Goal: Task Accomplishment & Management: Manage account settings

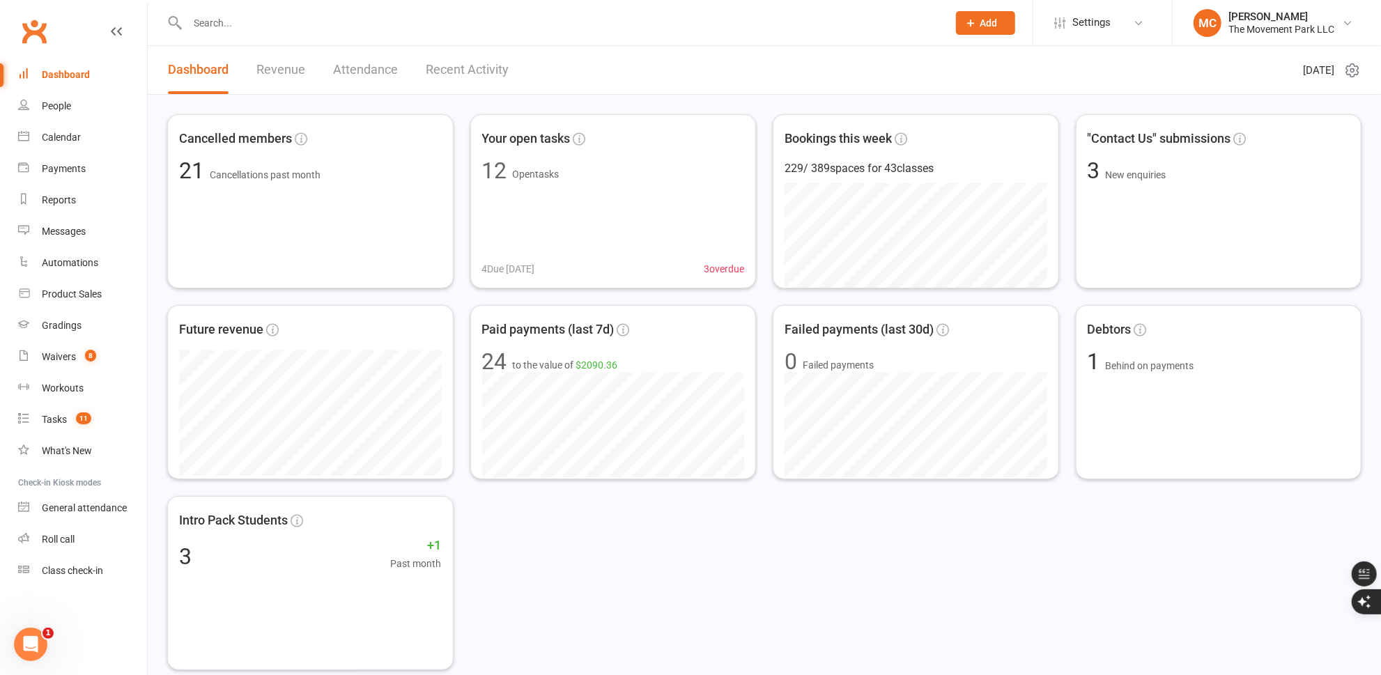
click at [252, 21] on input "text" at bounding box center [560, 23] width 755 height 20
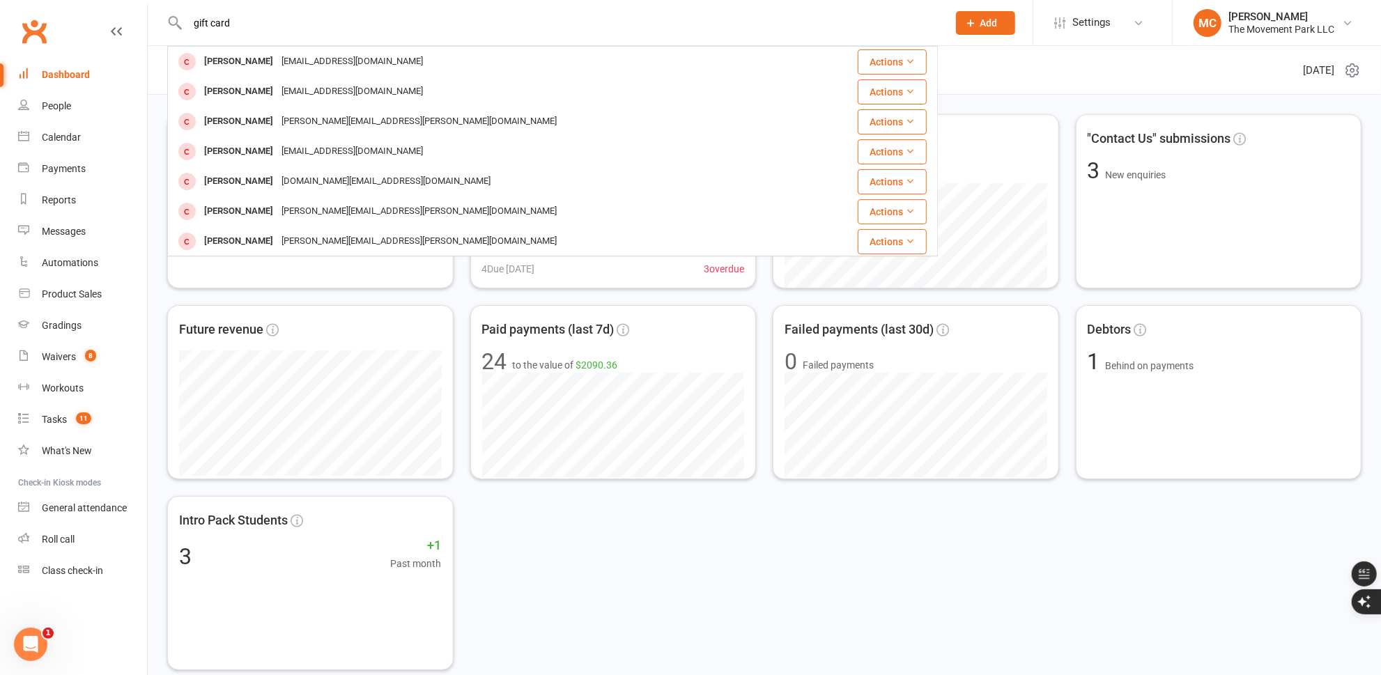
type input "gift card"
click at [997, 30] on button "Add" at bounding box center [985, 23] width 59 height 24
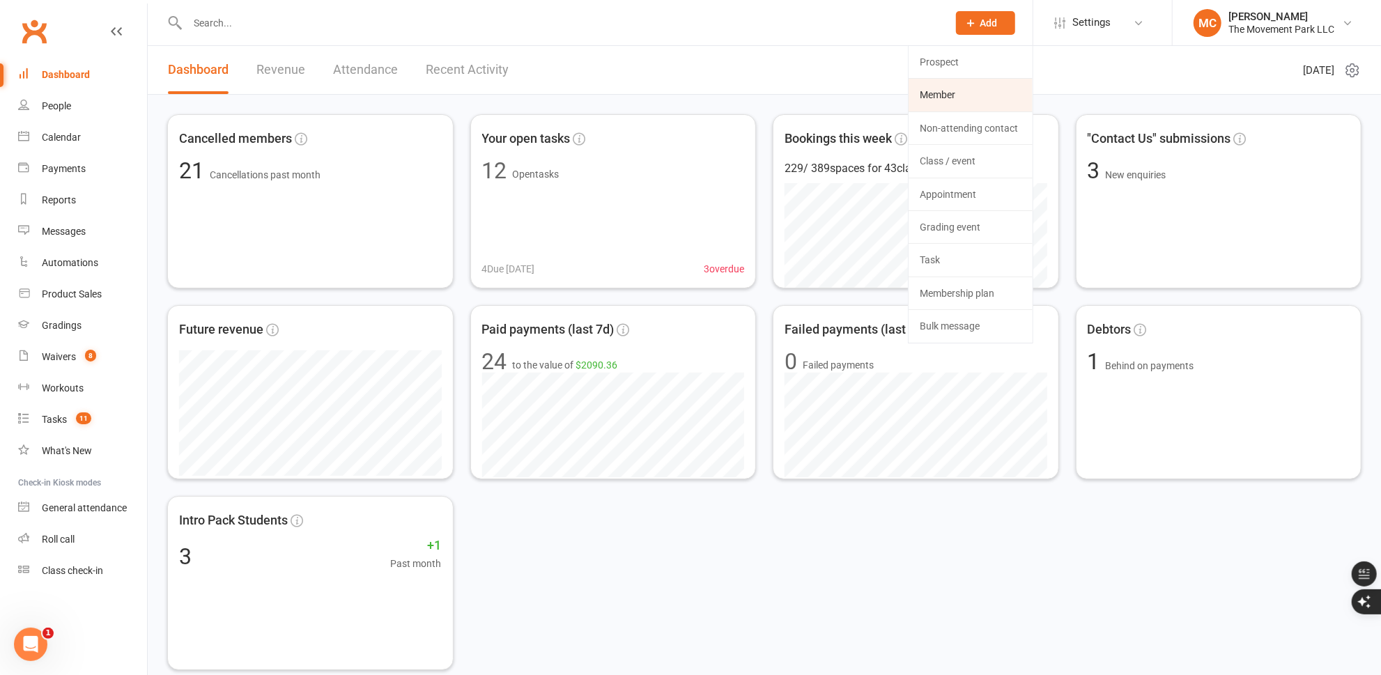
click at [966, 93] on link "Member" at bounding box center [971, 95] width 124 height 32
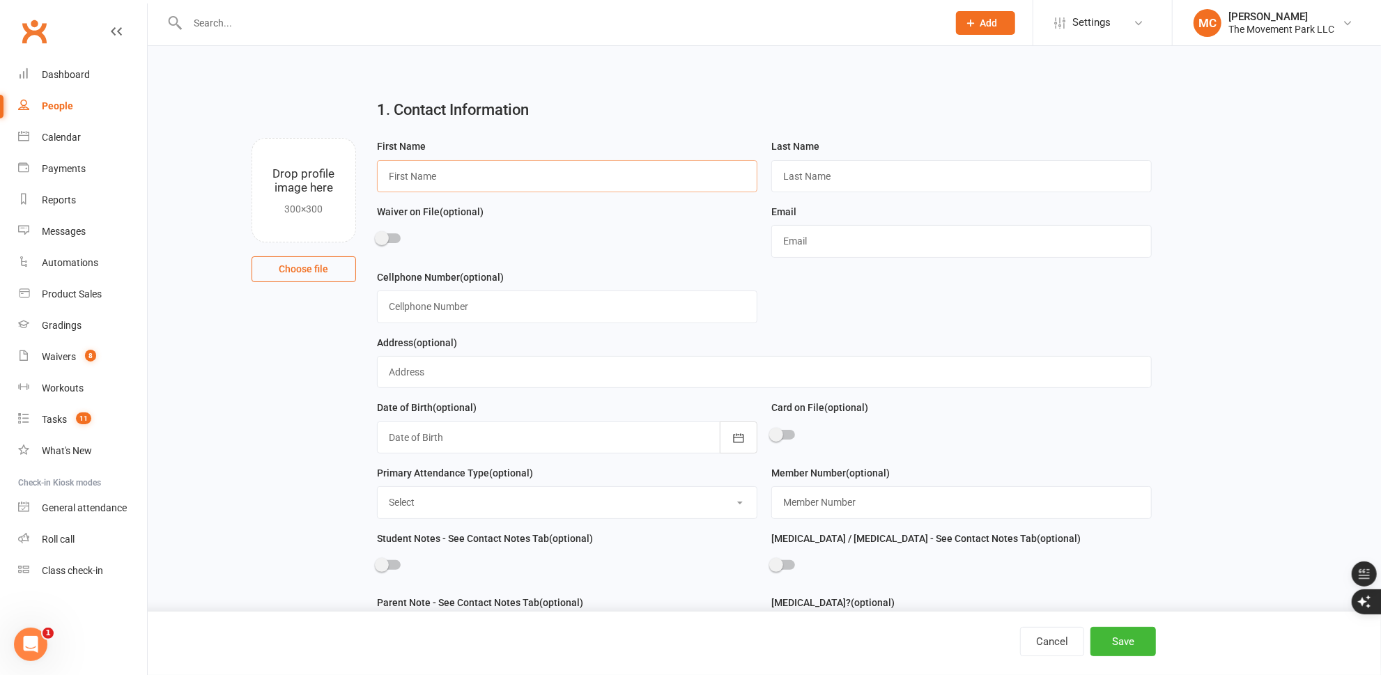
click at [591, 175] on input "text" at bounding box center [567, 176] width 380 height 32
type input "Gift Card"
type input "Purchase"
click at [825, 243] on input "text" at bounding box center [961, 241] width 380 height 32
type input "[EMAIL_ADDRESS][DOMAIN_NAME]"
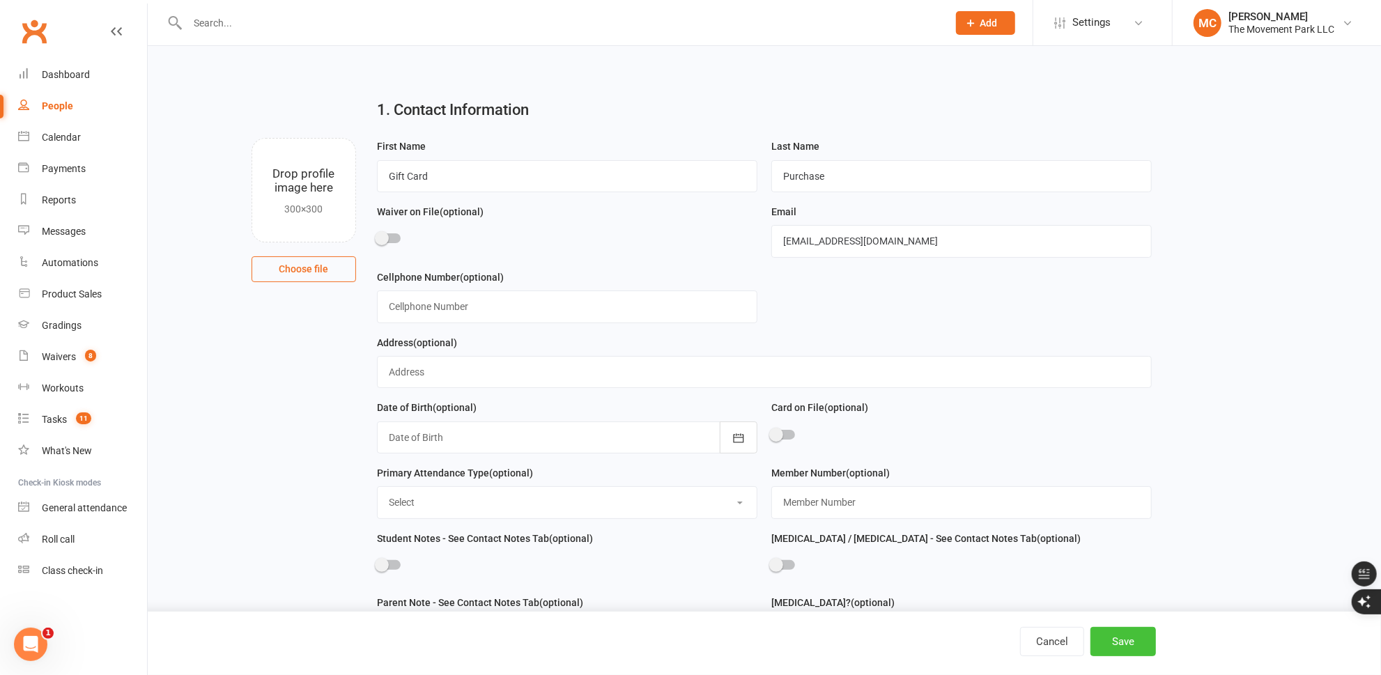
click at [1138, 645] on button "Save" at bounding box center [1124, 641] width 66 height 29
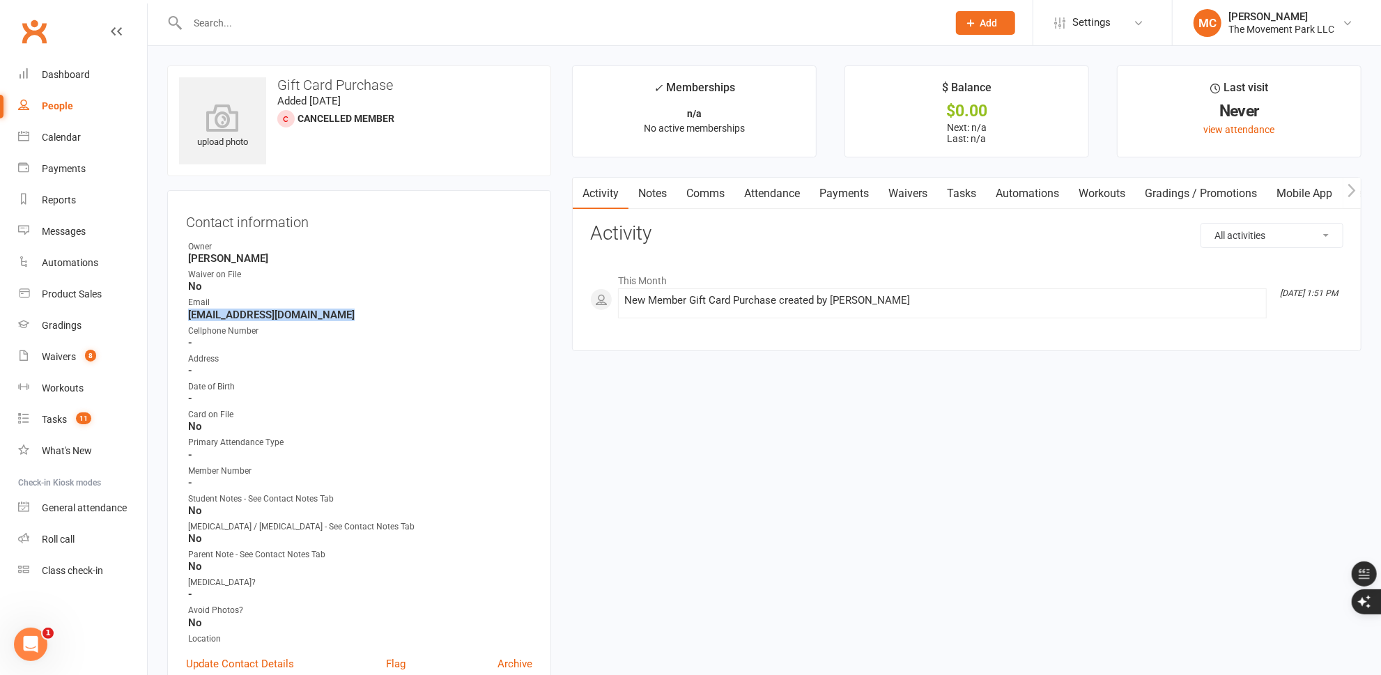
drag, startPoint x: 349, startPoint y: 315, endPoint x: 173, endPoint y: 310, distance: 176.4
click at [173, 310] on div "Contact information Owner Molly Courtney Waiver on File No Email giftcard@themo…" at bounding box center [359, 449] width 384 height 518
copy strong "[EMAIL_ADDRESS][DOMAIN_NAME]"
drag, startPoint x: 720, startPoint y: 493, endPoint x: 655, endPoint y: 353, distance: 154.3
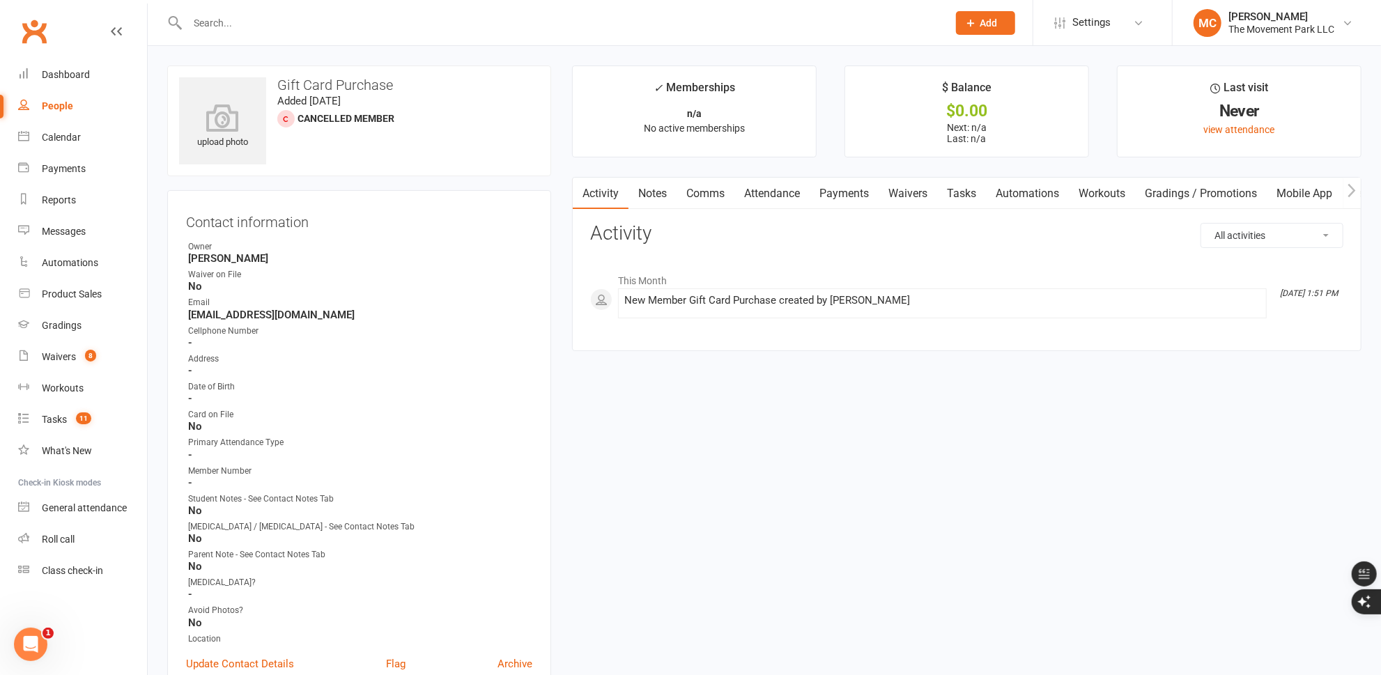
click at [420, 23] on input "text" at bounding box center [560, 23] width 755 height 20
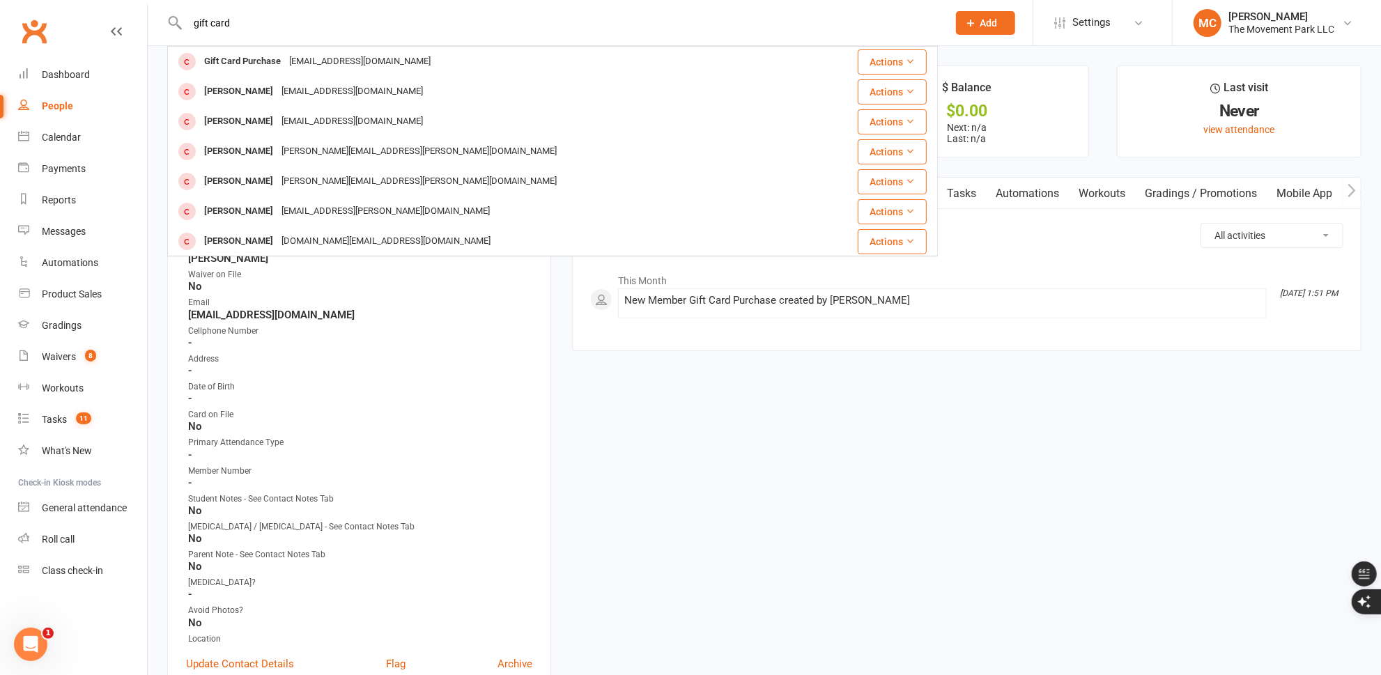
type input "gift card"
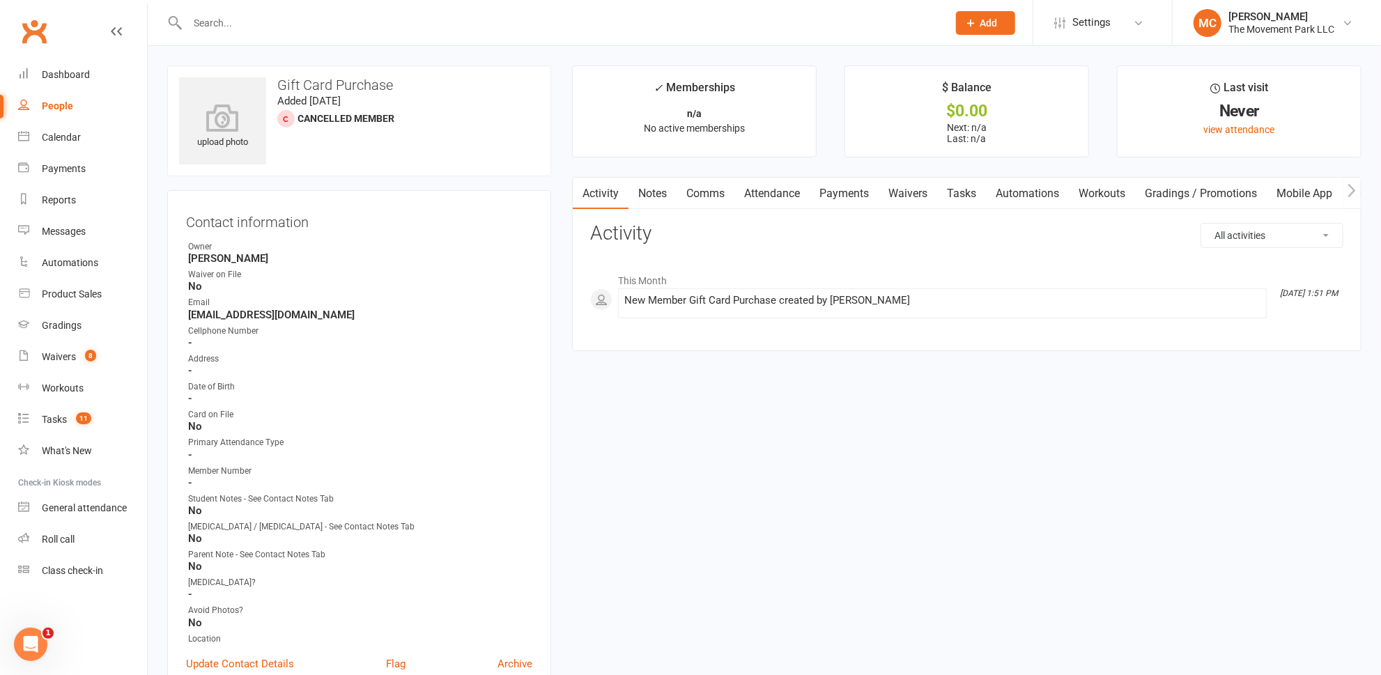
click at [216, 21] on input "text" at bounding box center [560, 23] width 755 height 20
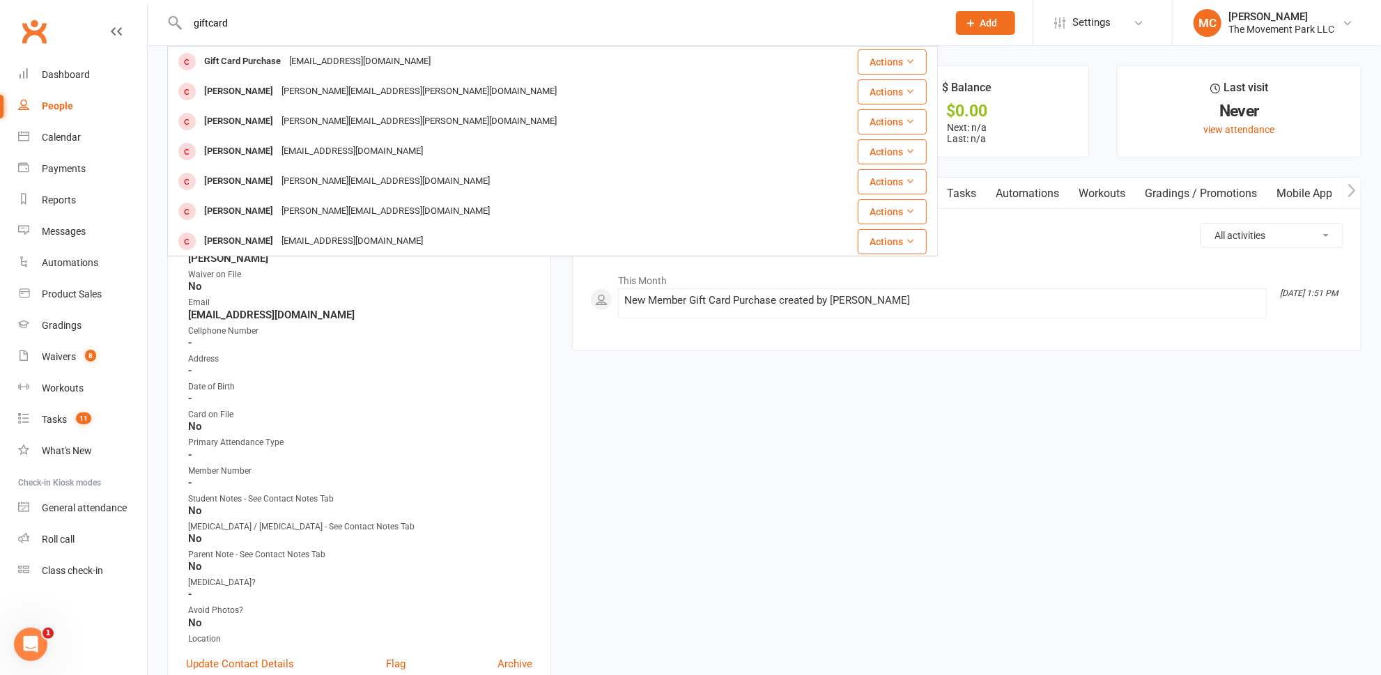
click at [440, 28] on input "giftcard" at bounding box center [560, 23] width 755 height 20
type input "g"
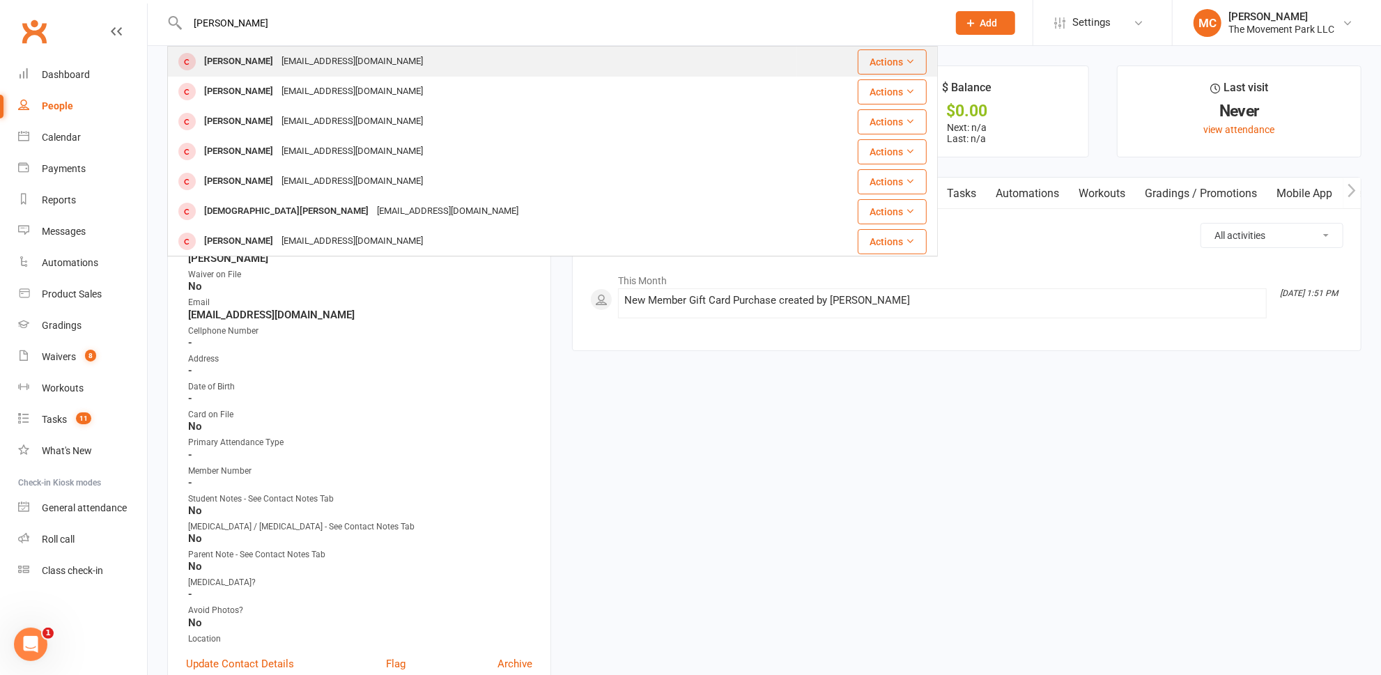
type input "lena adams"
click at [329, 66] on div "doggirllena@outlook.com" at bounding box center [352, 62] width 150 height 20
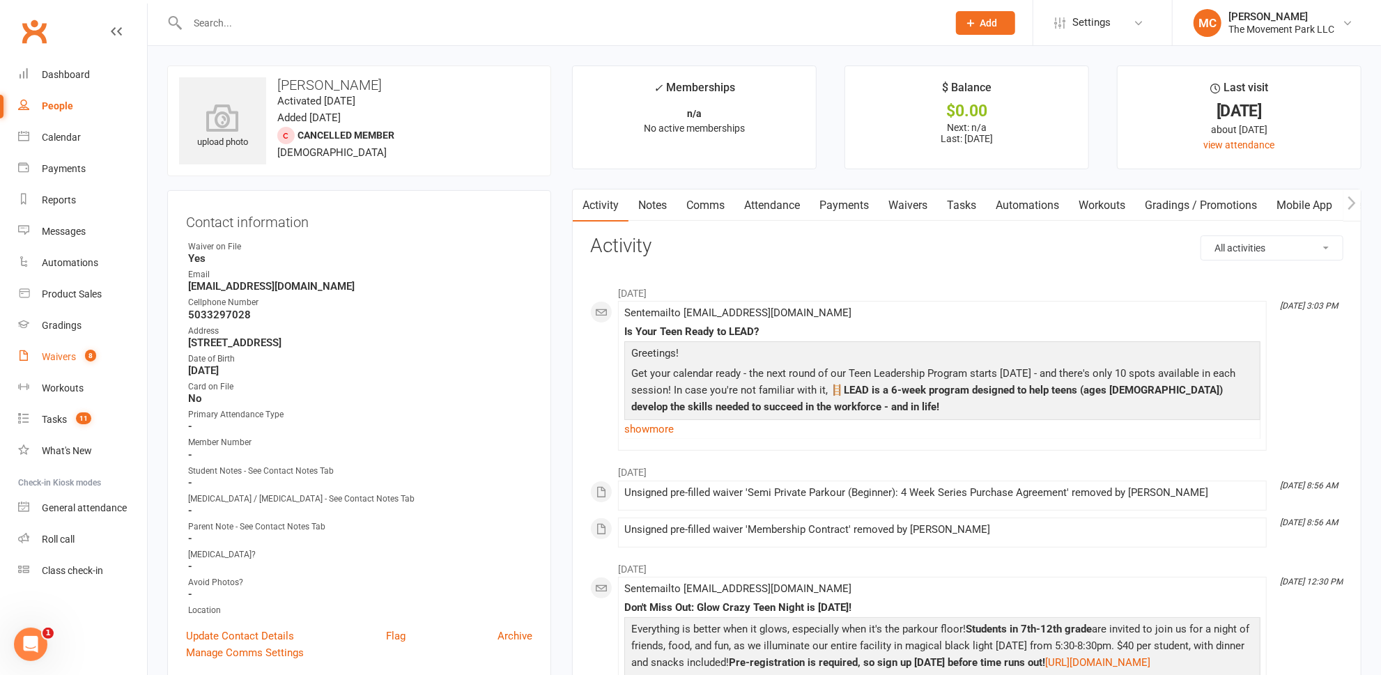
drag, startPoint x: 54, startPoint y: 360, endPoint x: 61, endPoint y: 358, distance: 7.1
click at [54, 360] on div "Waivers" at bounding box center [59, 356] width 34 height 11
select select "100"
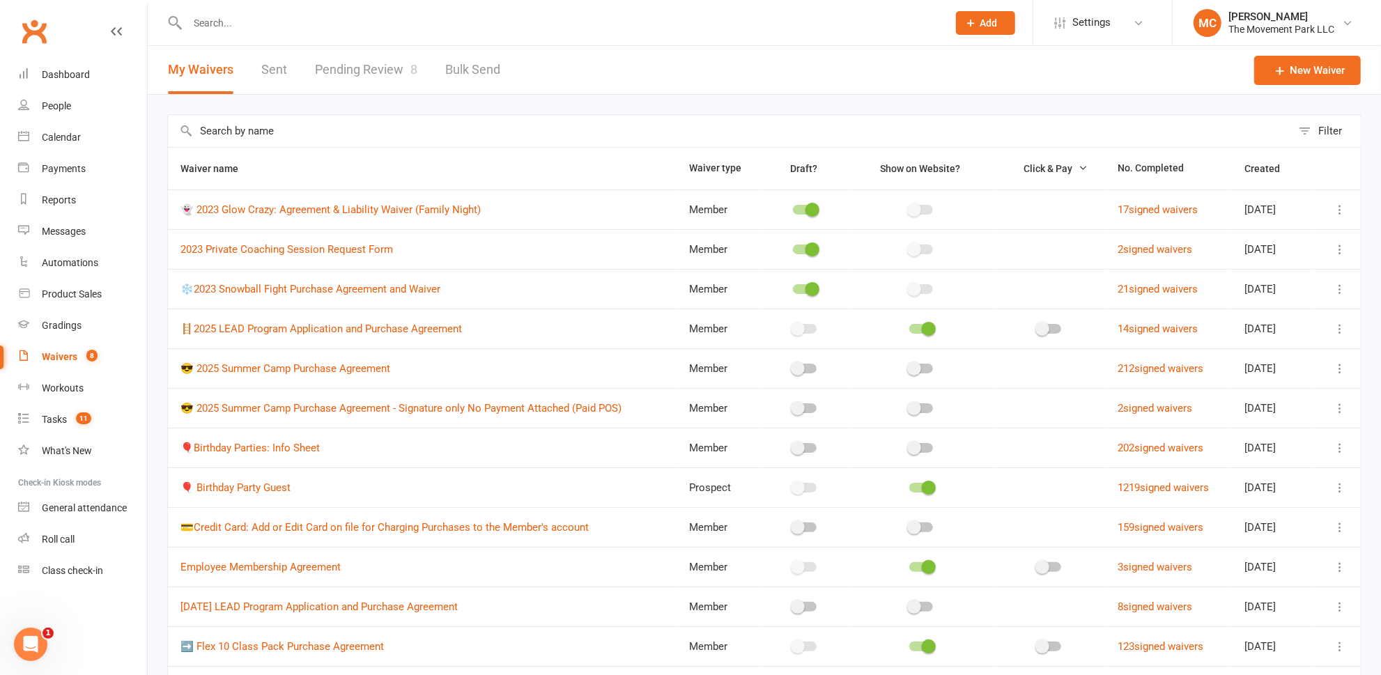
click at [380, 68] on link "Pending Review 8" at bounding box center [366, 70] width 102 height 48
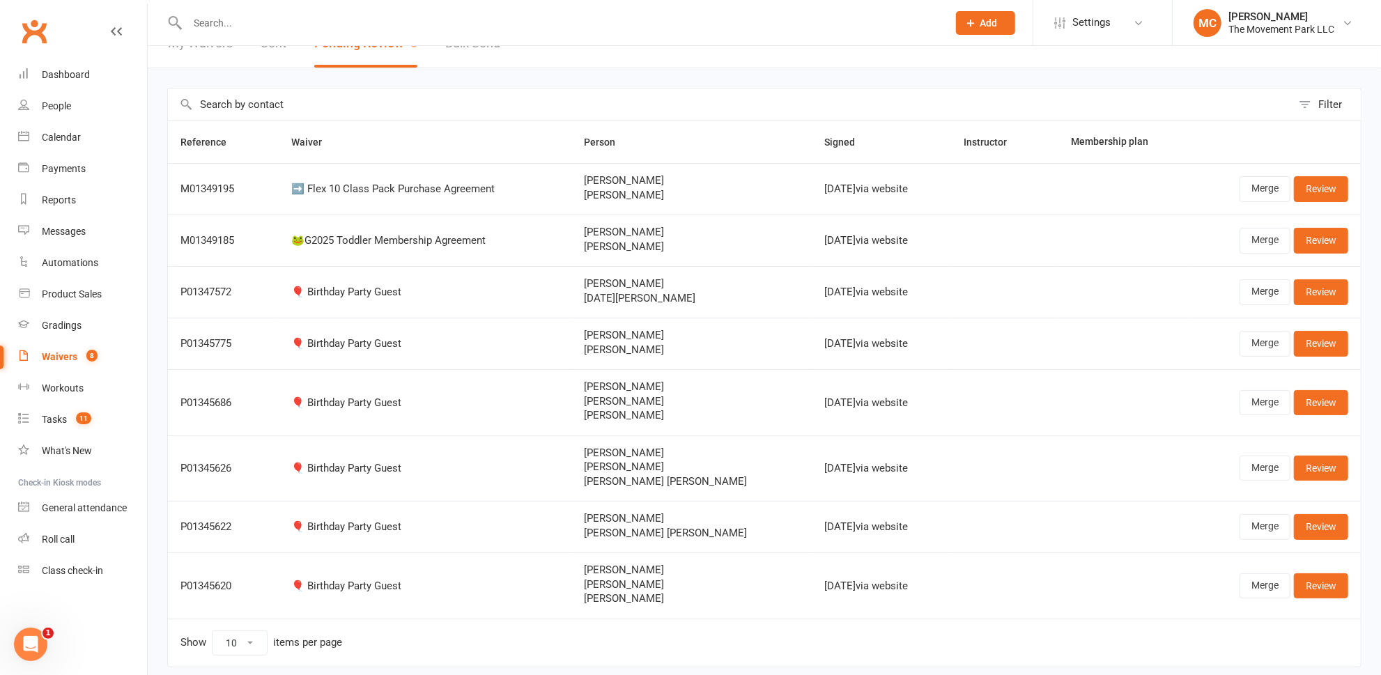
scroll to position [8, 0]
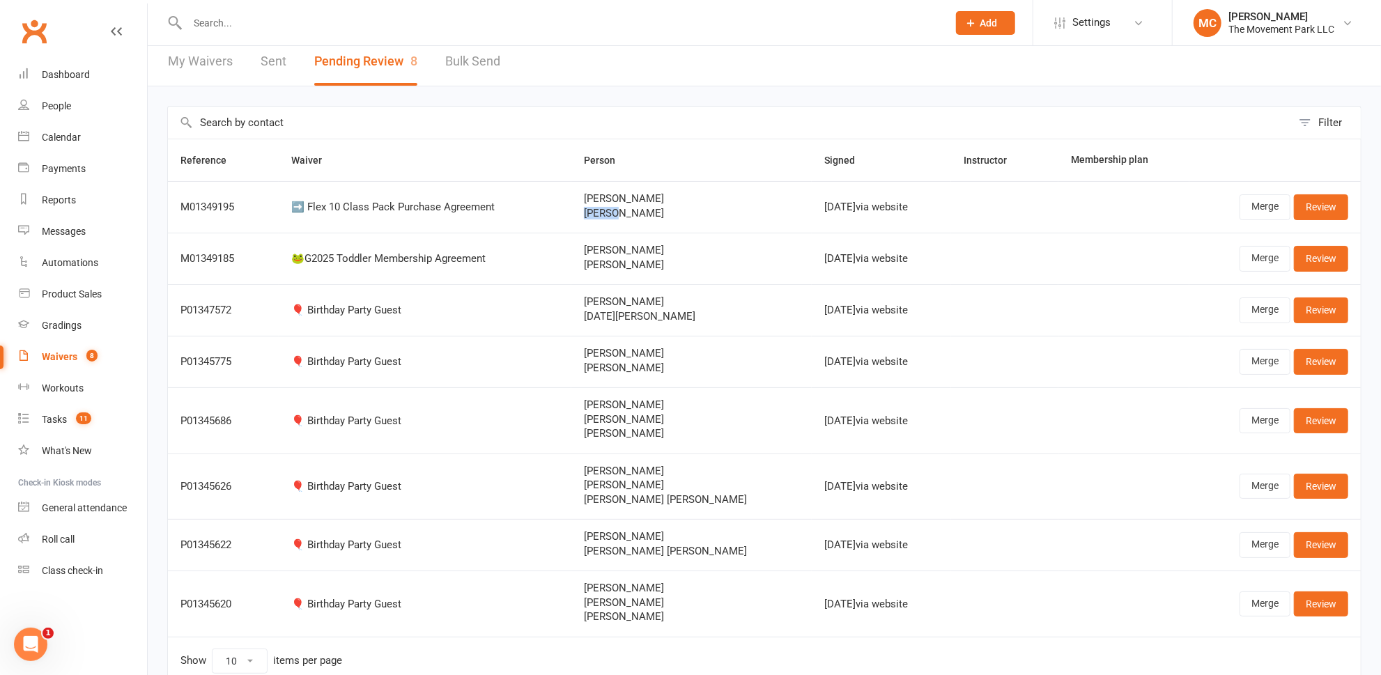
drag, startPoint x: 635, startPoint y: 213, endPoint x: 603, endPoint y: 212, distance: 31.4
click at [603, 212] on td "Holly Counts Adelyn Counts" at bounding box center [691, 207] width 241 height 52
drag, startPoint x: 681, startPoint y: 208, endPoint x: 641, endPoint y: 208, distance: 40.4
click at [641, 208] on span "[PERSON_NAME]" at bounding box center [692, 214] width 216 height 12
copy span "Counts"
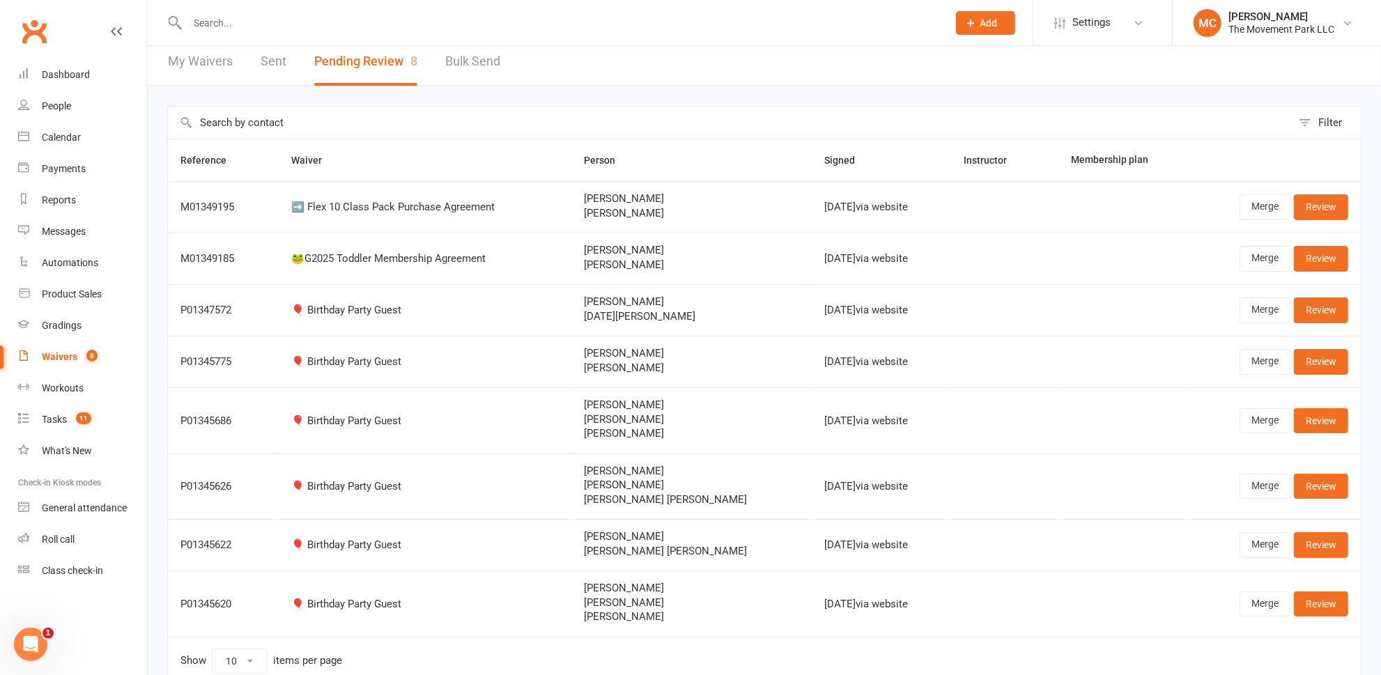
click at [415, 24] on input "text" at bounding box center [560, 23] width 755 height 20
paste input "Counts"
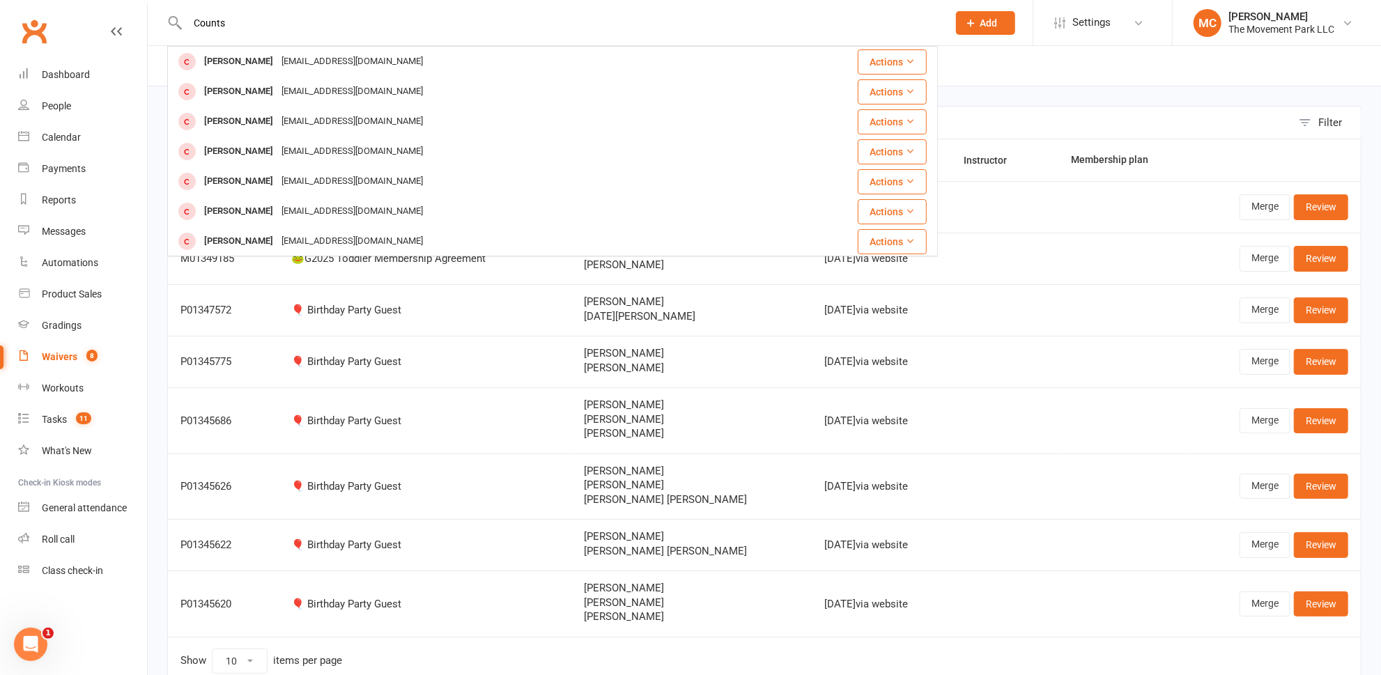
type input "Counts"
click at [469, 344] on td "🎈 Birthday Party Guest" at bounding box center [425, 362] width 293 height 52
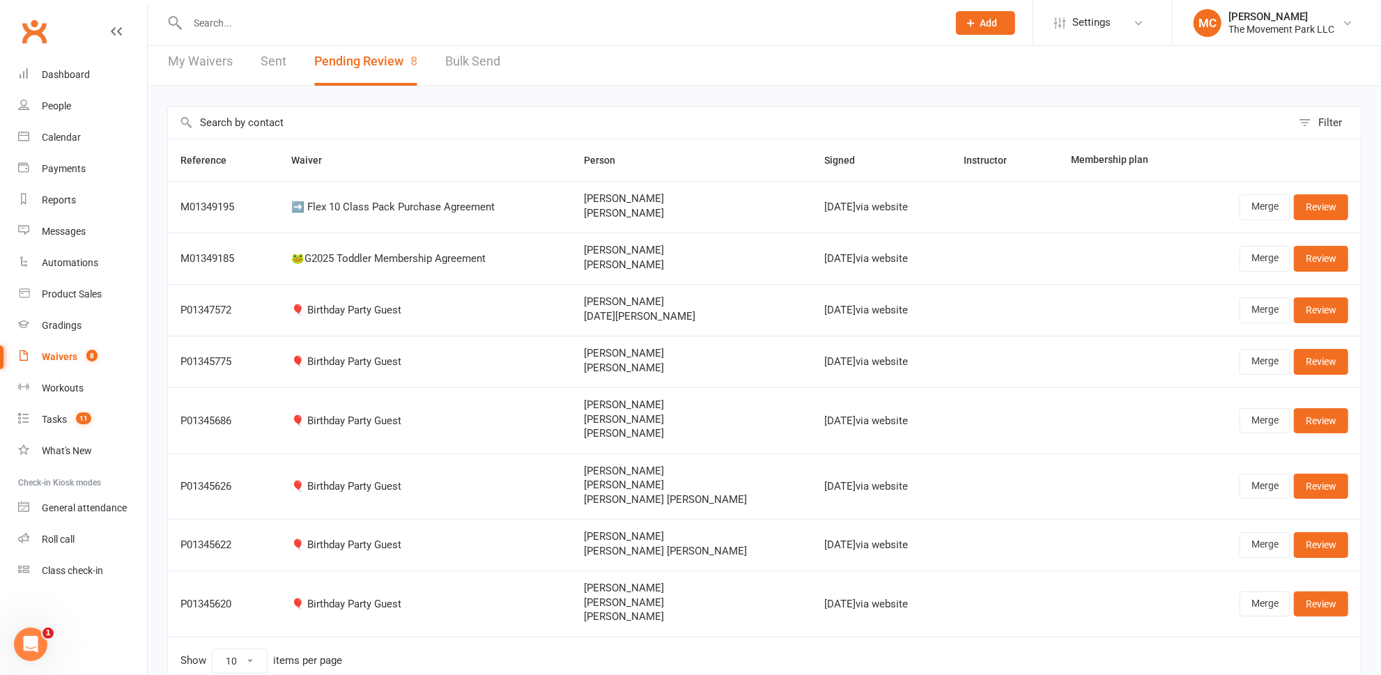
click at [393, 17] on input "text" at bounding box center [560, 23] width 755 height 20
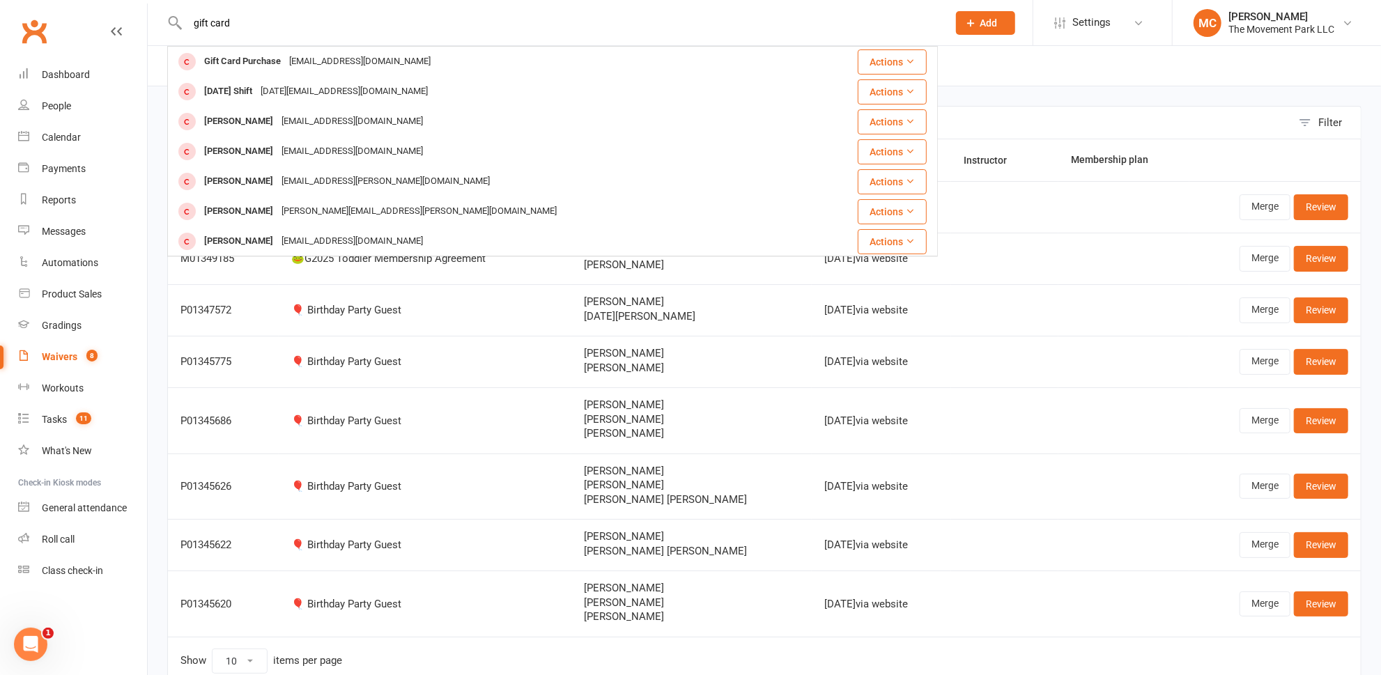
type input "gift card"
click at [357, 61] on div "[EMAIL_ADDRESS][DOMAIN_NAME]" at bounding box center [360, 62] width 150 height 20
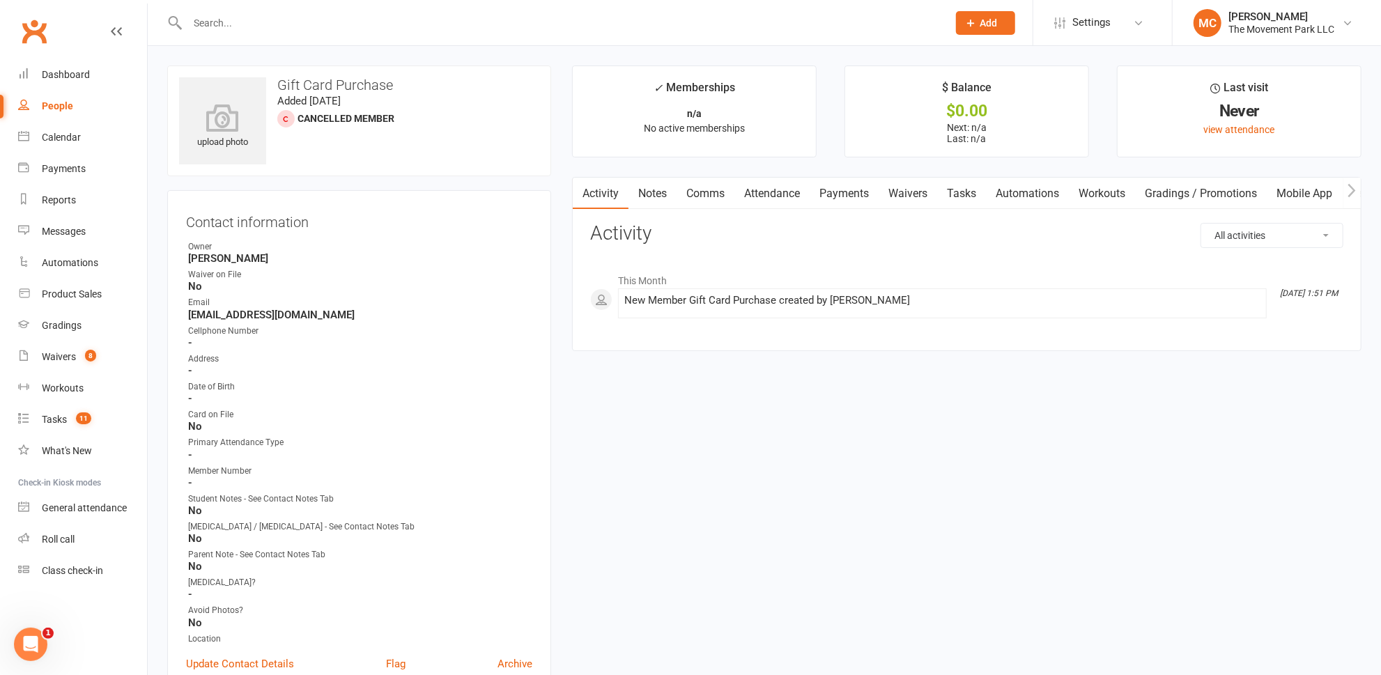
drag, startPoint x: 344, startPoint y: 311, endPoint x: 188, endPoint y: 309, distance: 156.1
click at [188, 309] on strong "[EMAIL_ADDRESS][DOMAIN_NAME]" at bounding box center [360, 315] width 344 height 13
copy strong "[EMAIL_ADDRESS][DOMAIN_NAME]"
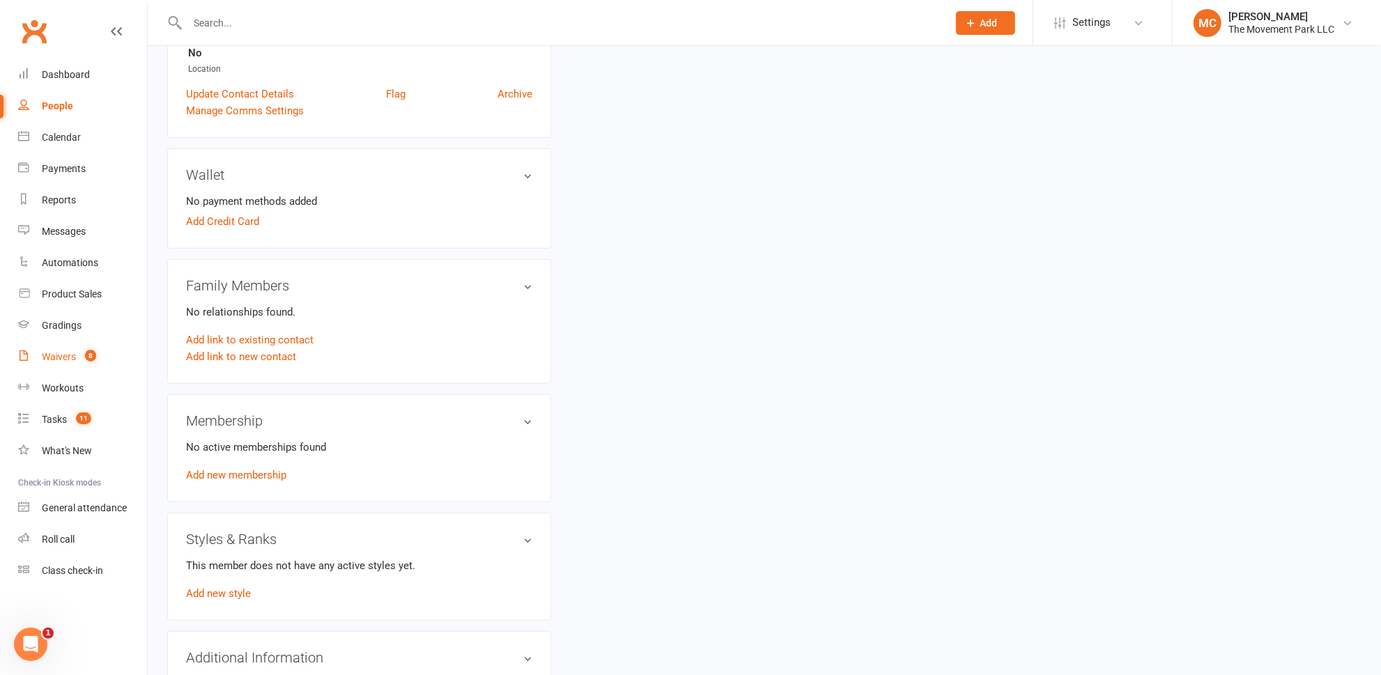
click at [70, 353] on div "Waivers" at bounding box center [59, 356] width 34 height 11
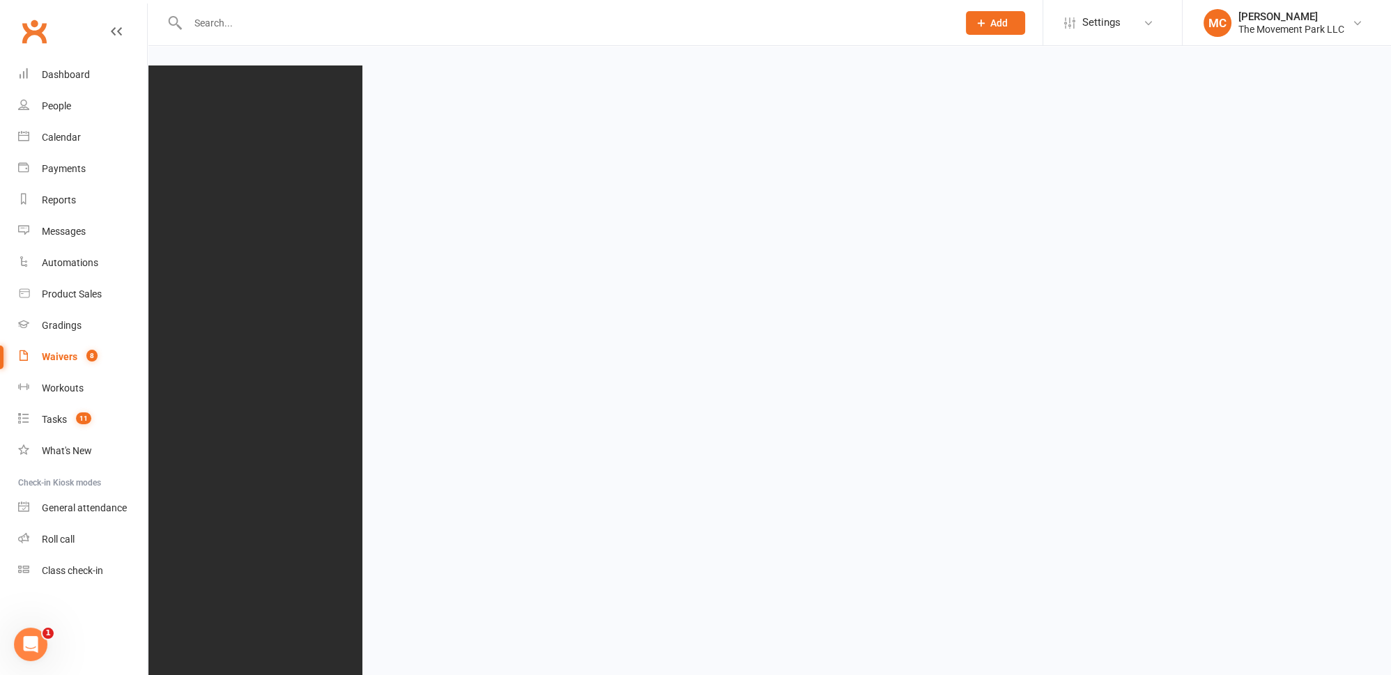
select select "100"
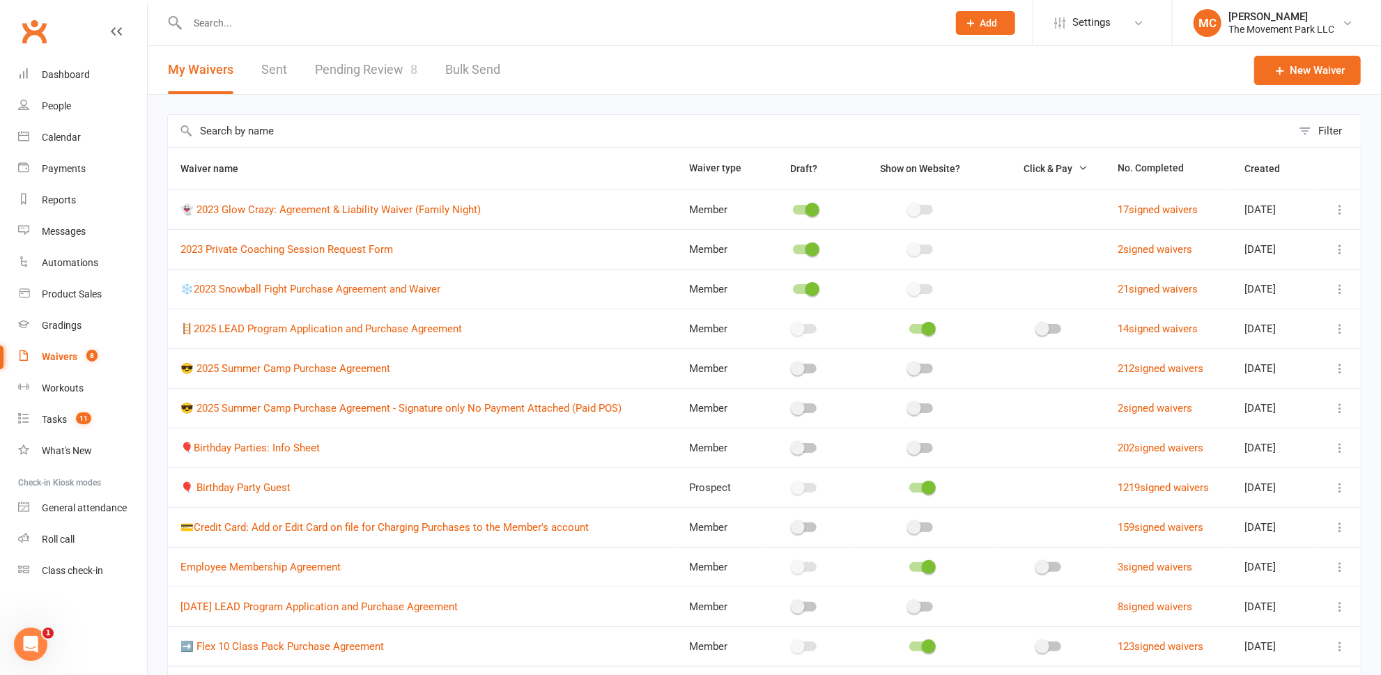
click at [359, 72] on link "Pending Review 8" at bounding box center [366, 70] width 102 height 48
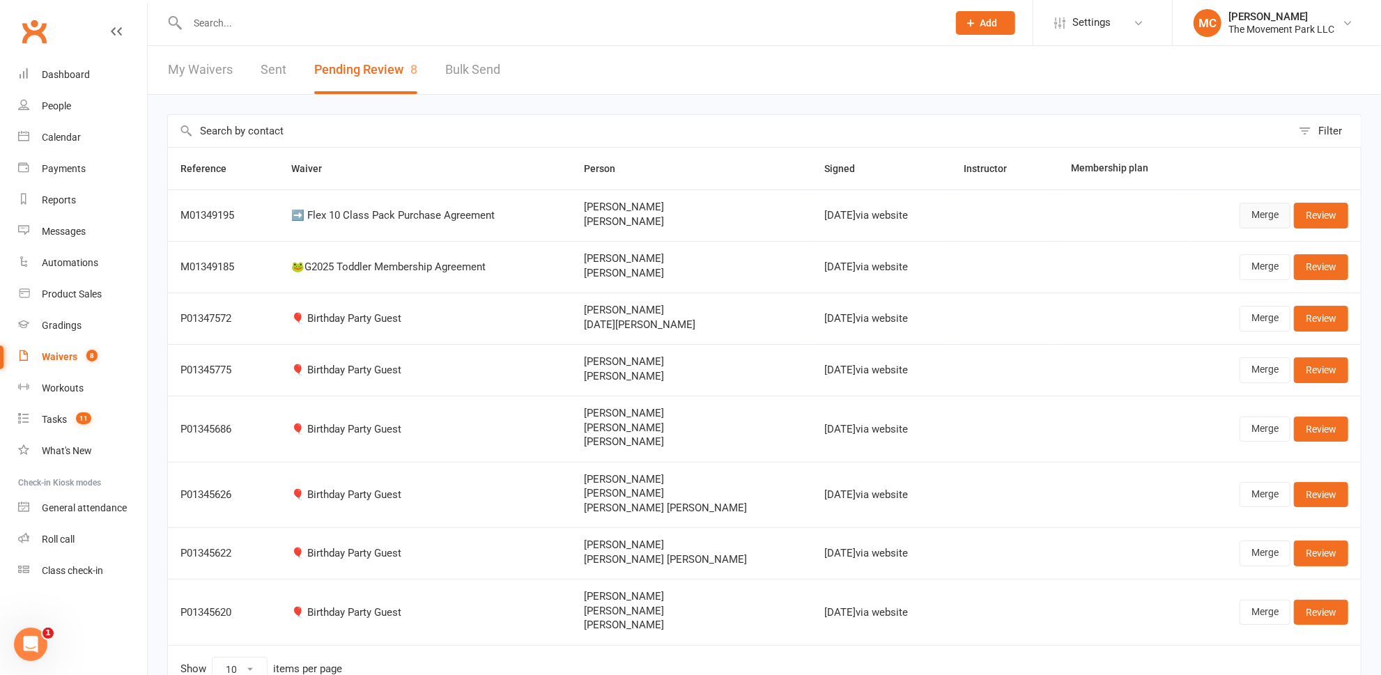
click at [1268, 215] on link "Merge" at bounding box center [1265, 215] width 51 height 25
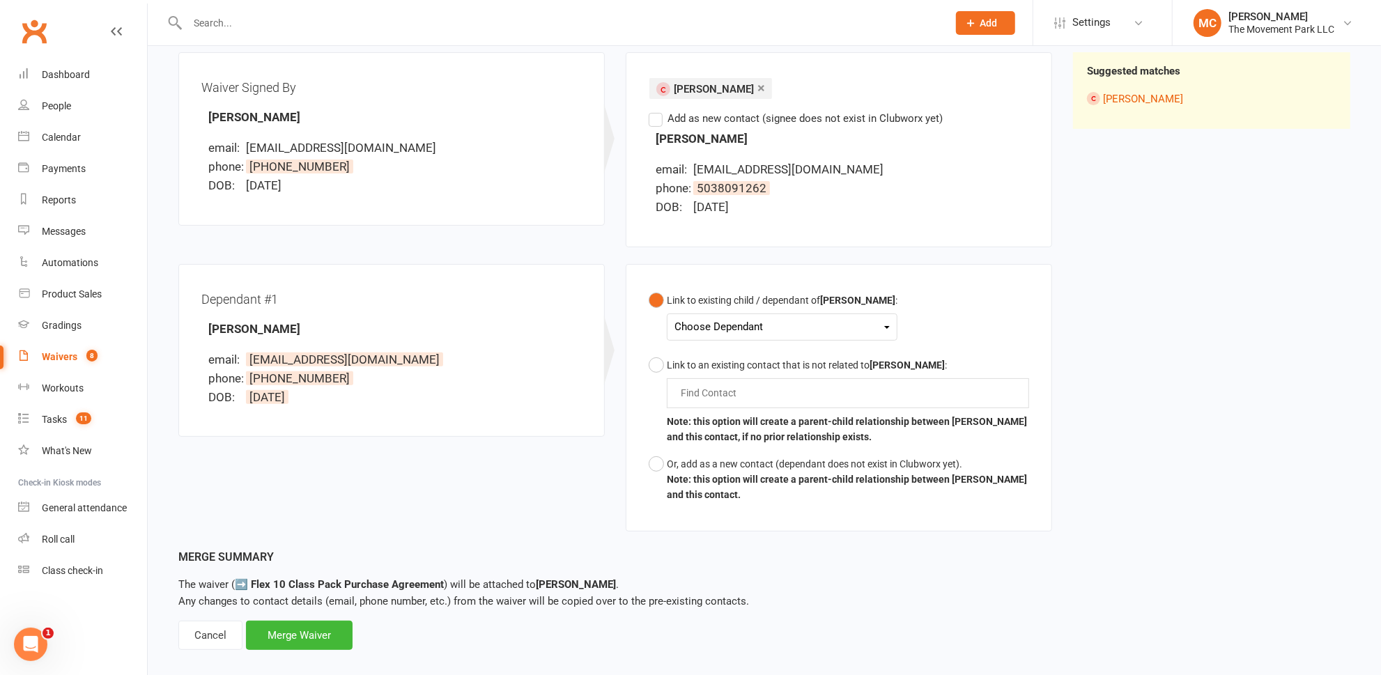
scroll to position [180, 0]
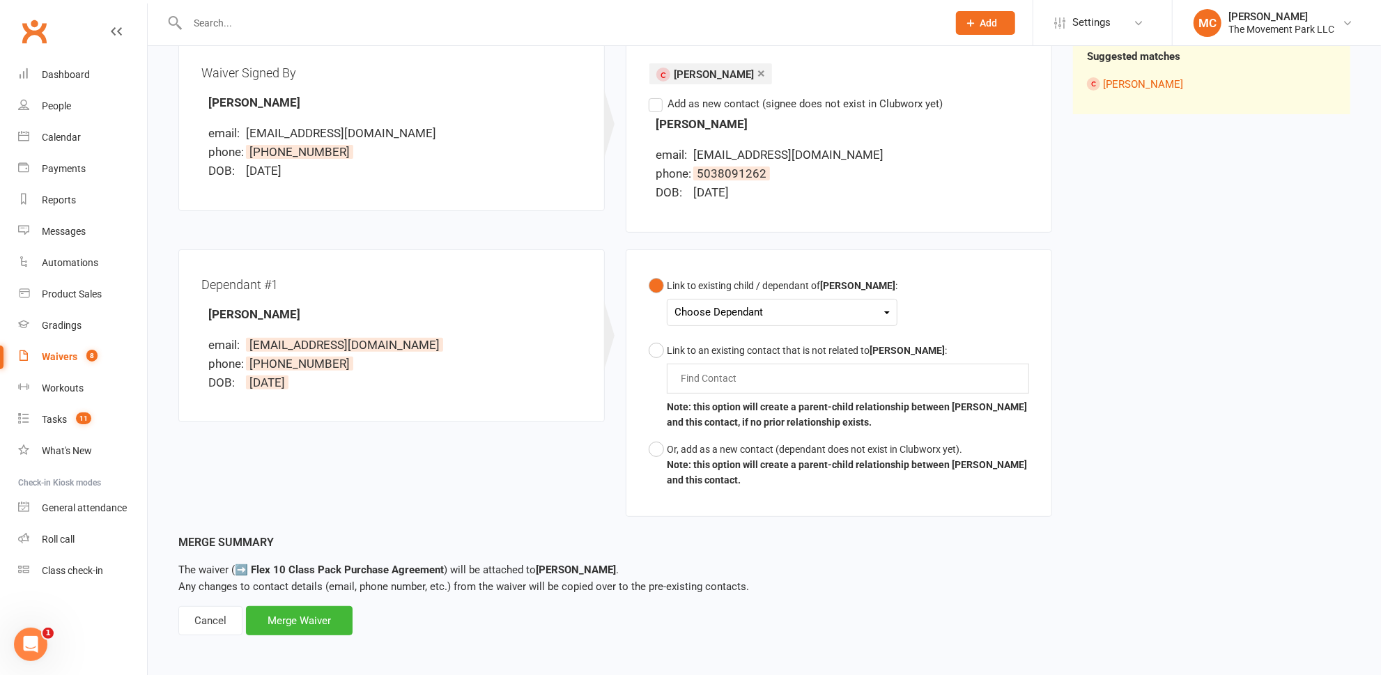
click at [686, 306] on div "Choose Dependant" at bounding box center [782, 312] width 215 height 19
click at [707, 334] on link "[PERSON_NAME]" at bounding box center [744, 345] width 138 height 30
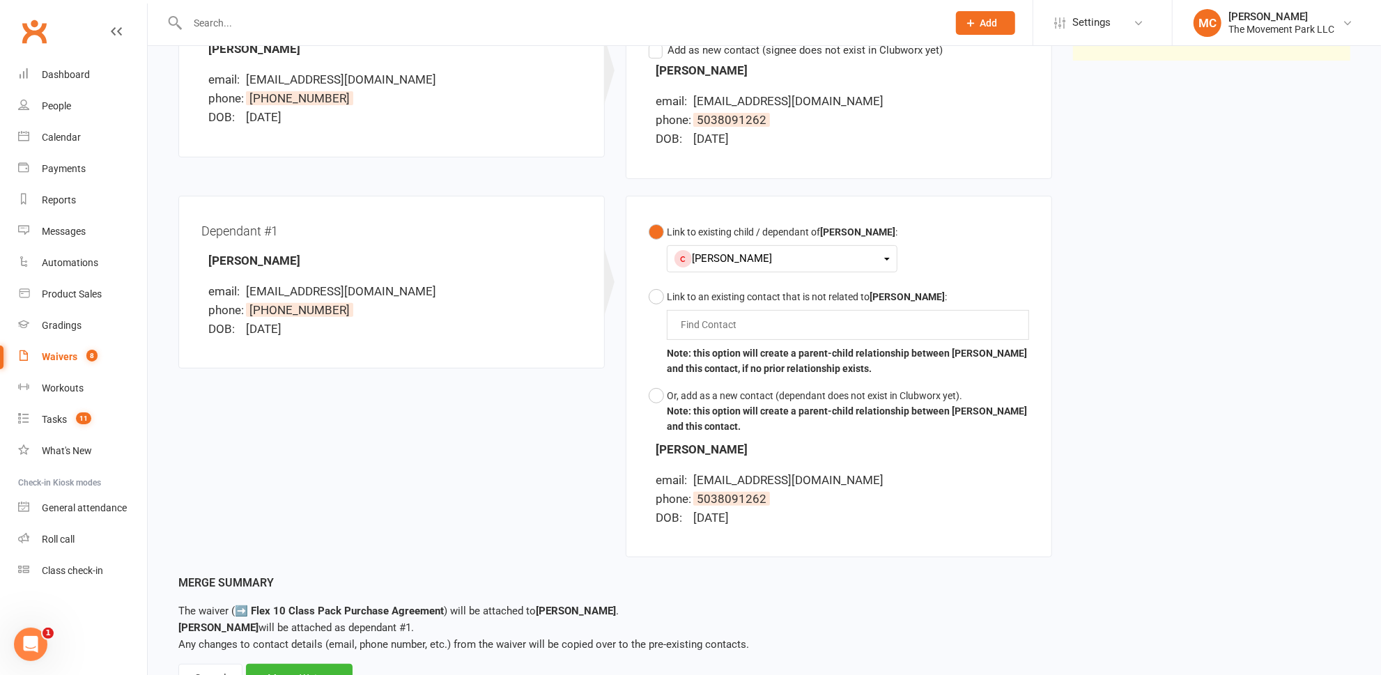
scroll to position [291, 0]
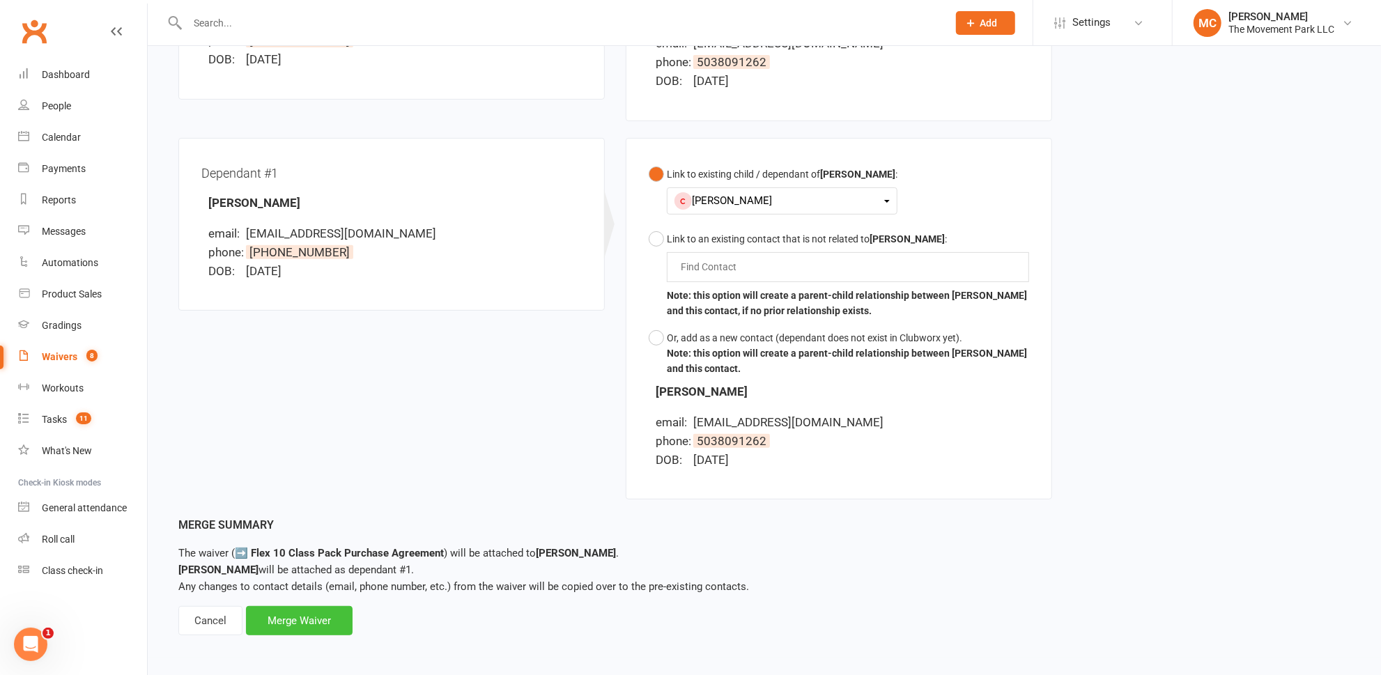
click at [294, 624] on div "Merge Waiver" at bounding box center [299, 620] width 107 height 29
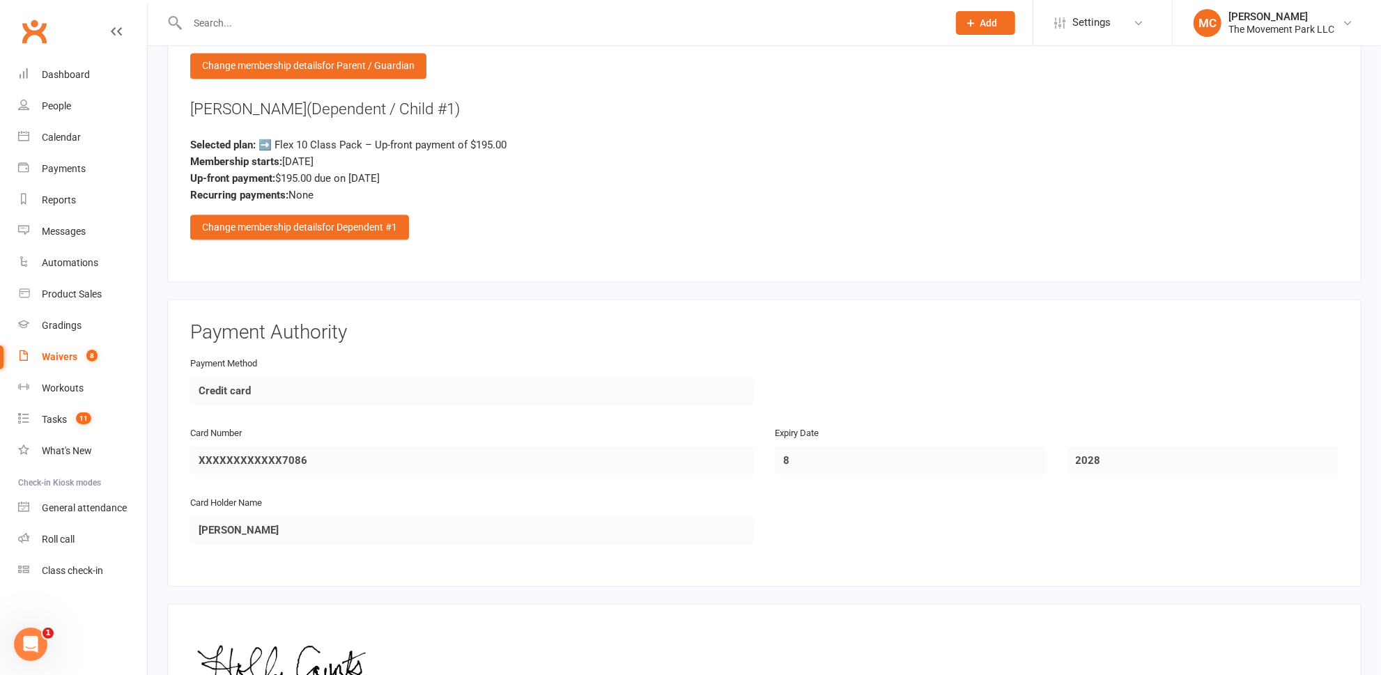
scroll to position [2237, 0]
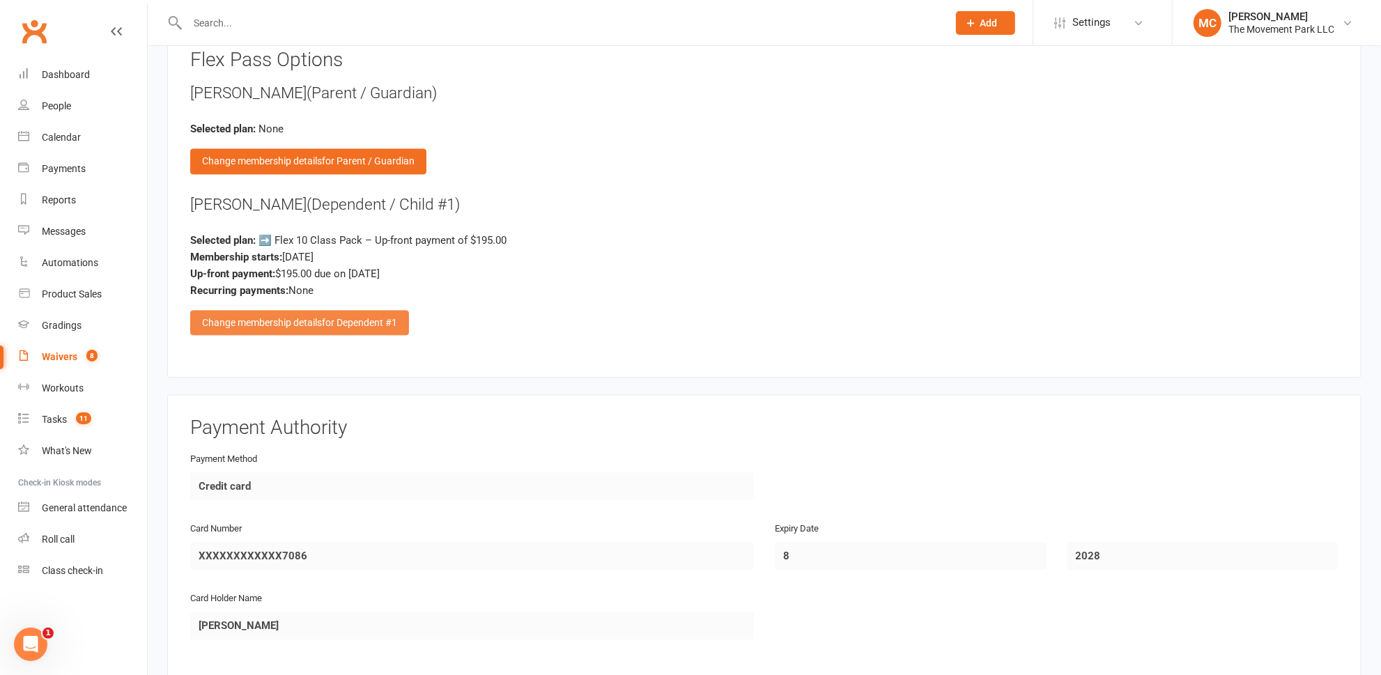
click at [281, 310] on div "Change membership details for Dependent #1" at bounding box center [299, 322] width 219 height 25
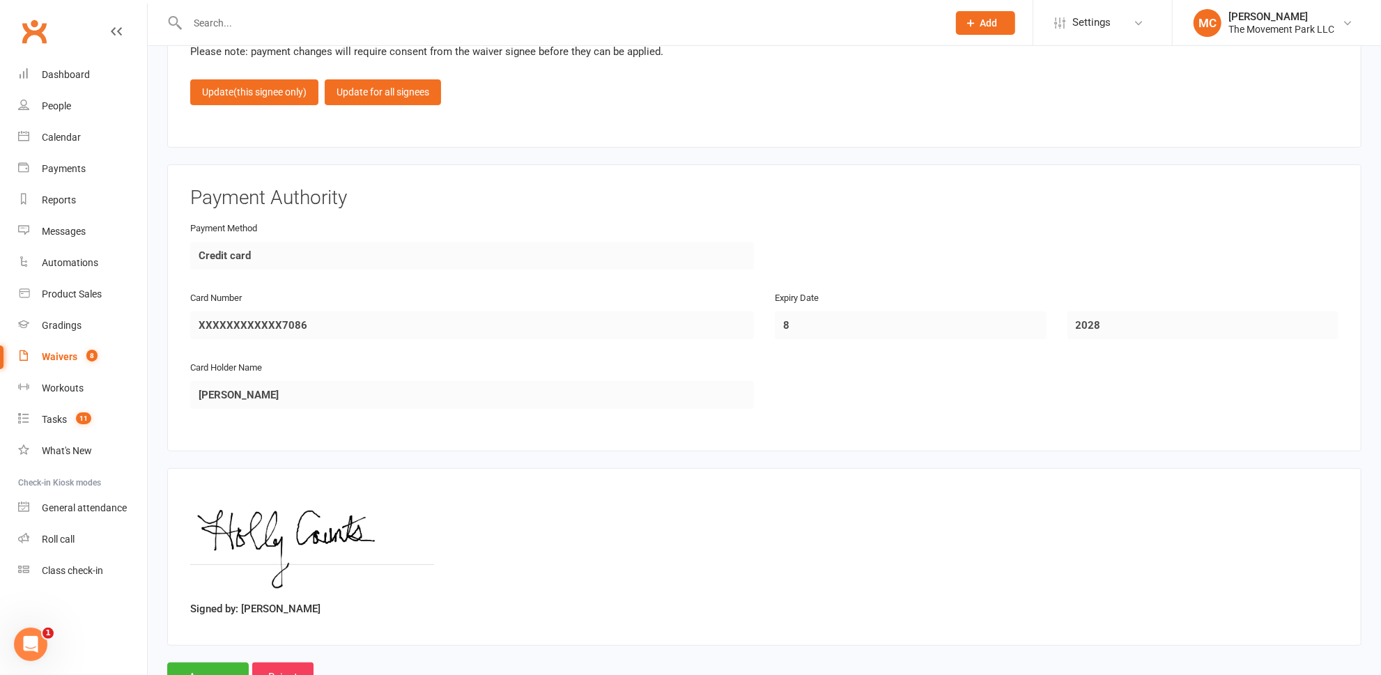
scroll to position [4297, 0]
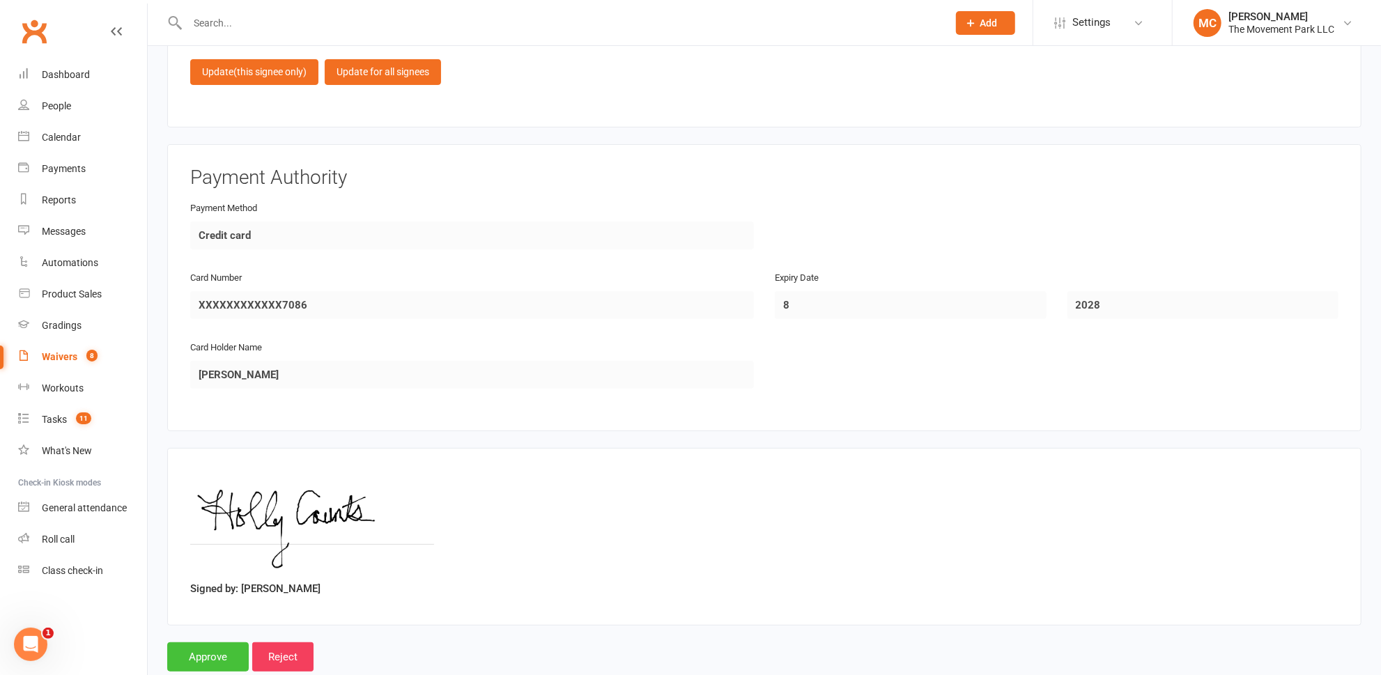
click at [207, 642] on input "Approve" at bounding box center [208, 656] width 82 height 29
click at [206, 642] on input "Approve" at bounding box center [208, 656] width 82 height 29
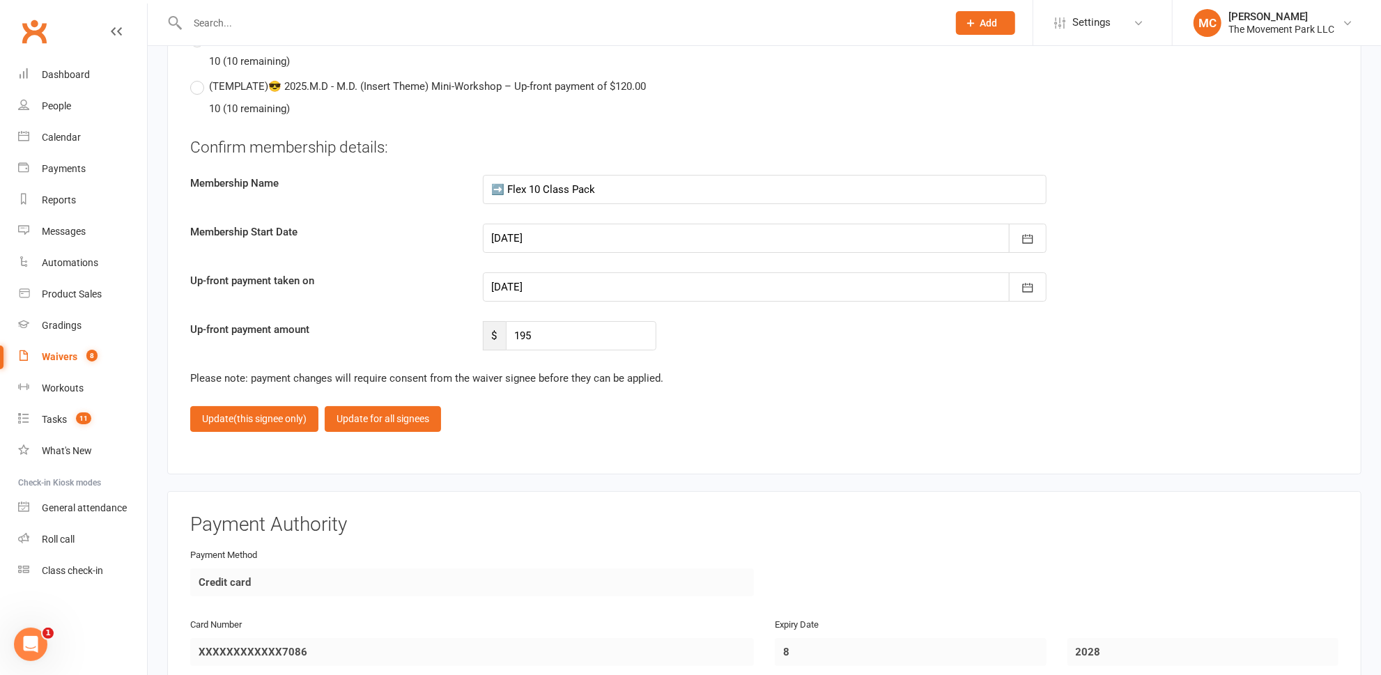
scroll to position [3853, 0]
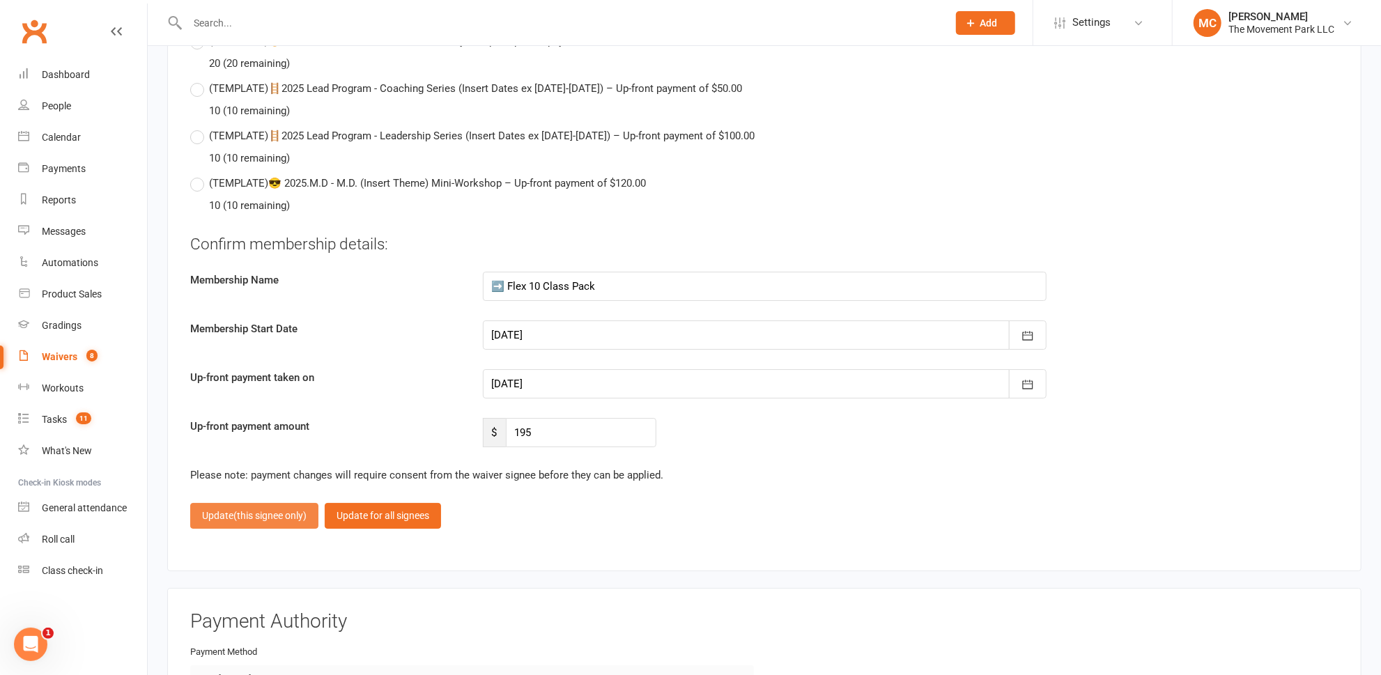
click at [229, 503] on button "Update (this signee only)" at bounding box center [254, 515] width 128 height 25
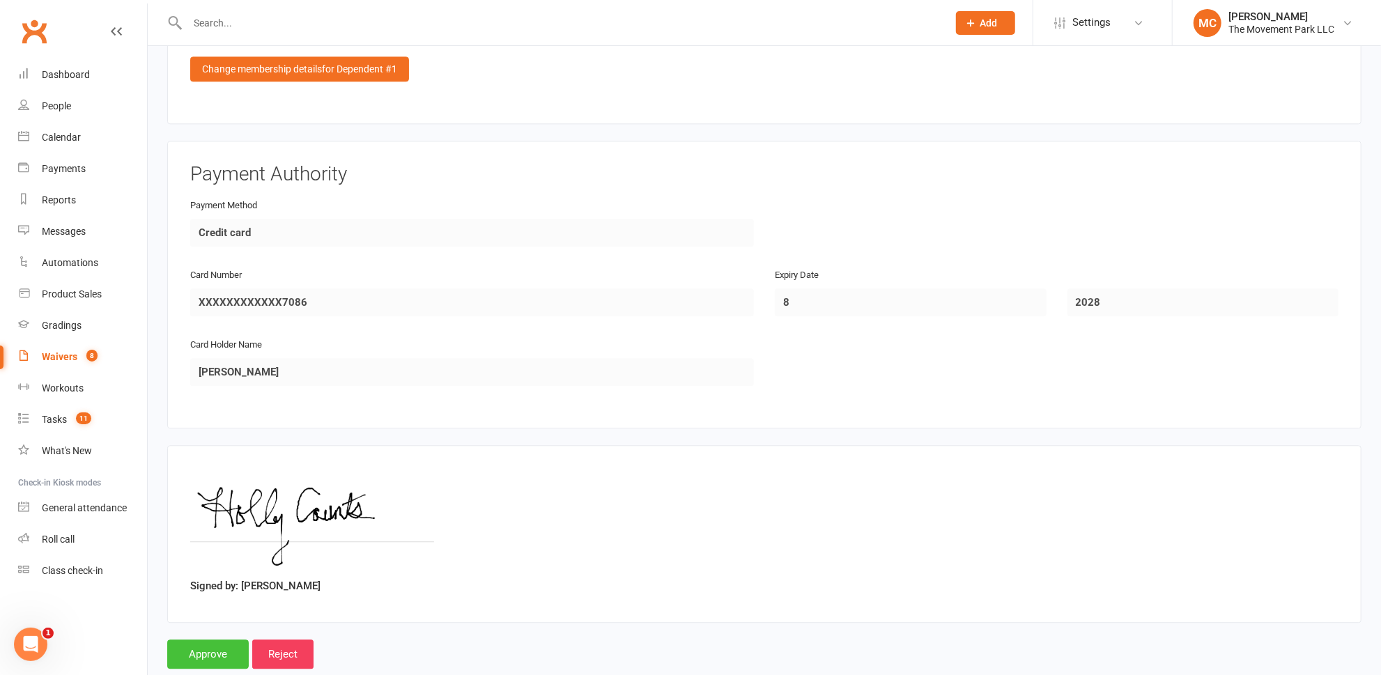
click at [212, 640] on input "Approve" at bounding box center [208, 654] width 82 height 29
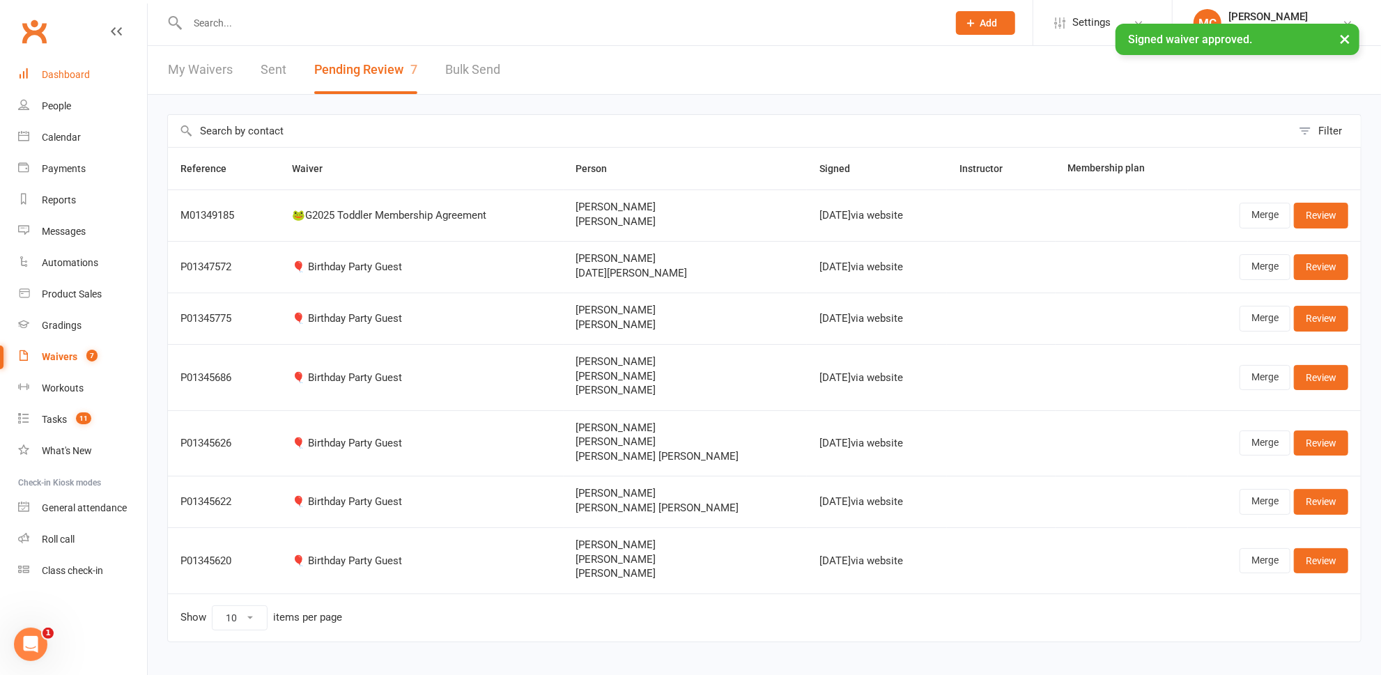
click at [68, 74] on div "Dashboard" at bounding box center [66, 74] width 48 height 11
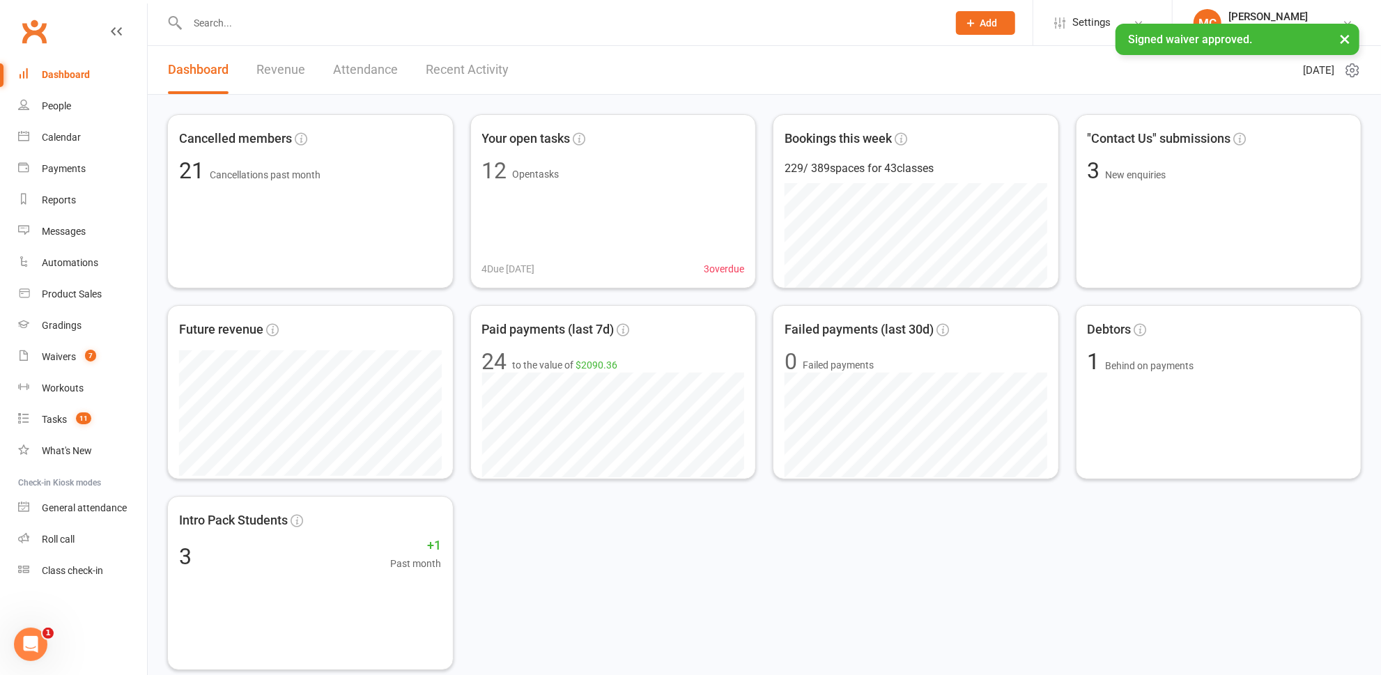
click at [478, 72] on link "Recent Activity" at bounding box center [467, 70] width 83 height 48
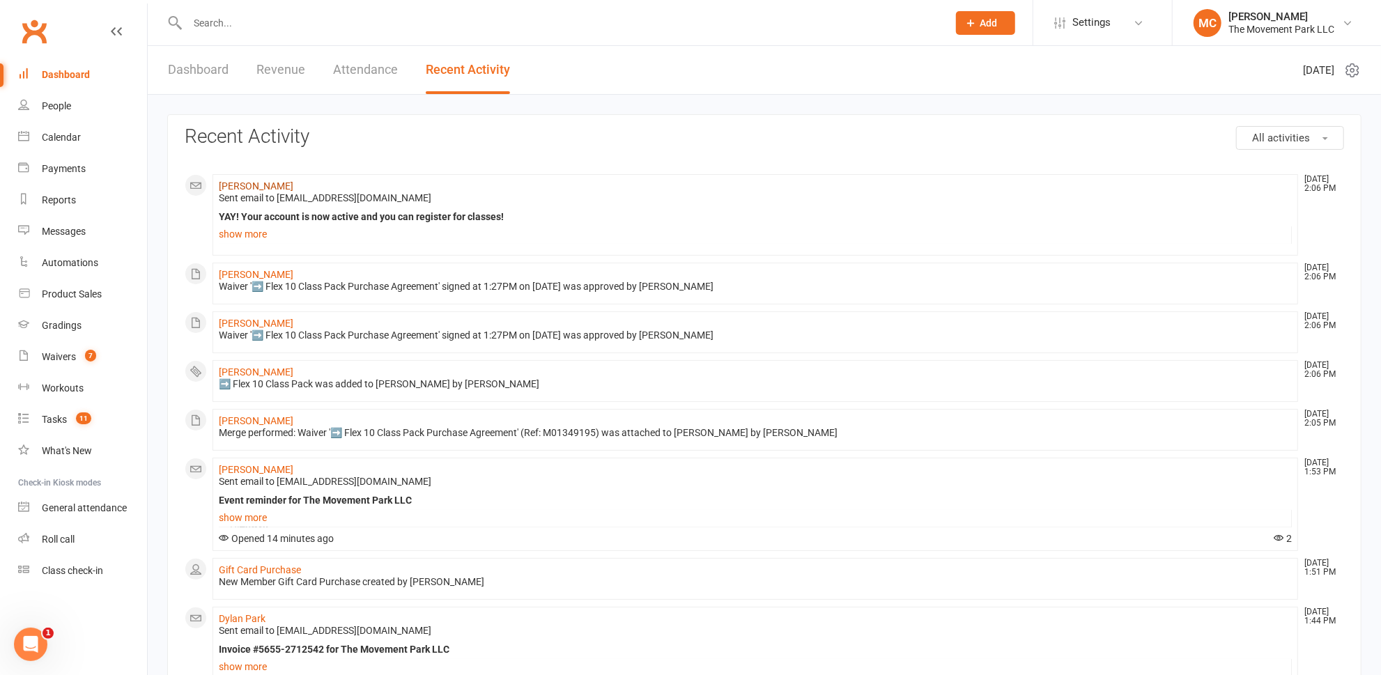
click at [249, 181] on link "[PERSON_NAME]" at bounding box center [256, 185] width 75 height 11
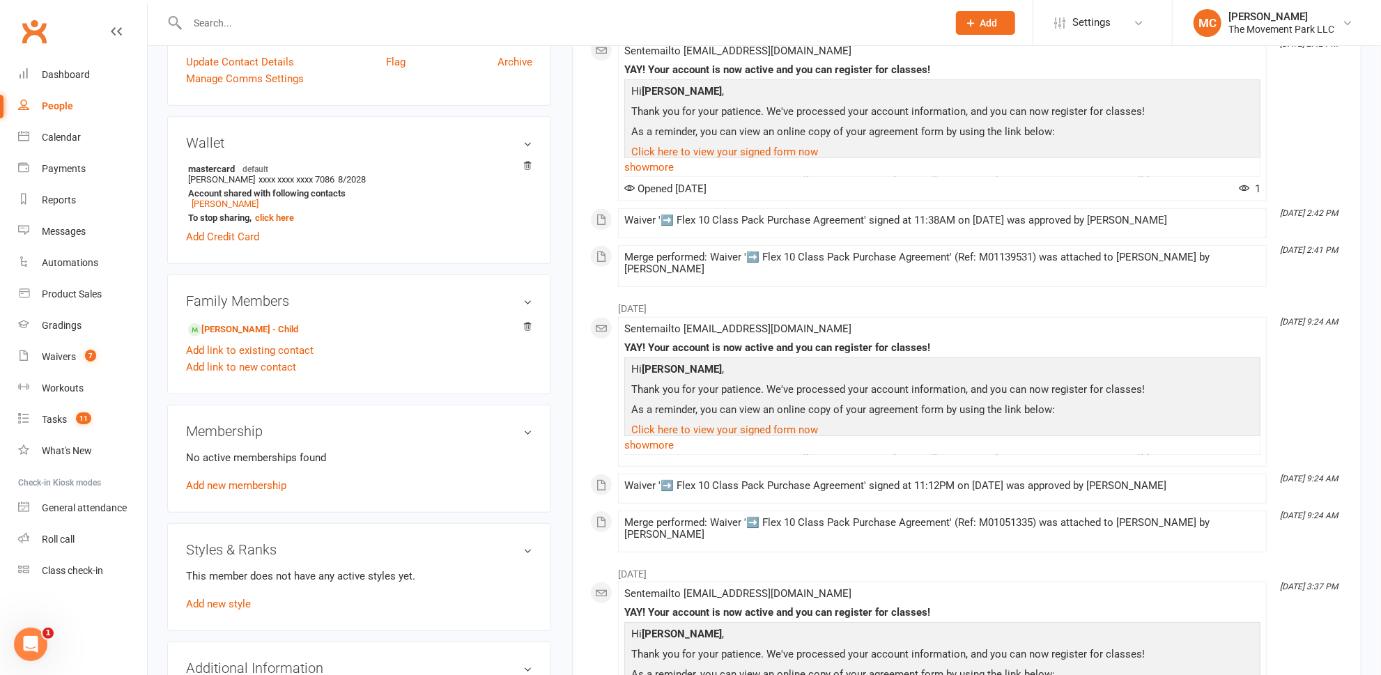
scroll to position [633, 0]
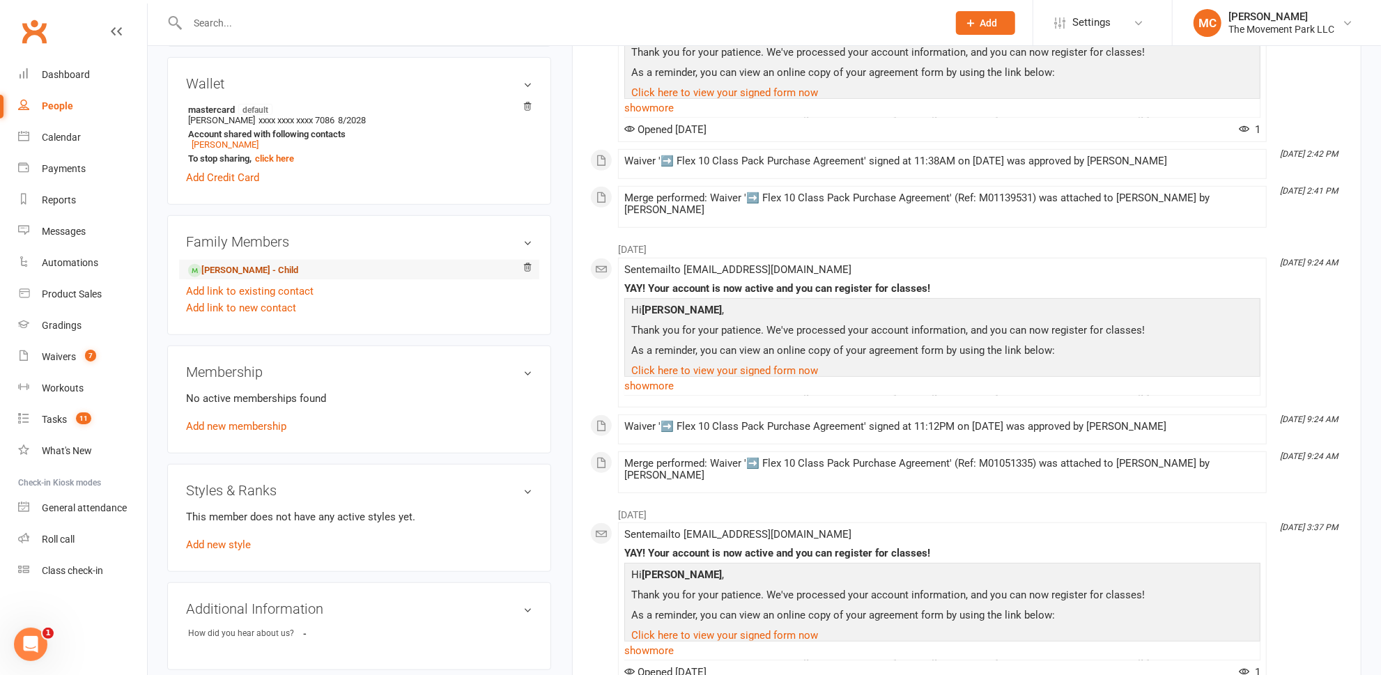
click at [244, 270] on link "[PERSON_NAME] - Child" at bounding box center [243, 270] width 110 height 15
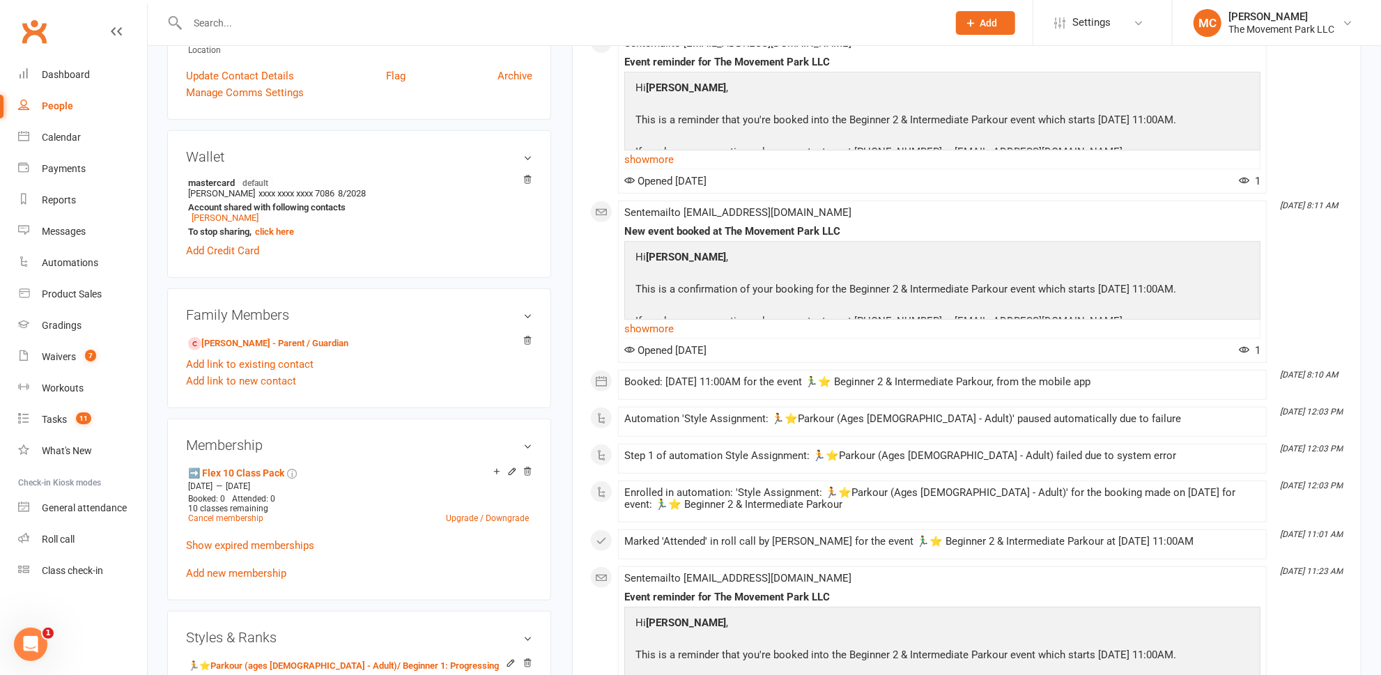
scroll to position [633, 0]
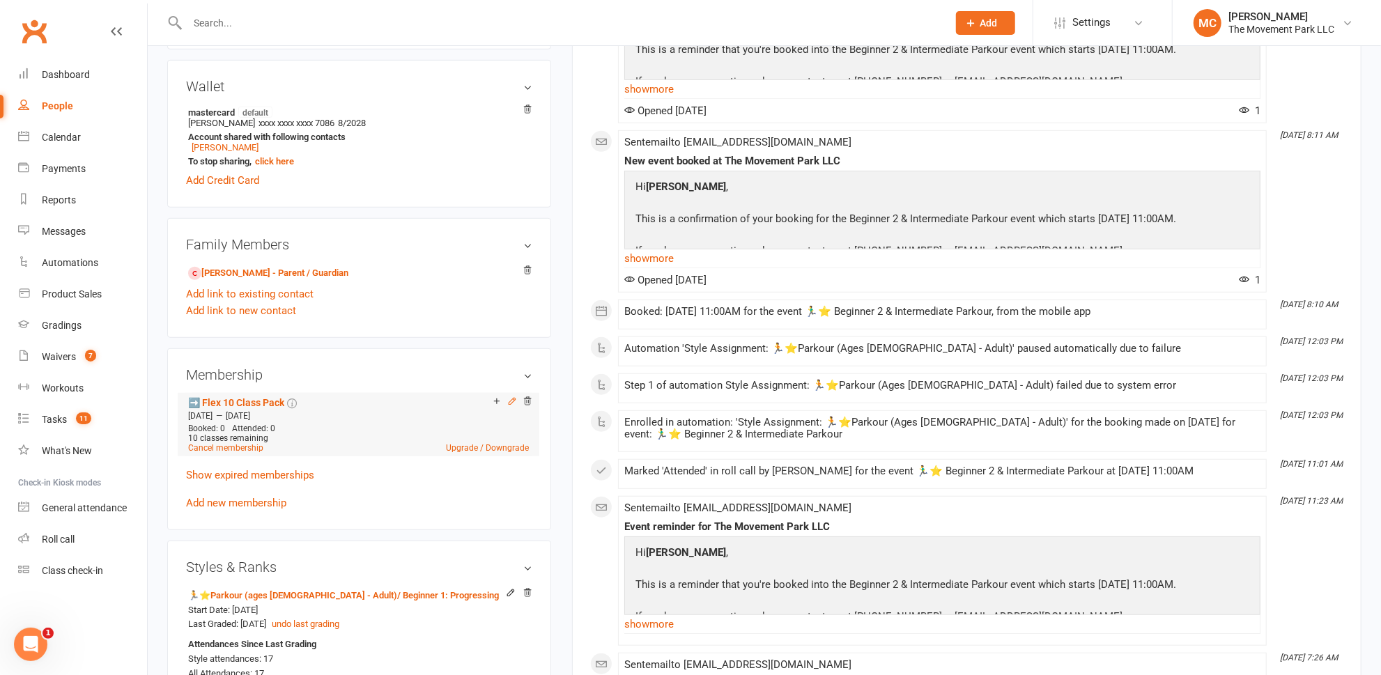
click at [511, 398] on icon at bounding box center [512, 401] width 10 height 10
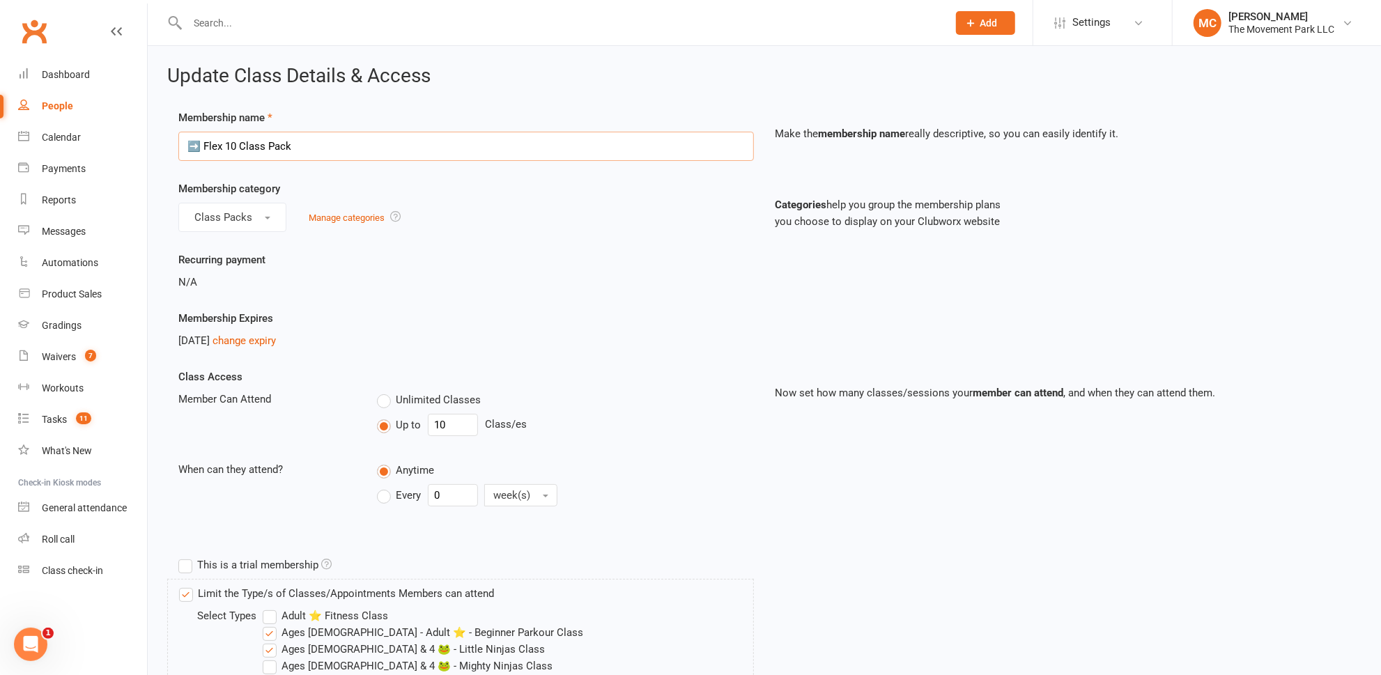
drag, startPoint x: 199, startPoint y: 147, endPoint x: 187, endPoint y: 148, distance: 12.6
click at [187, 148] on input "➡️ Flex 10 Class Pack" at bounding box center [466, 146] width 576 height 29
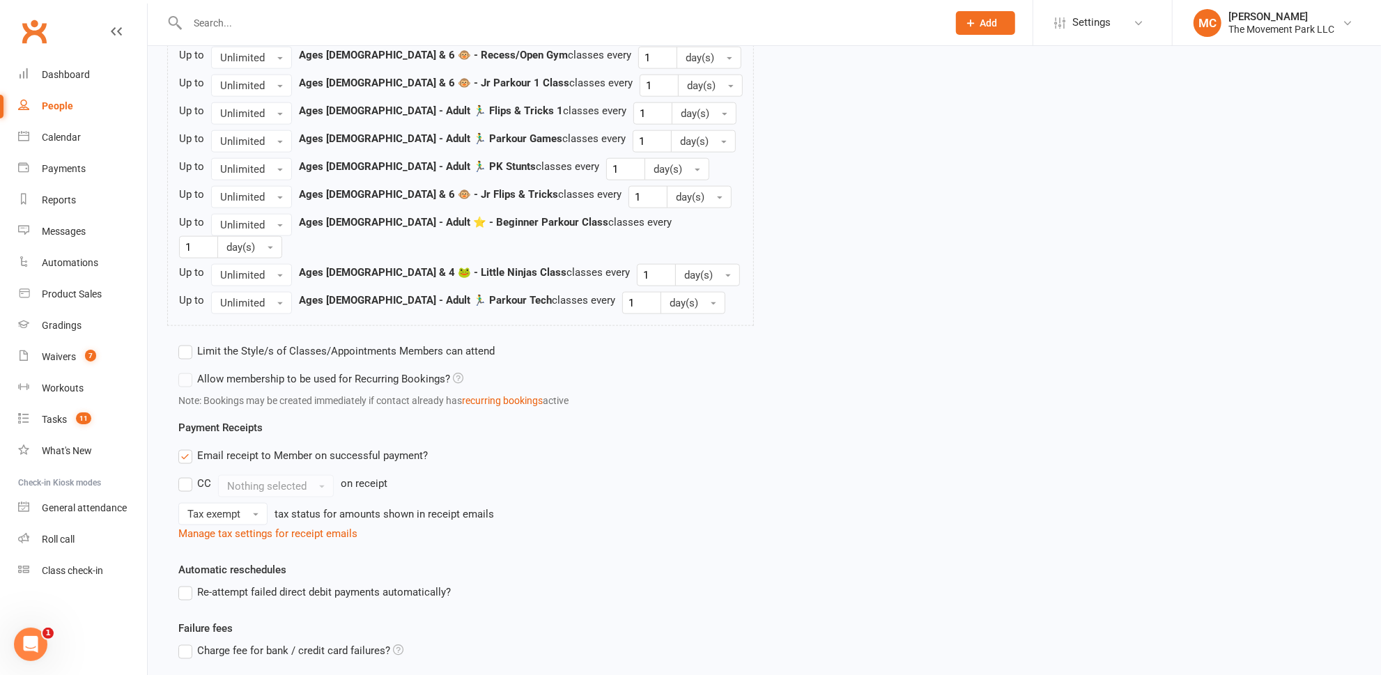
scroll to position [1330, 0]
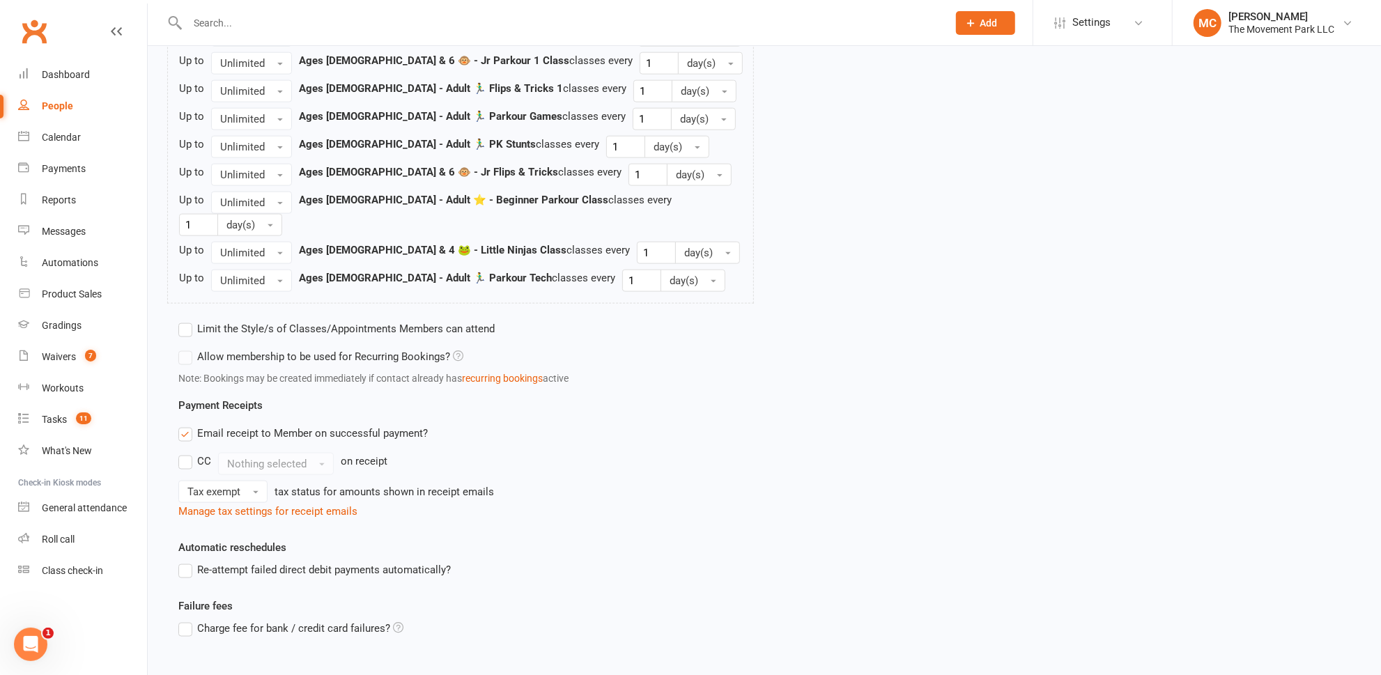
type input "🏃 Flex 10 Class Pack"
click at [184, 321] on label "Limit the Style/s of Classes/Appointments Members can attend" at bounding box center [336, 329] width 316 height 17
click at [184, 321] on input "Limit the Style/s of Classes/Appointments Members can attend" at bounding box center [182, 321] width 9 height 0
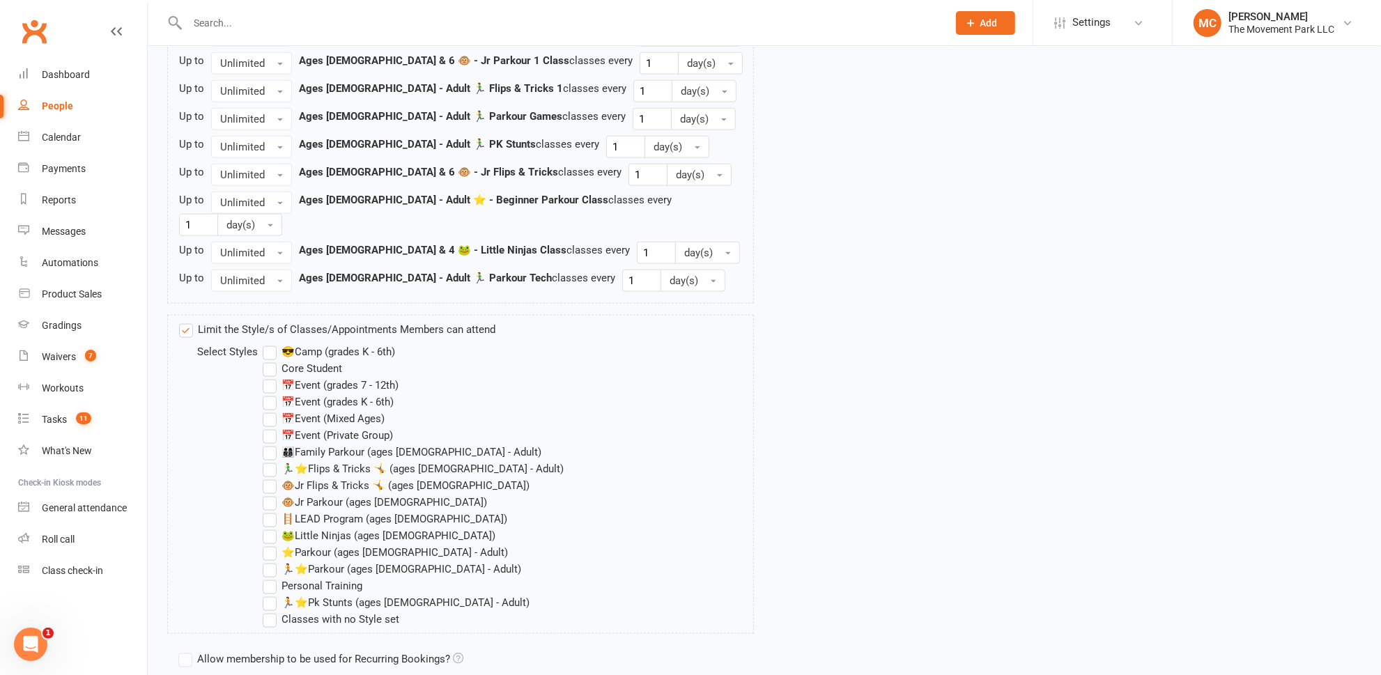
click at [270, 461] on label "🏃‍♂️⭐Flips & Tricks 🤸 (ages [DEMOGRAPHIC_DATA] - Adult)" at bounding box center [413, 469] width 301 height 17
click at [270, 461] on input "🏃‍♂️⭐Flips & Tricks 🤸 (ages [DEMOGRAPHIC_DATA] - Adult)" at bounding box center [267, 461] width 9 height 0
drag, startPoint x: 275, startPoint y: 544, endPoint x: 274, endPoint y: 560, distance: 16.7
click at [275, 561] on label "🏃⭐Parkour (ages [DEMOGRAPHIC_DATA] - Adult)" at bounding box center [392, 569] width 259 height 17
click at [272, 561] on input "🏃⭐Parkour (ages [DEMOGRAPHIC_DATA] - Adult)" at bounding box center [267, 561] width 9 height 0
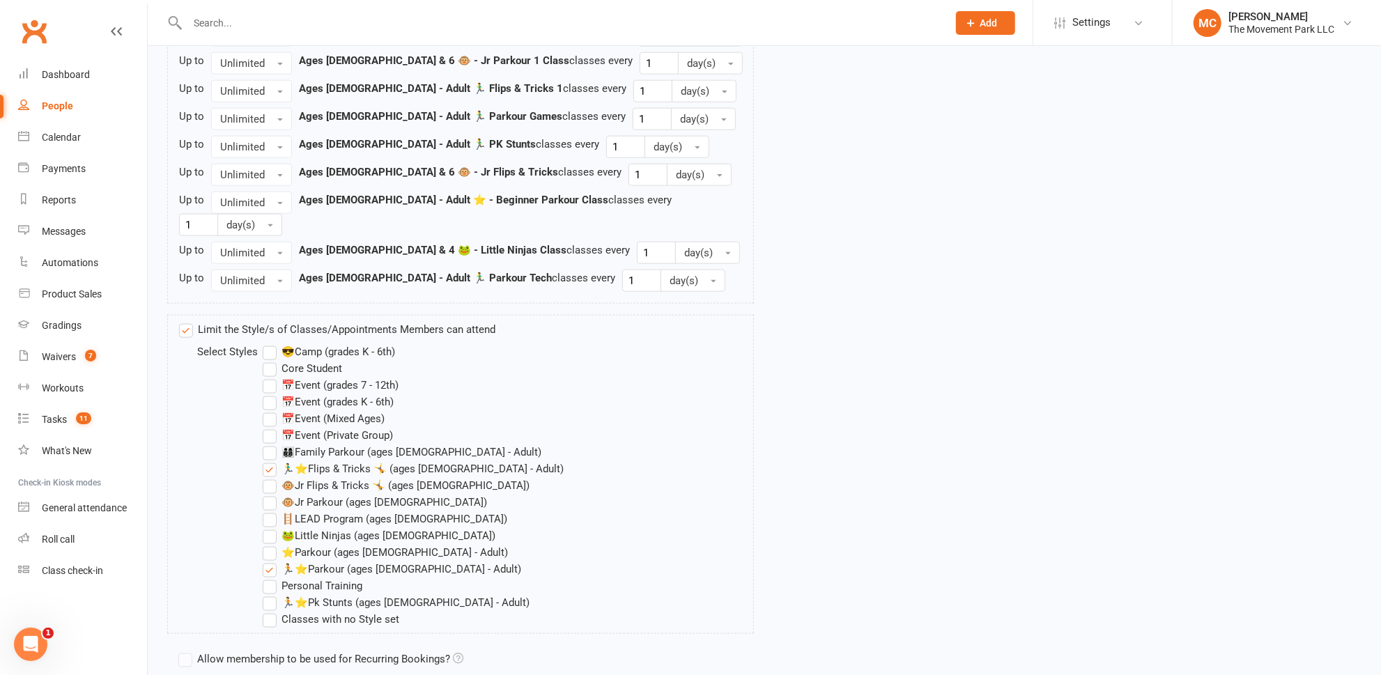
click at [270, 594] on label "🏃⭐Pk Stunts (ages [DEMOGRAPHIC_DATA] - Adult)" at bounding box center [396, 602] width 267 height 17
click at [270, 594] on input "🏃⭐Pk Stunts (ages [DEMOGRAPHIC_DATA] - Adult)" at bounding box center [267, 594] width 9 height 0
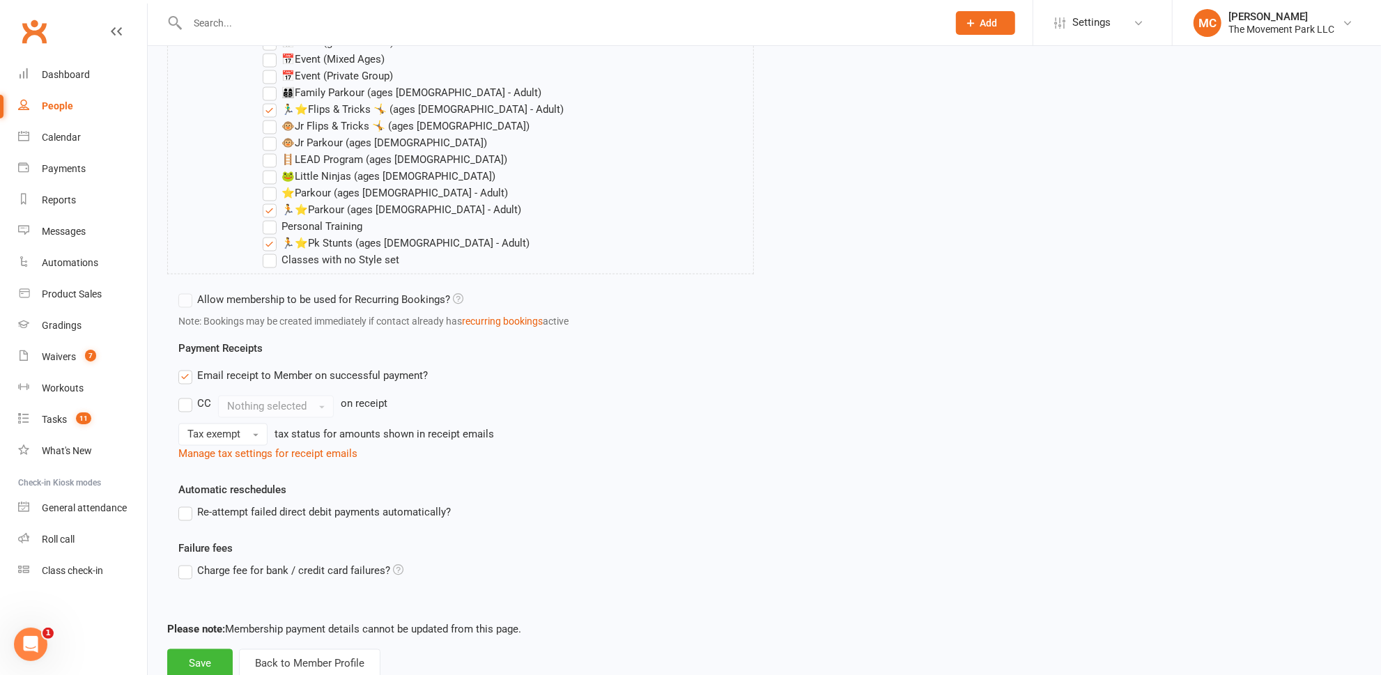
scroll to position [1705, 0]
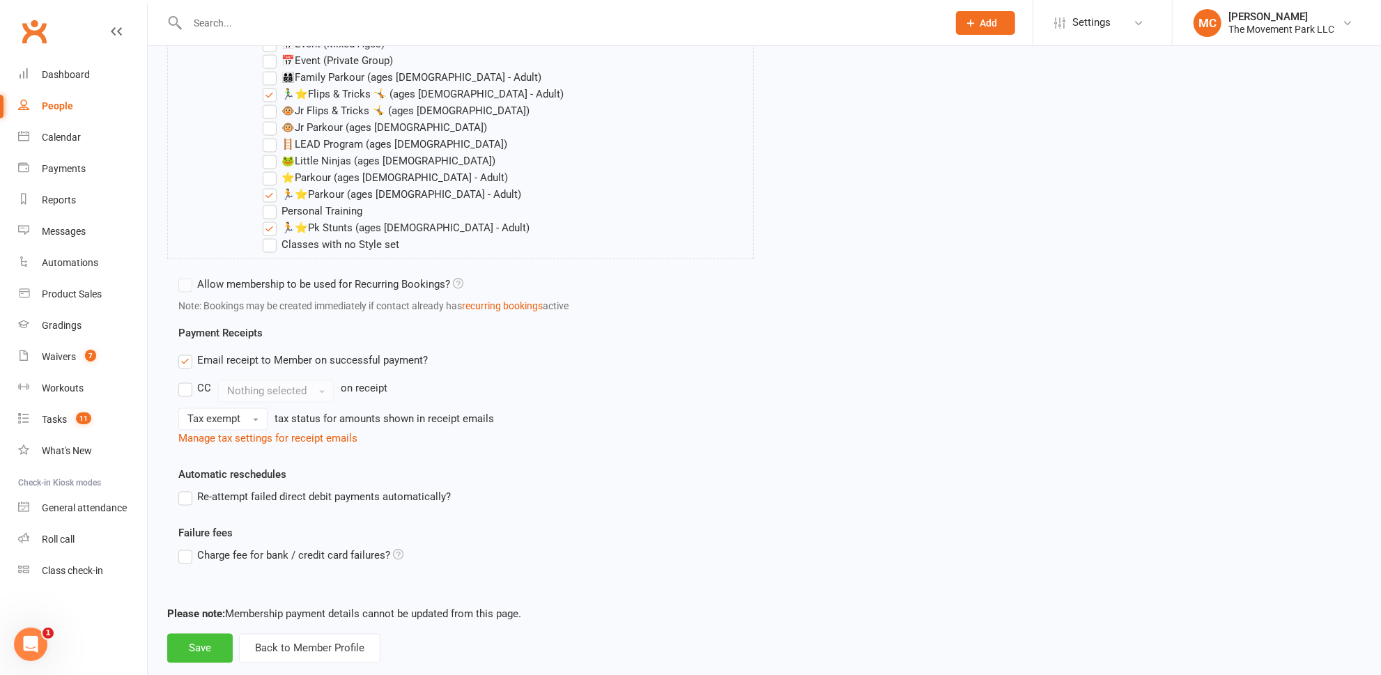
click at [188, 634] on button "Save" at bounding box center [200, 648] width 66 height 29
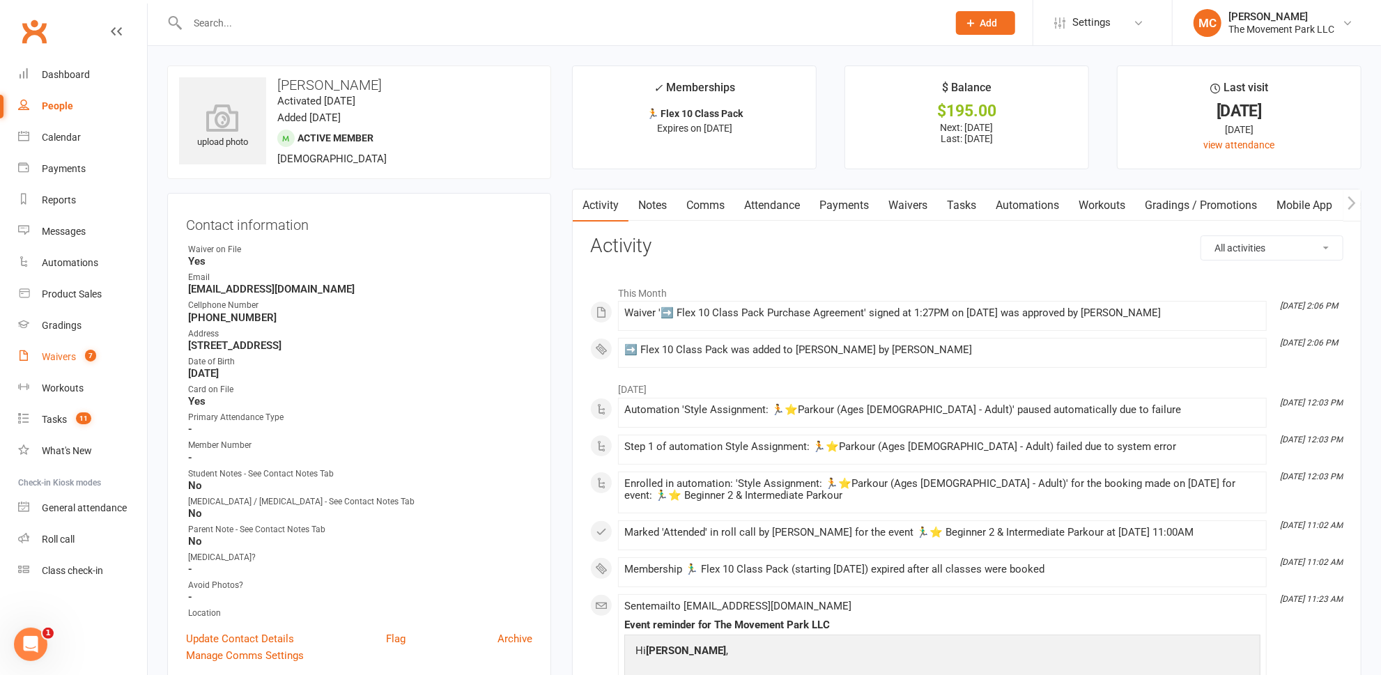
click at [64, 365] on link "Waivers 7" at bounding box center [82, 356] width 129 height 31
select select "100"
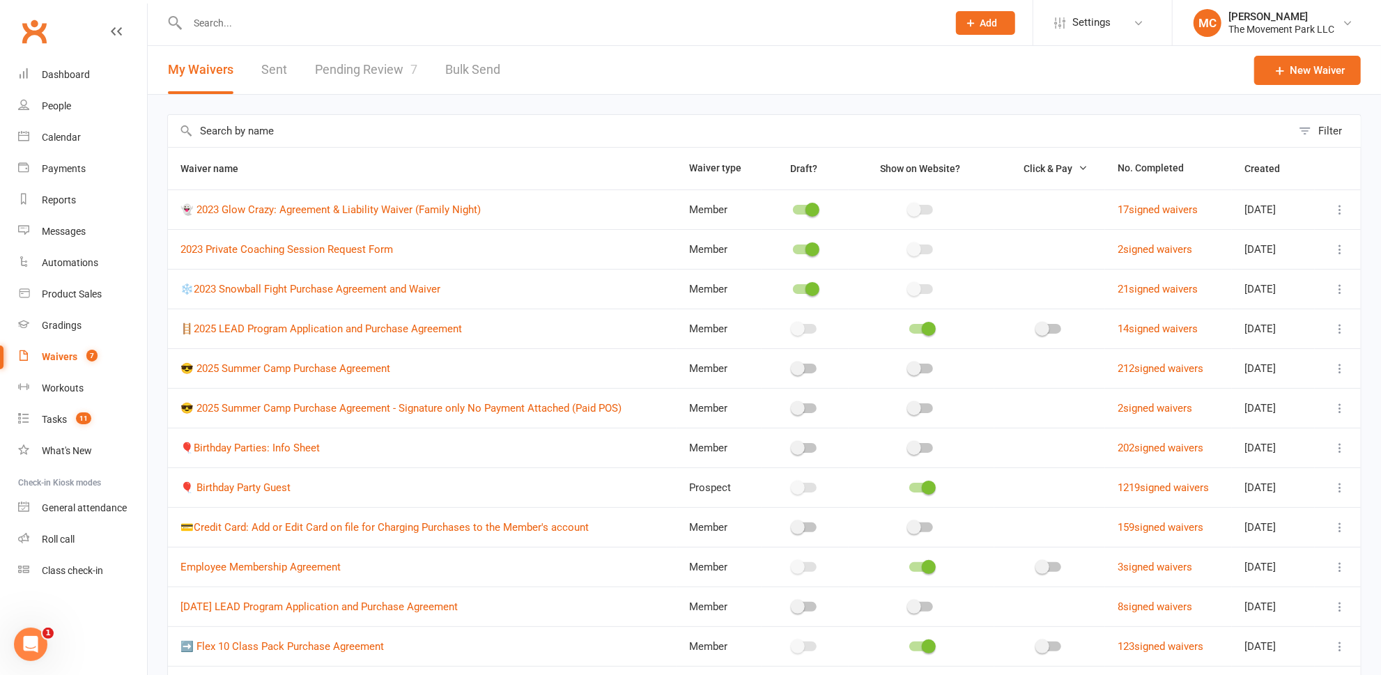
click at [362, 70] on link "Pending Review 7" at bounding box center [366, 70] width 102 height 48
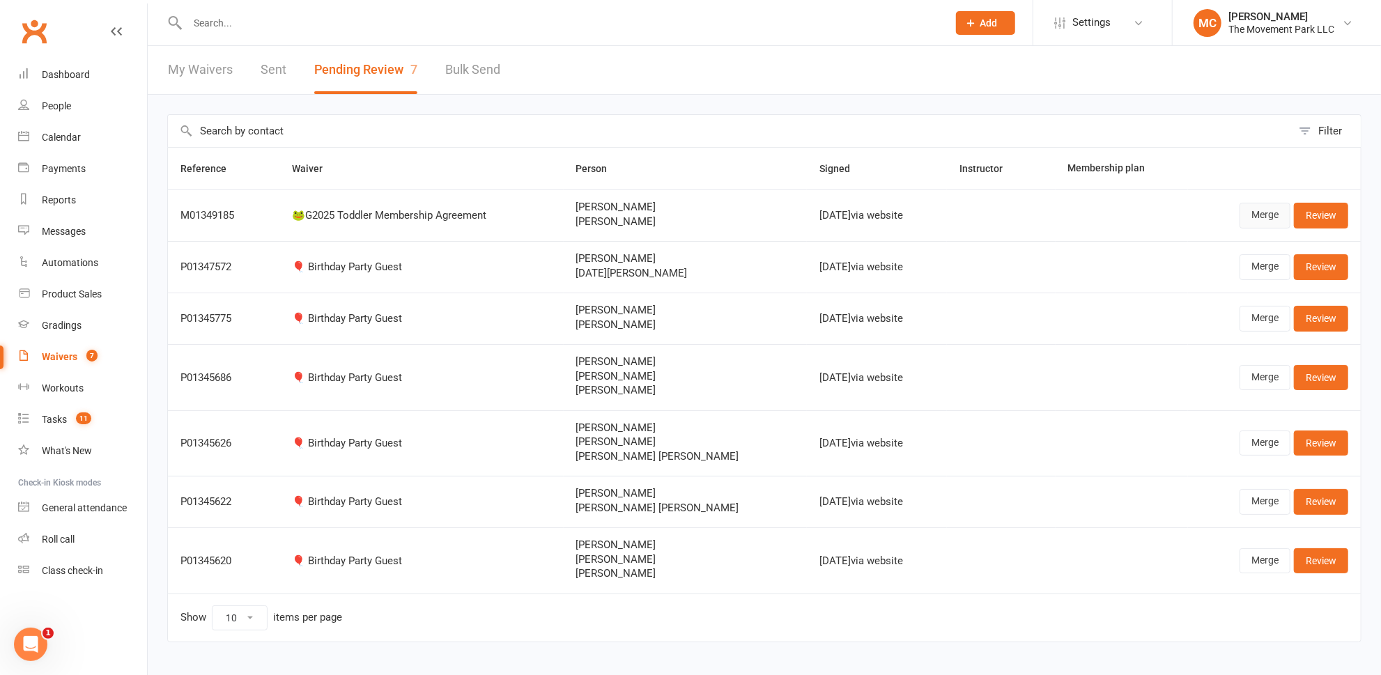
click at [1270, 217] on link "Merge" at bounding box center [1265, 215] width 51 height 25
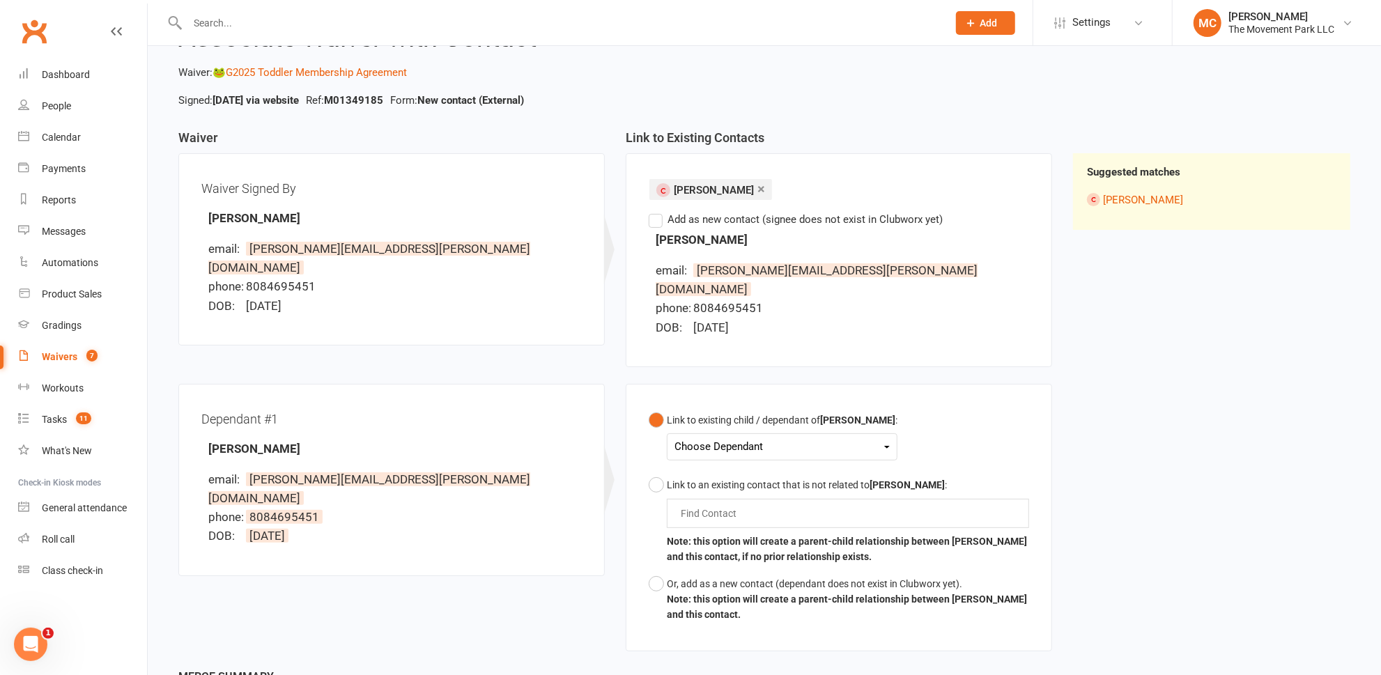
scroll to position [126, 0]
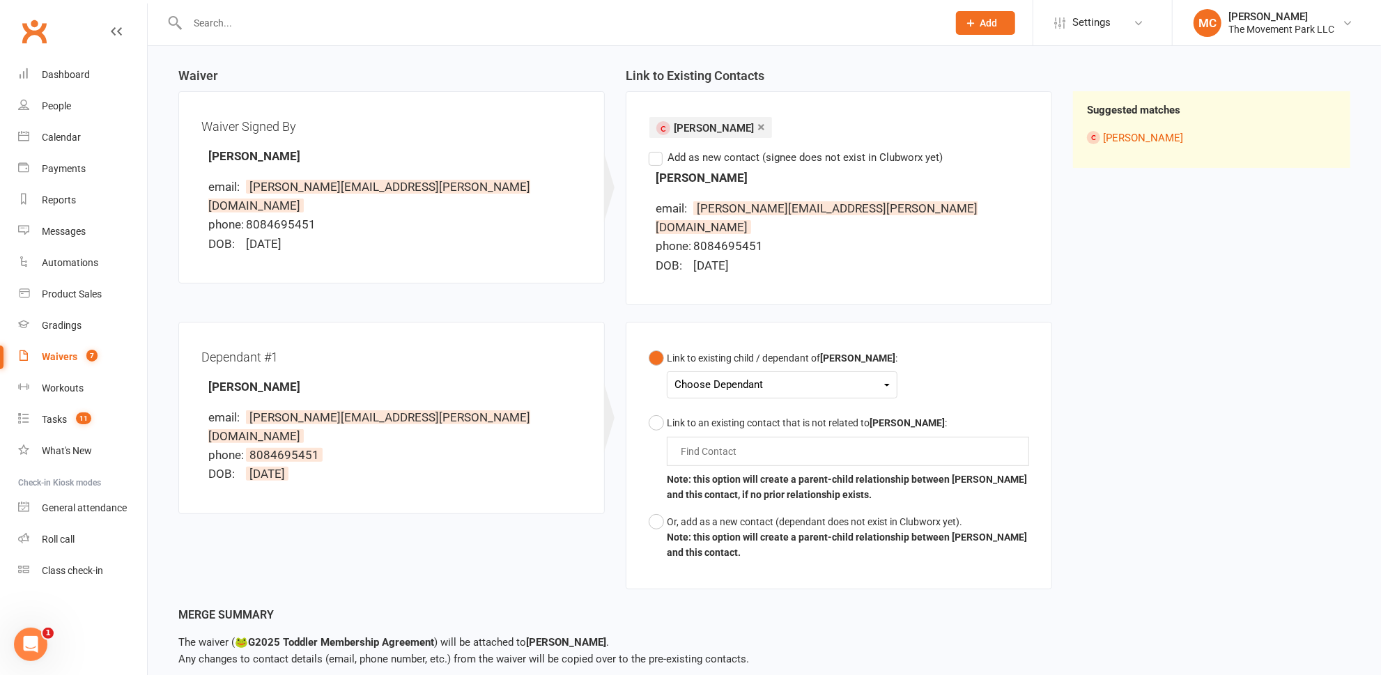
click at [717, 376] on div "Choose Dependant" at bounding box center [782, 385] width 215 height 19
click at [708, 403] on link "[PERSON_NAME]" at bounding box center [744, 418] width 138 height 30
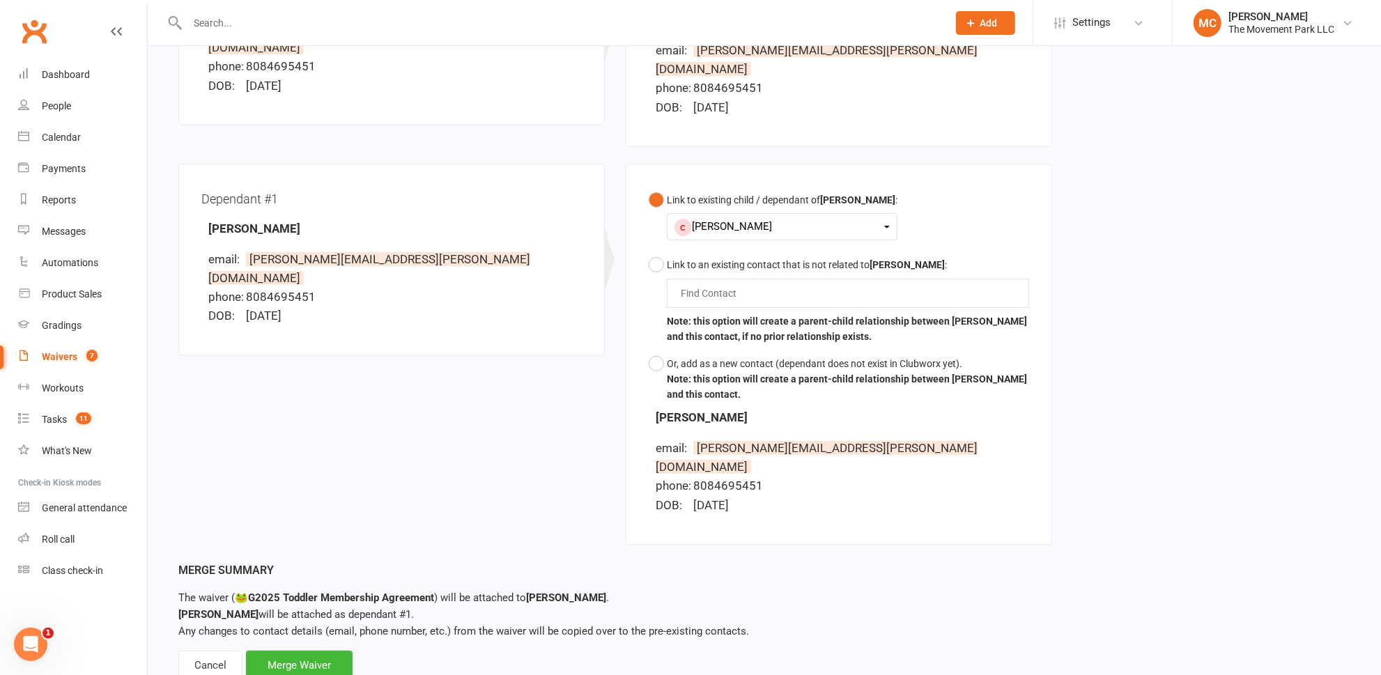
scroll to position [291, 0]
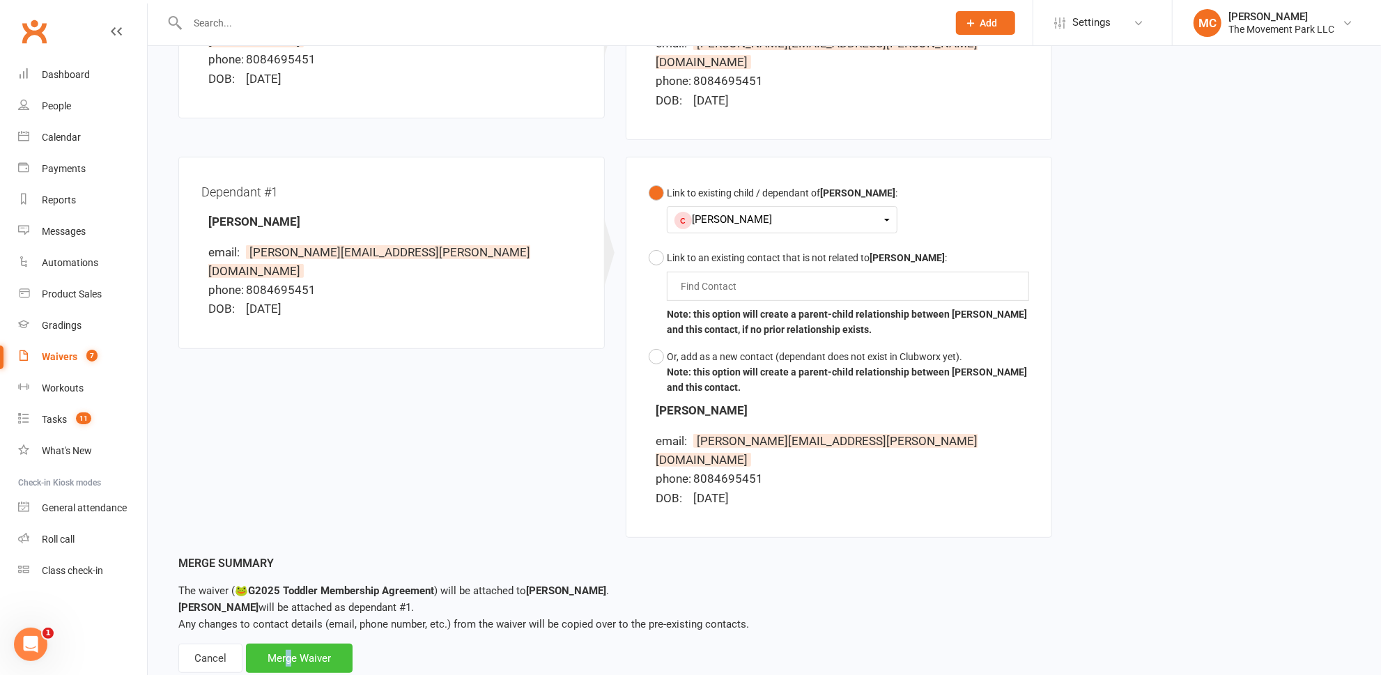
drag, startPoint x: 286, startPoint y: 623, endPoint x: 293, endPoint y: 611, distance: 13.7
click at [293, 644] on div "Merge Waiver" at bounding box center [299, 658] width 107 height 29
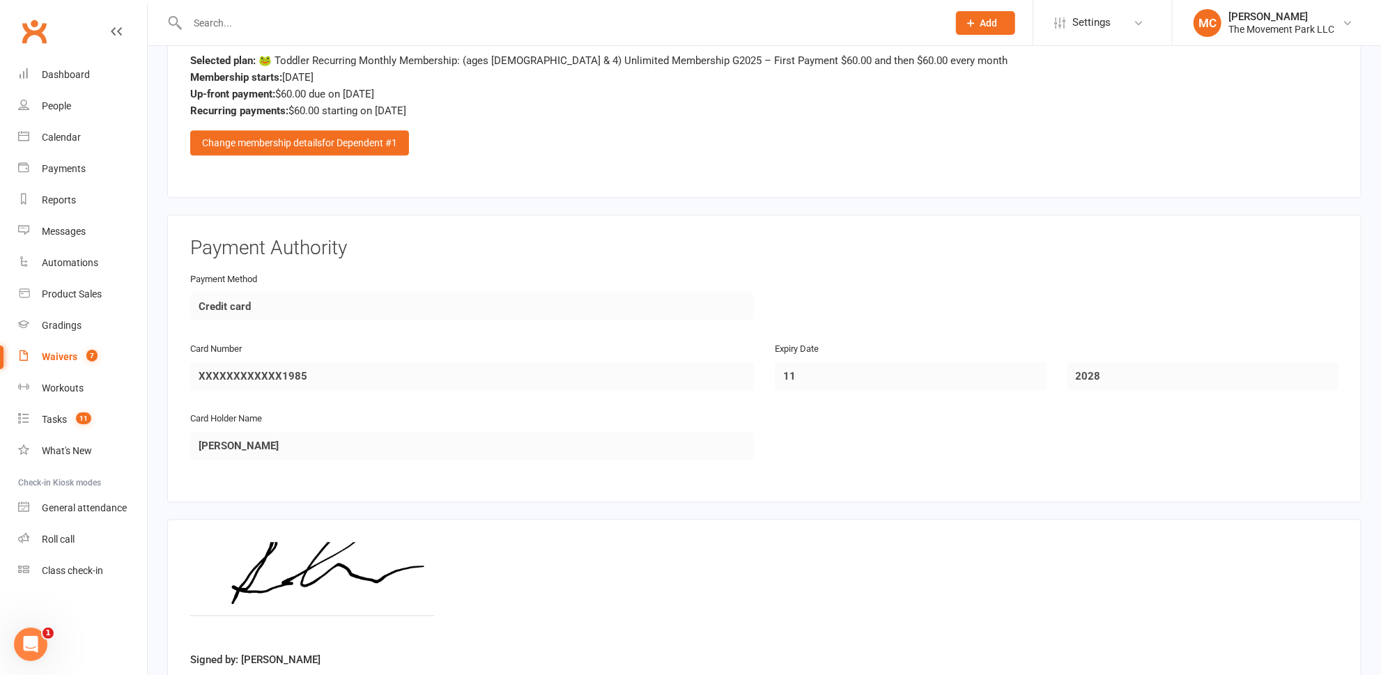
scroll to position [2575, 0]
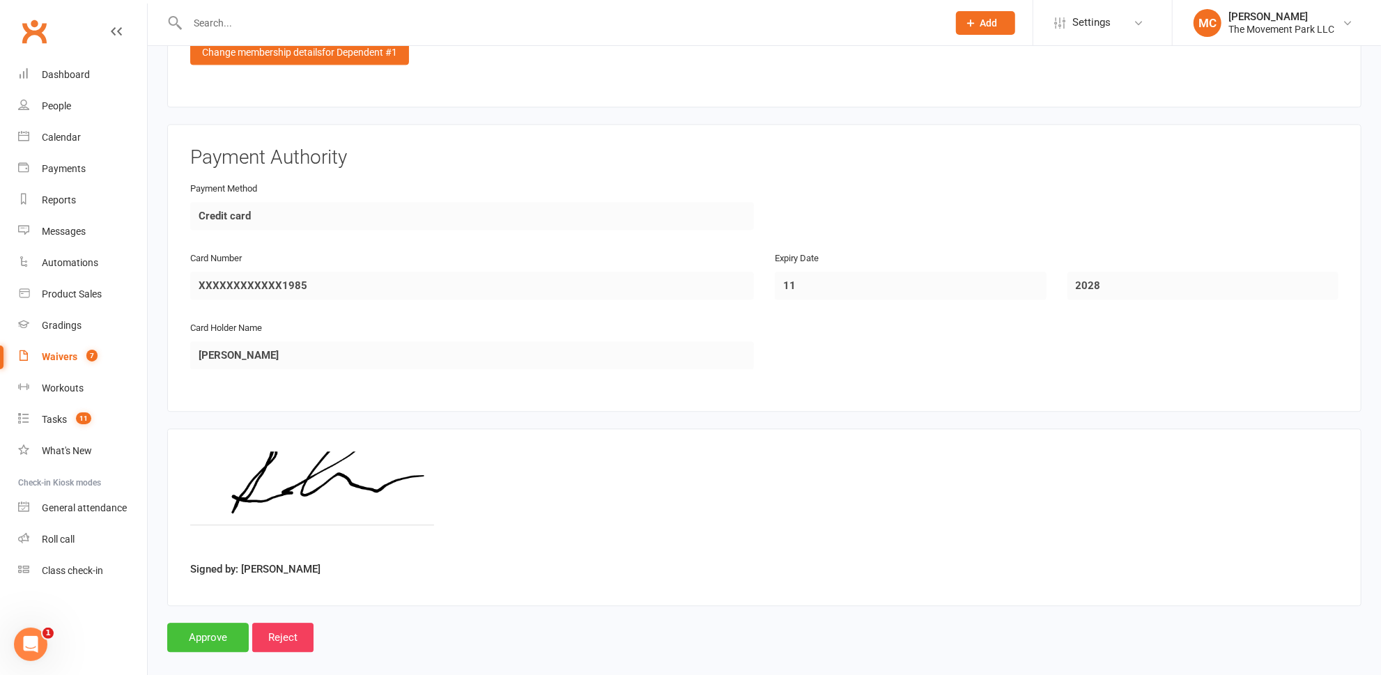
click at [201, 623] on input "Approve" at bounding box center [208, 637] width 82 height 29
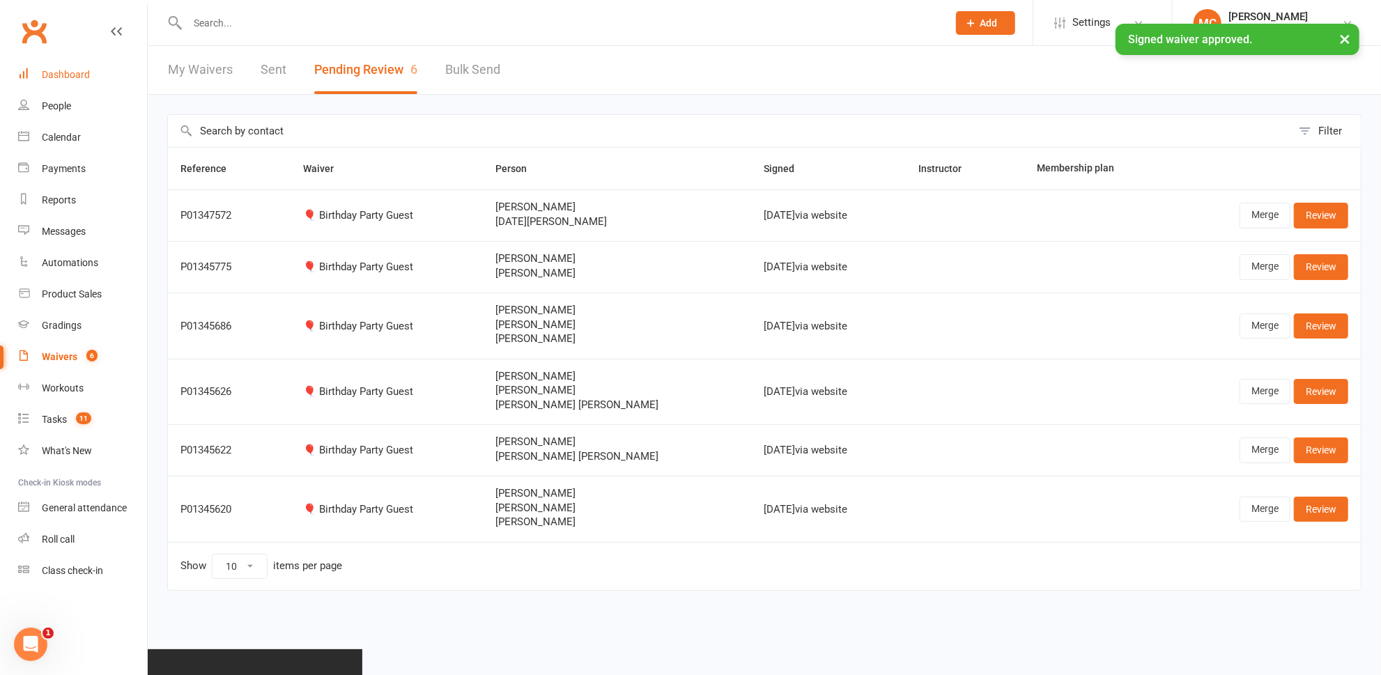
click at [71, 77] on div "Dashboard" at bounding box center [66, 74] width 48 height 11
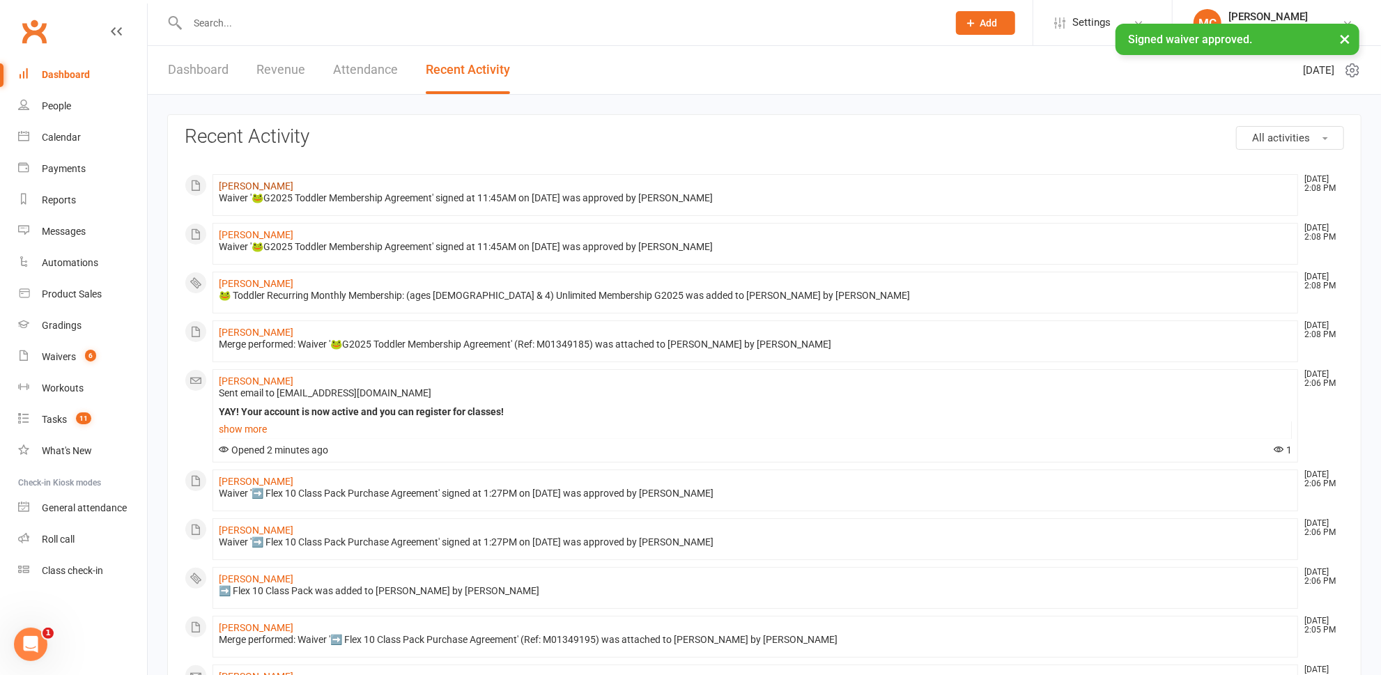
click at [251, 187] on link "[PERSON_NAME]" at bounding box center [256, 185] width 75 height 11
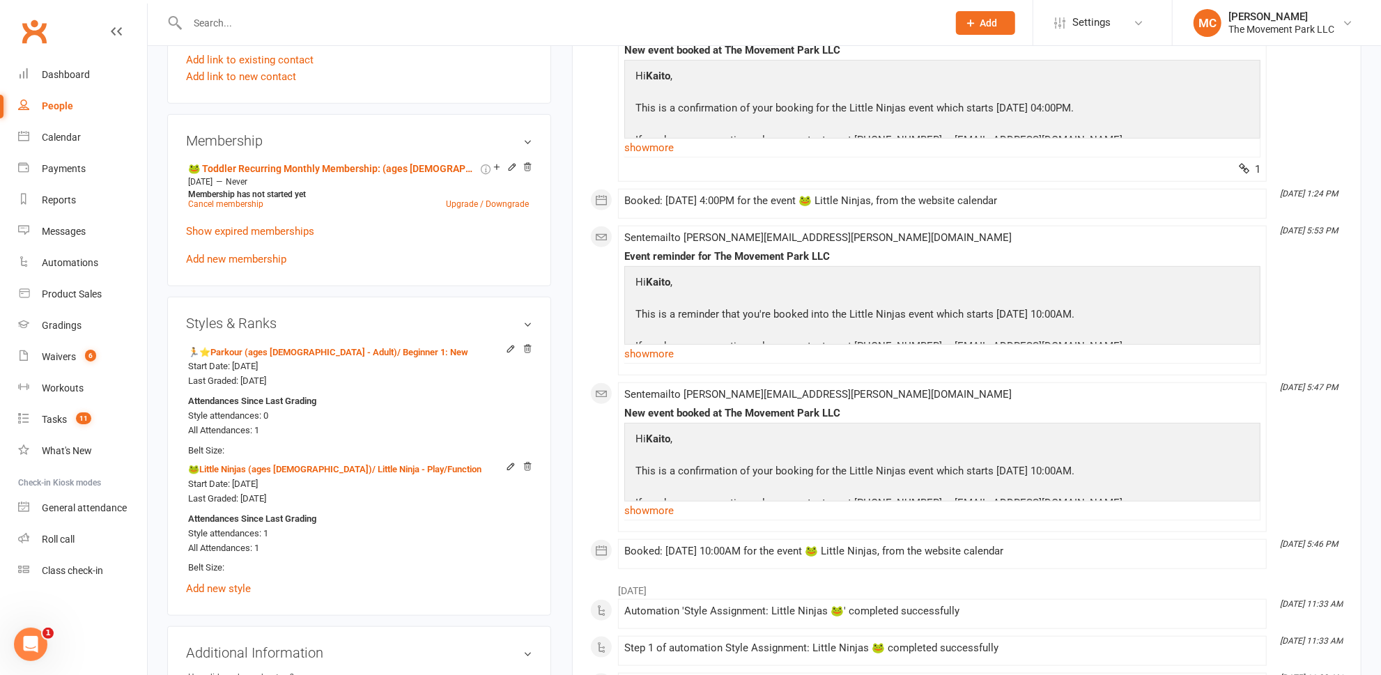
scroll to position [886, 0]
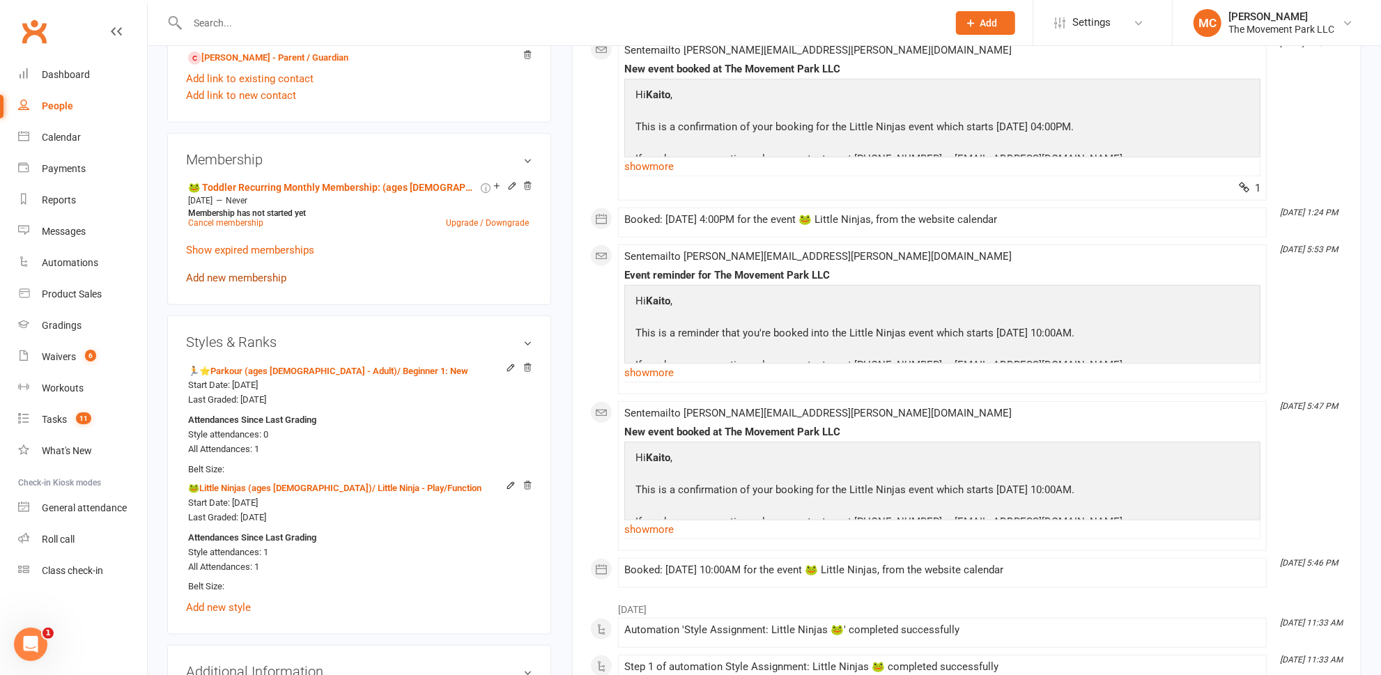
click at [236, 275] on link "Add new membership" at bounding box center [236, 278] width 100 height 13
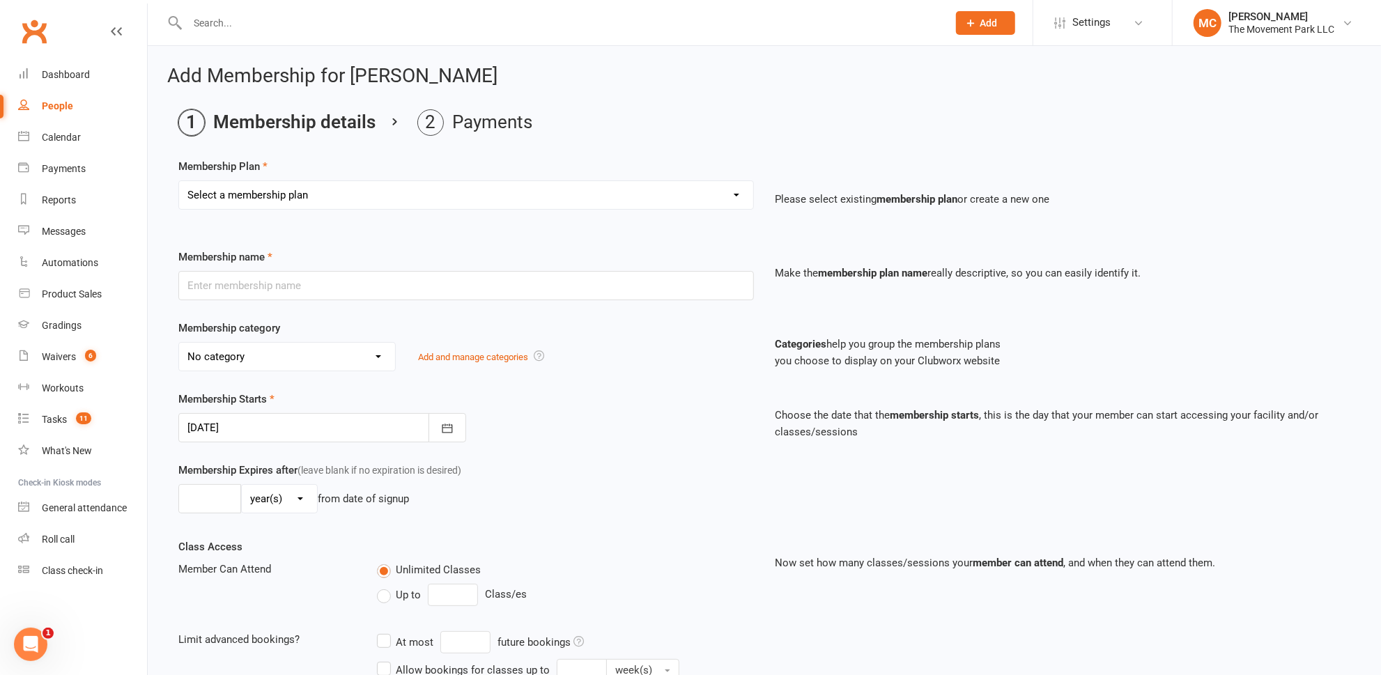
click at [303, 200] on select "Select a membership plan Create new Membership Plan ➡️ Drop-in Class ➡️ Flex 10…" at bounding box center [466, 195] width 574 height 28
select select "4"
click at [179, 181] on select "Select a membership plan Create new Membership Plan ➡️ Drop-in Class ➡️ Flex 10…" at bounding box center [466, 195] width 574 height 28
type input "🐸 Pro-Rate [Month + Year] Toddler Recurring Monthly Membership: (ages [DEMOGRAP…"
select select "37"
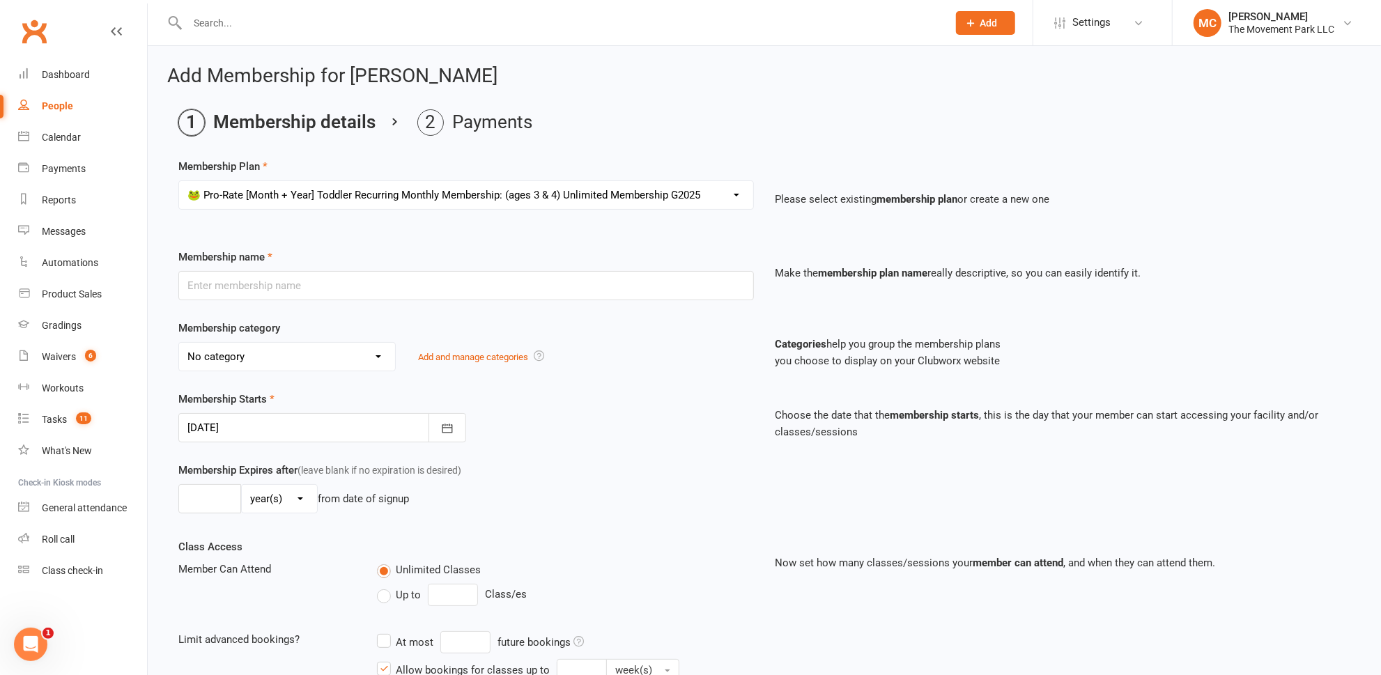
type input "[DATE]"
type input "0"
type input "4"
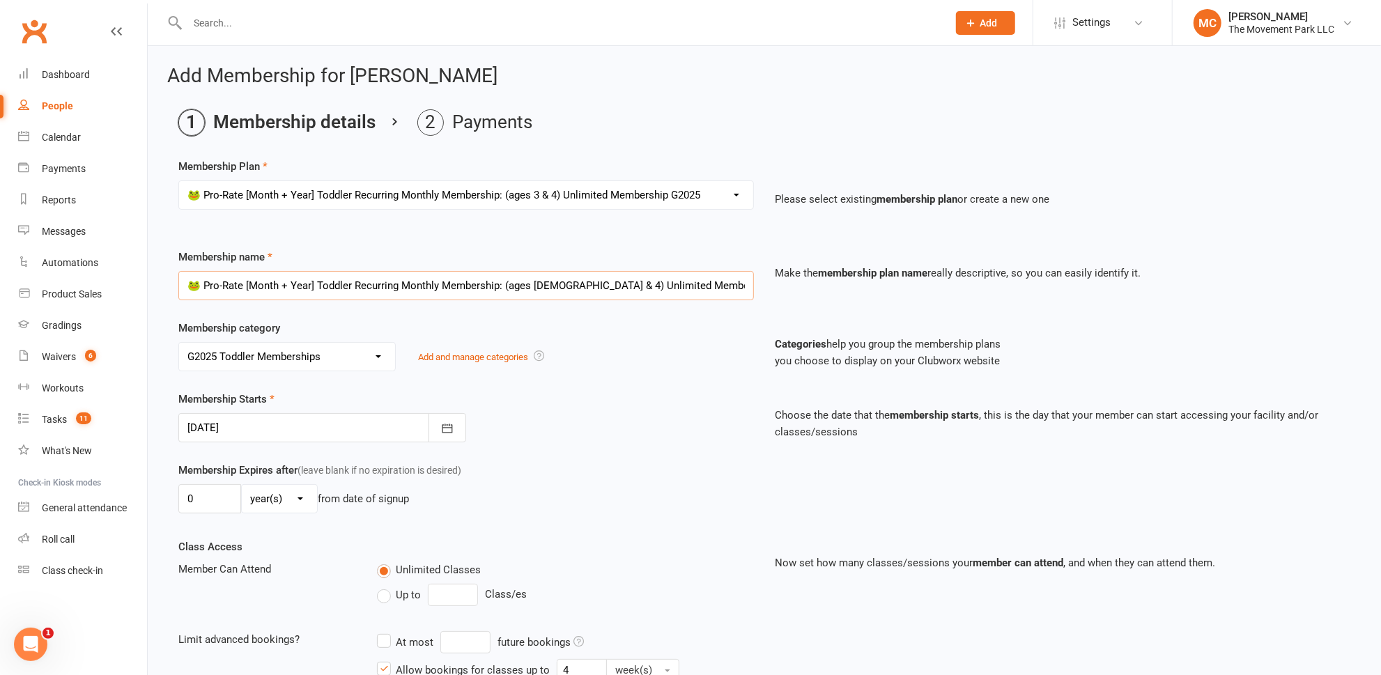
drag, startPoint x: 314, startPoint y: 286, endPoint x: 247, endPoint y: 284, distance: 66.9
click at [247, 284] on input "🐸 Pro-Rate [Month + Year] Toddler Recurring Monthly Membership: (ages [DEMOGRAP…" at bounding box center [466, 285] width 576 height 29
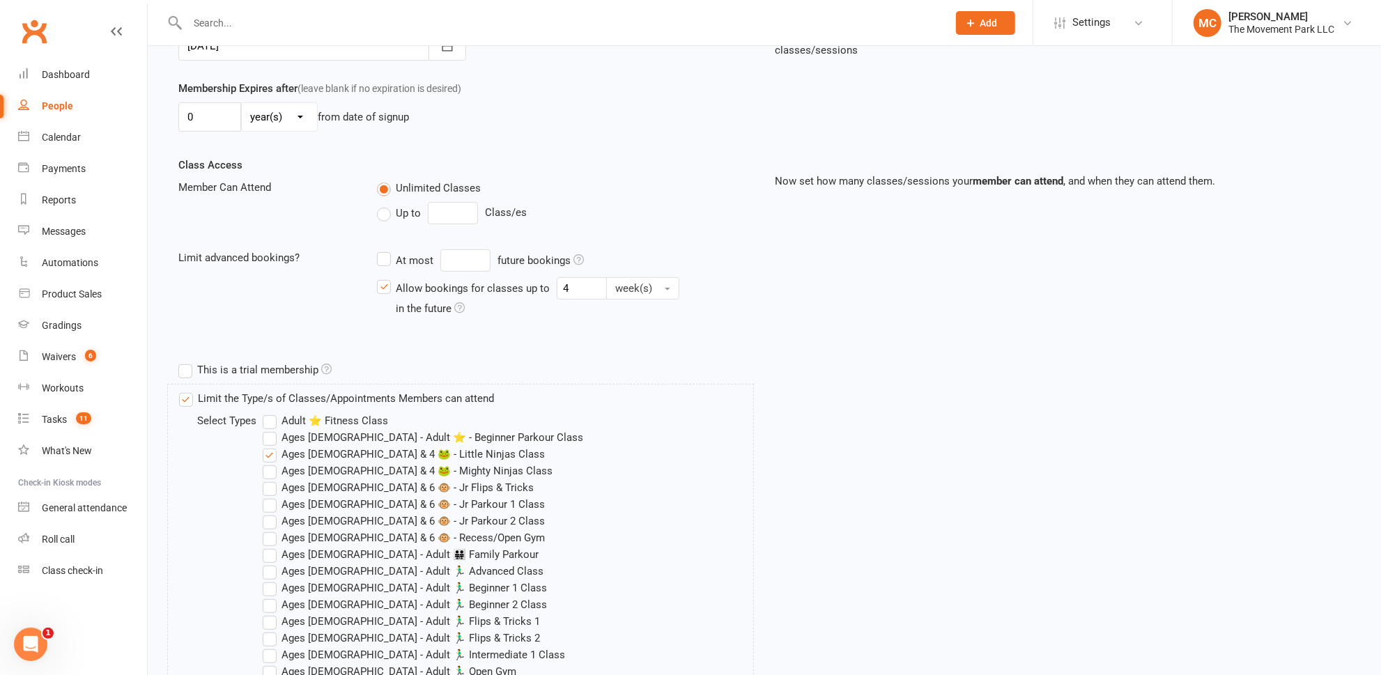
scroll to position [316, 0]
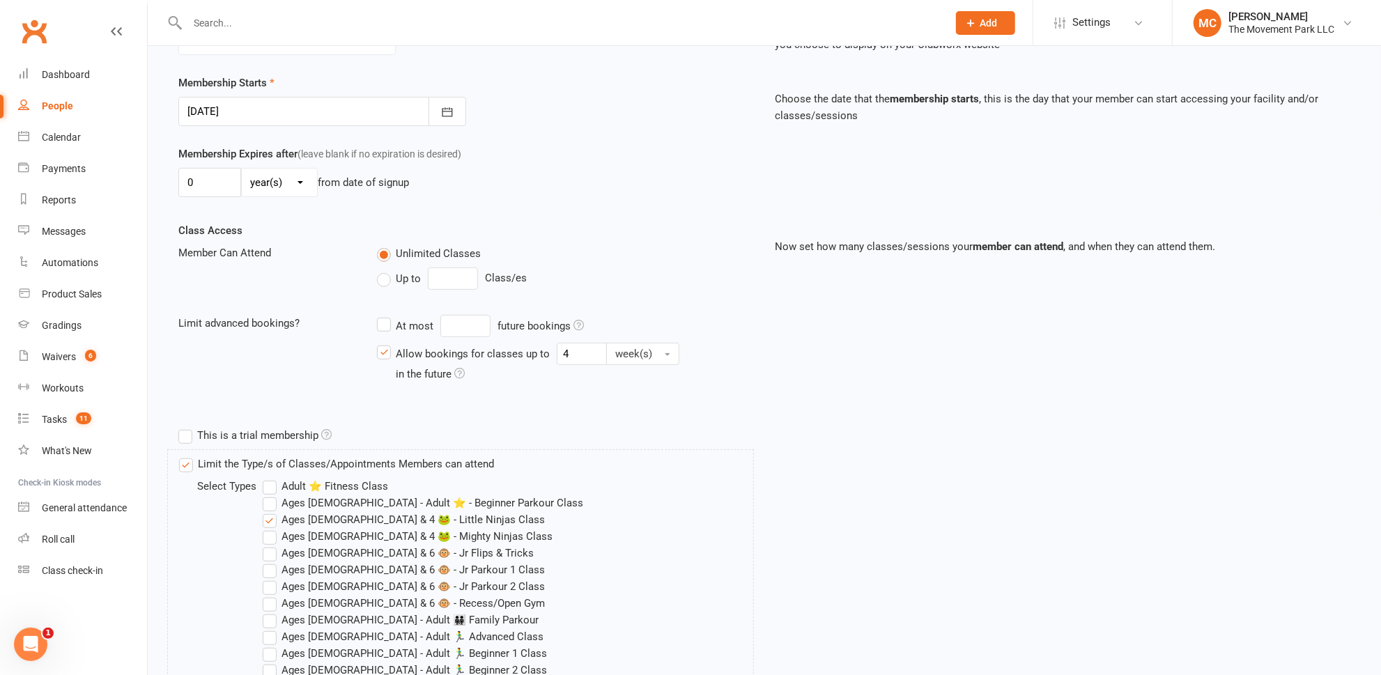
type input "🐸 Pro-Rate [DATE] Toddler Recurring Monthly Membership: (ages [DEMOGRAPHIC_DATA…"
click at [208, 176] on input "0" at bounding box center [209, 182] width 63 height 29
type input "20"
click at [275, 174] on select "day(s) week(s) month(s) year(s)" at bounding box center [279, 183] width 75 height 28
select select "0"
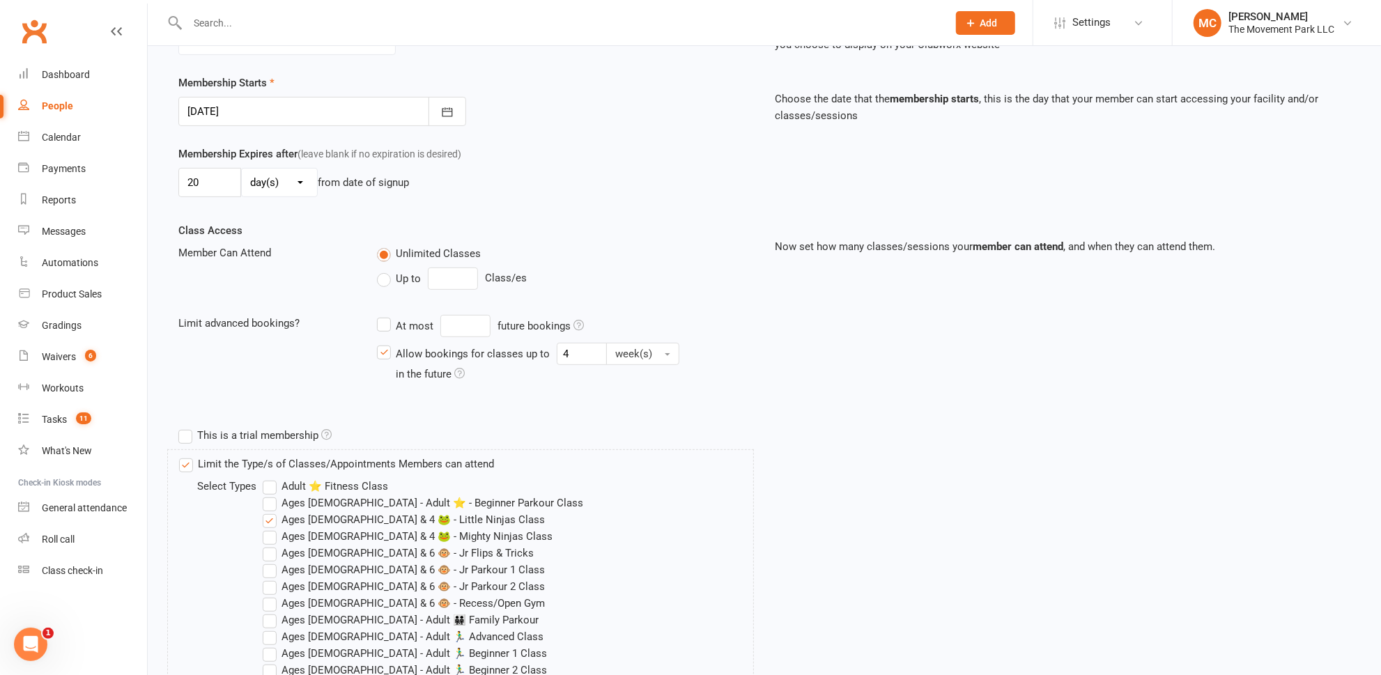
click at [242, 169] on select "day(s) week(s) month(s) year(s)" at bounding box center [279, 183] width 75 height 28
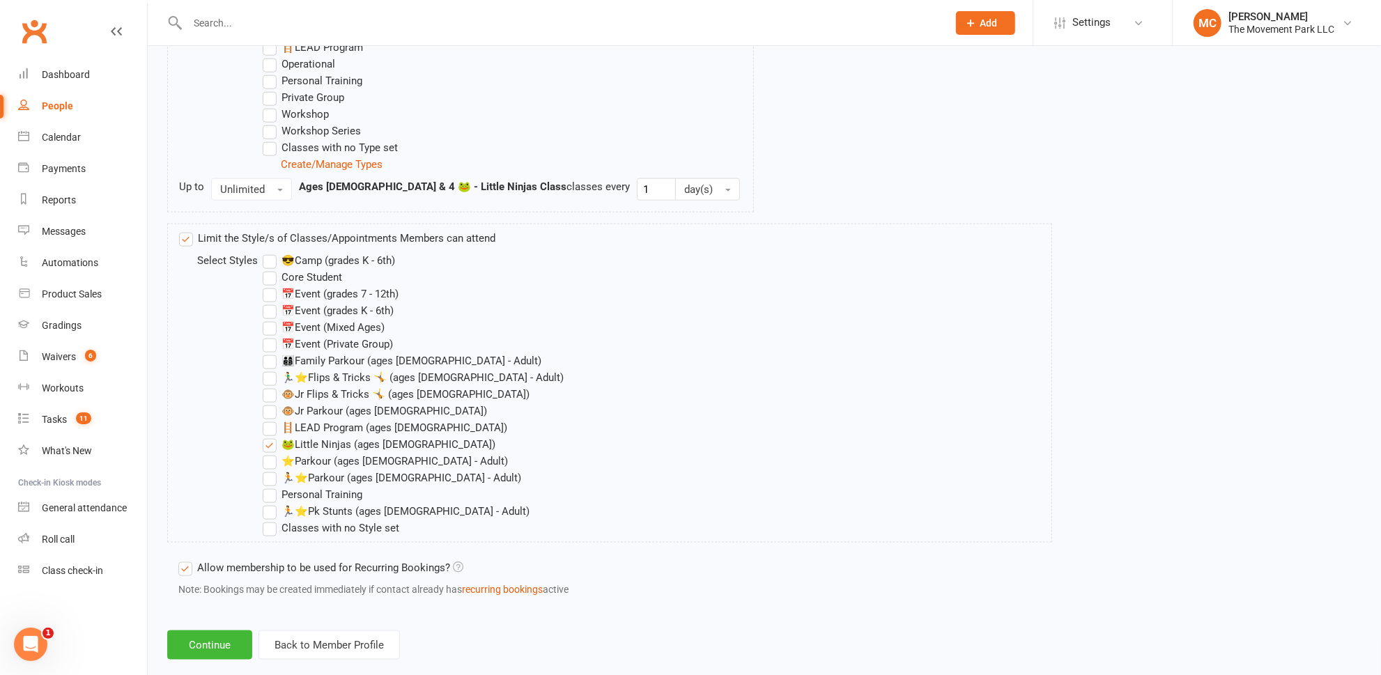
scroll to position [1325, 0]
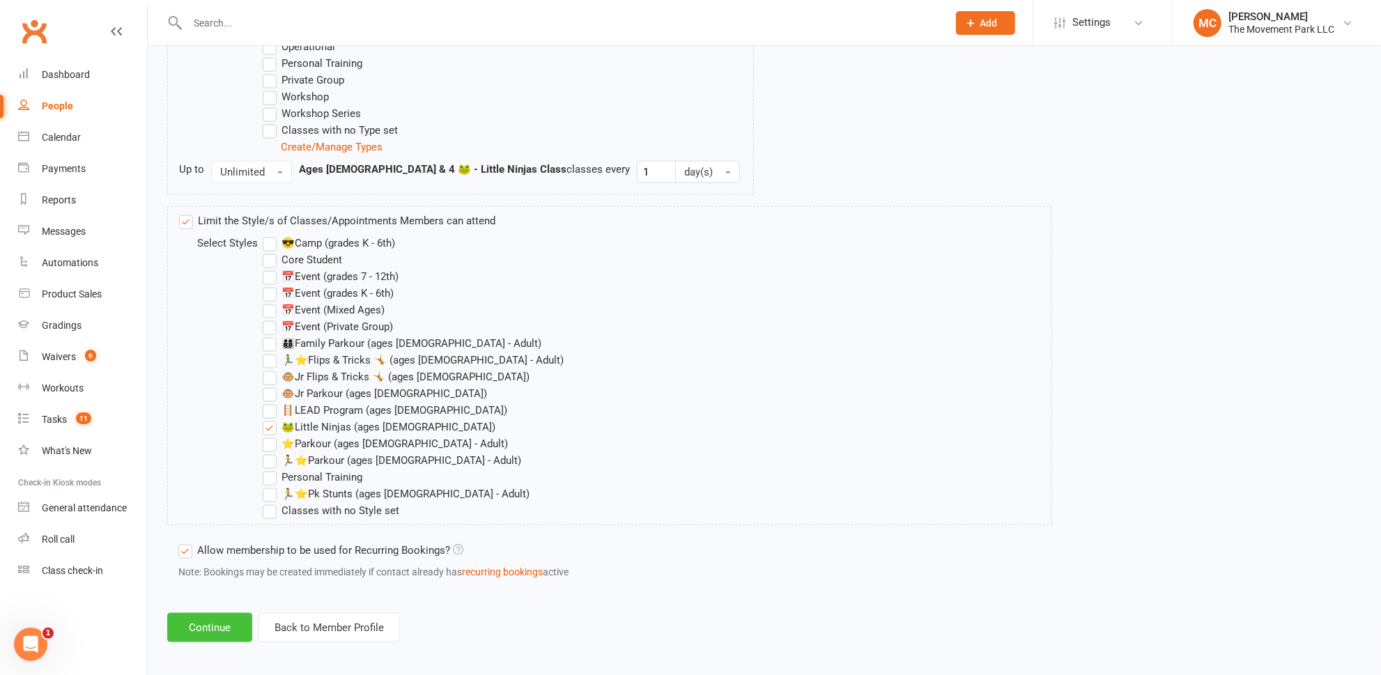
click at [211, 626] on button "Continue" at bounding box center [209, 627] width 85 height 29
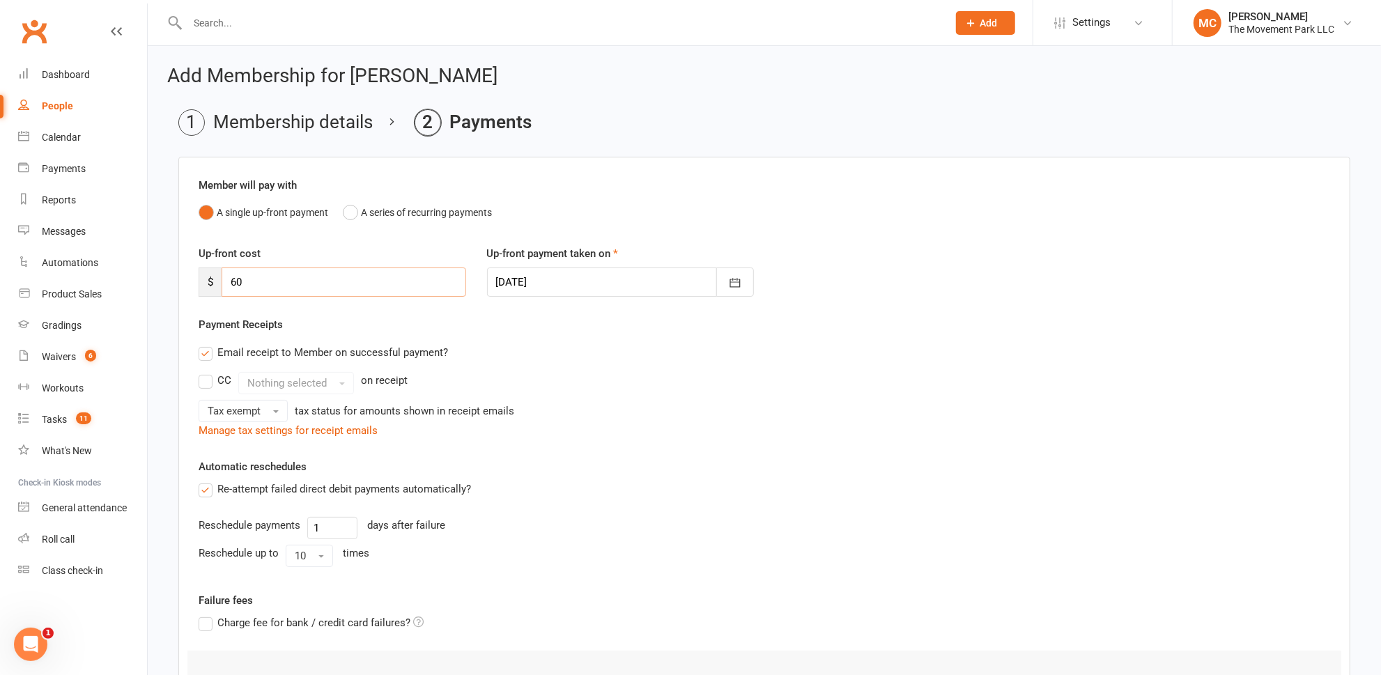
click at [202, 283] on div "$ 60" at bounding box center [333, 282] width 268 height 29
type input "37.50"
click at [681, 283] on div at bounding box center [621, 282] width 268 height 29
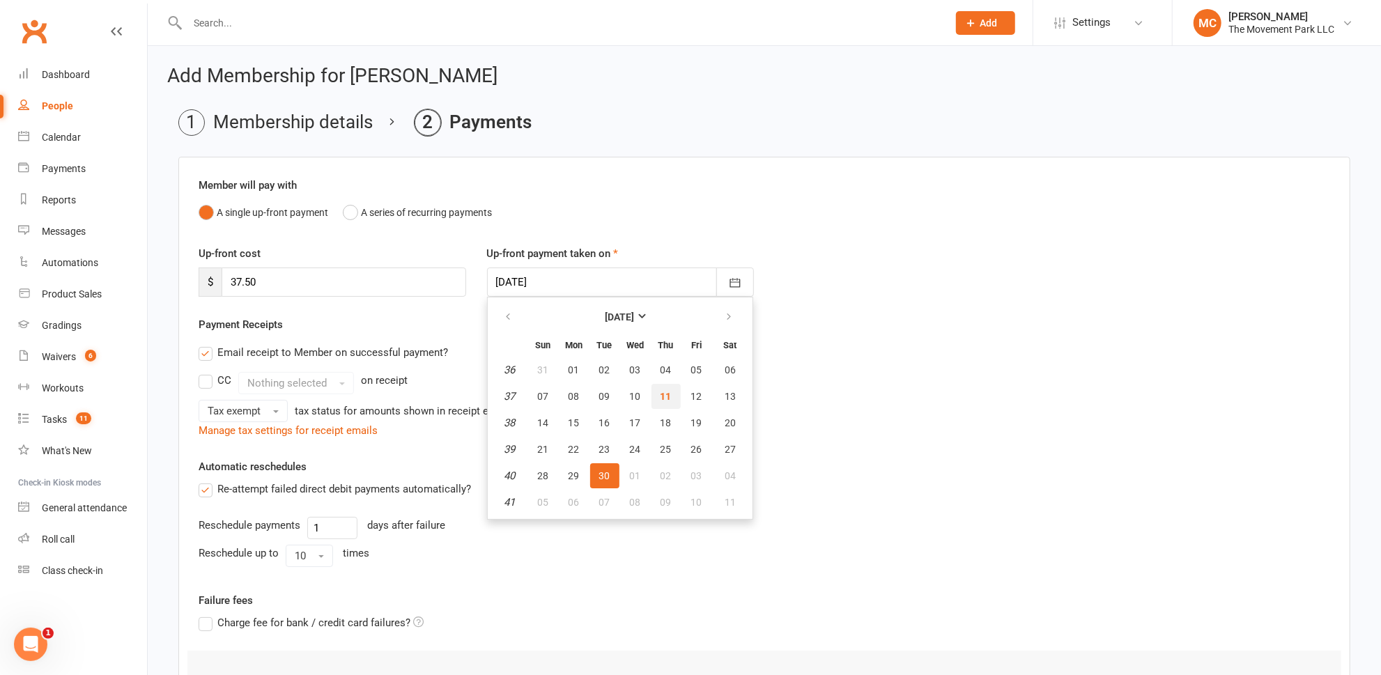
click at [664, 398] on span "11" at bounding box center [666, 396] width 11 height 11
type input "[DATE]"
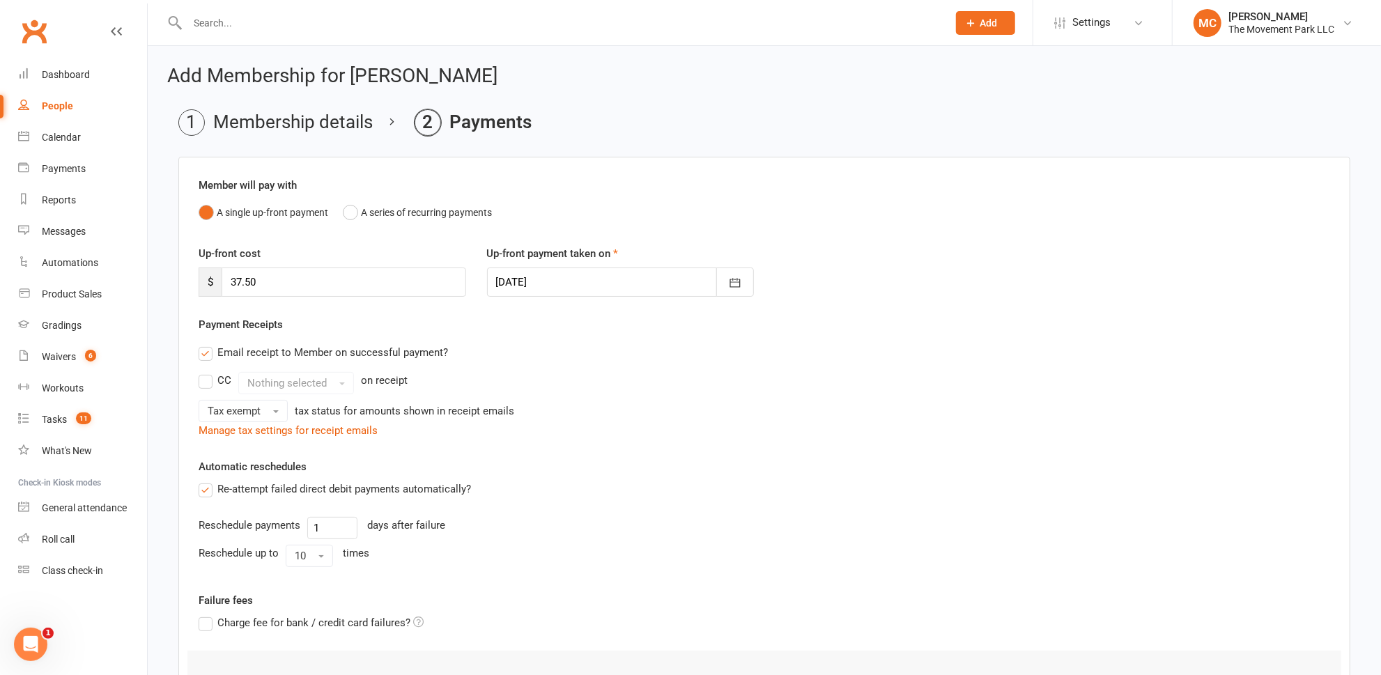
click at [324, 123] on li "Membership details" at bounding box center [275, 122] width 194 height 26
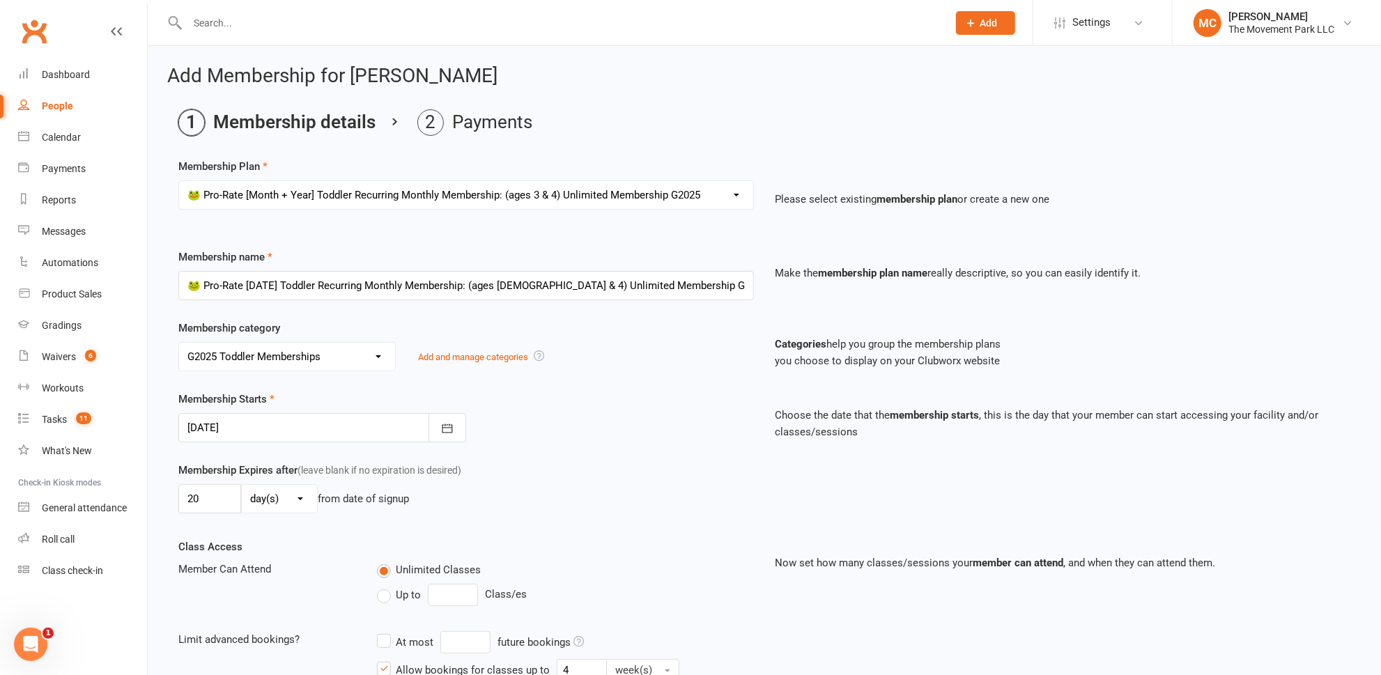
click at [294, 428] on div at bounding box center [322, 427] width 288 height 29
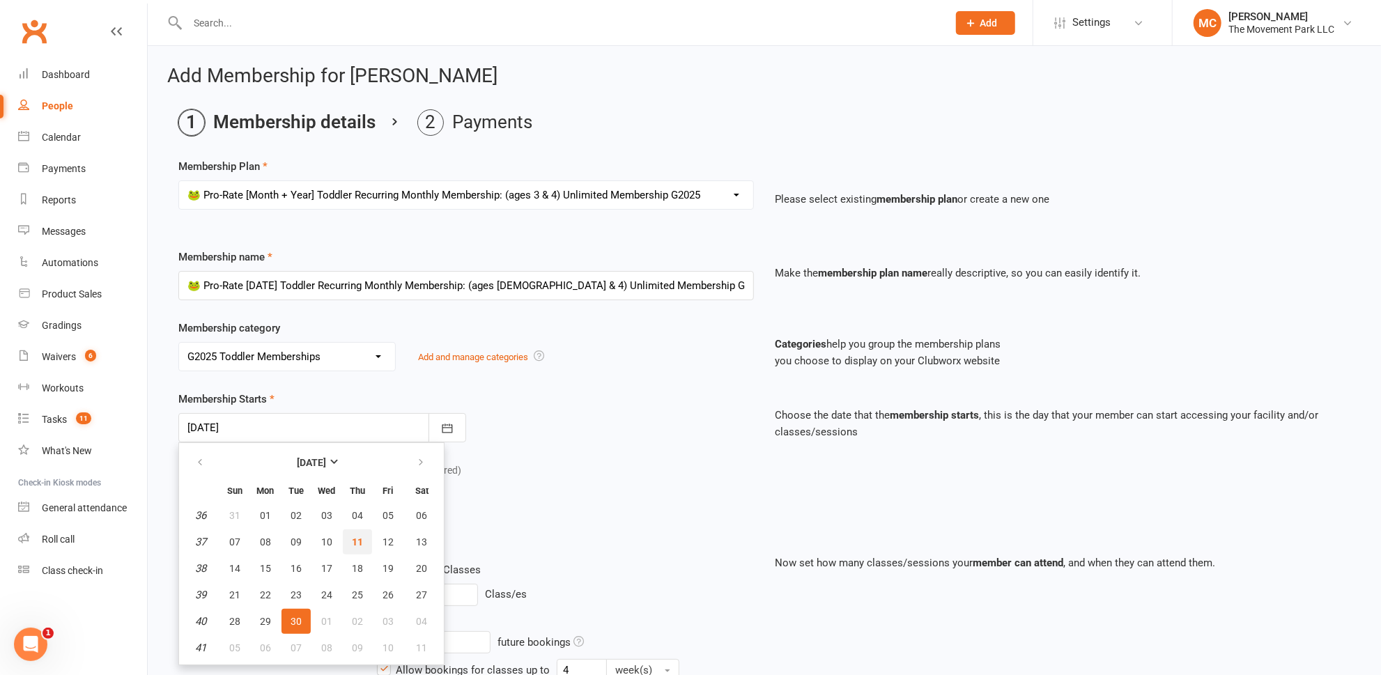
click at [361, 538] on button "11" at bounding box center [357, 542] width 29 height 25
type input "[DATE]"
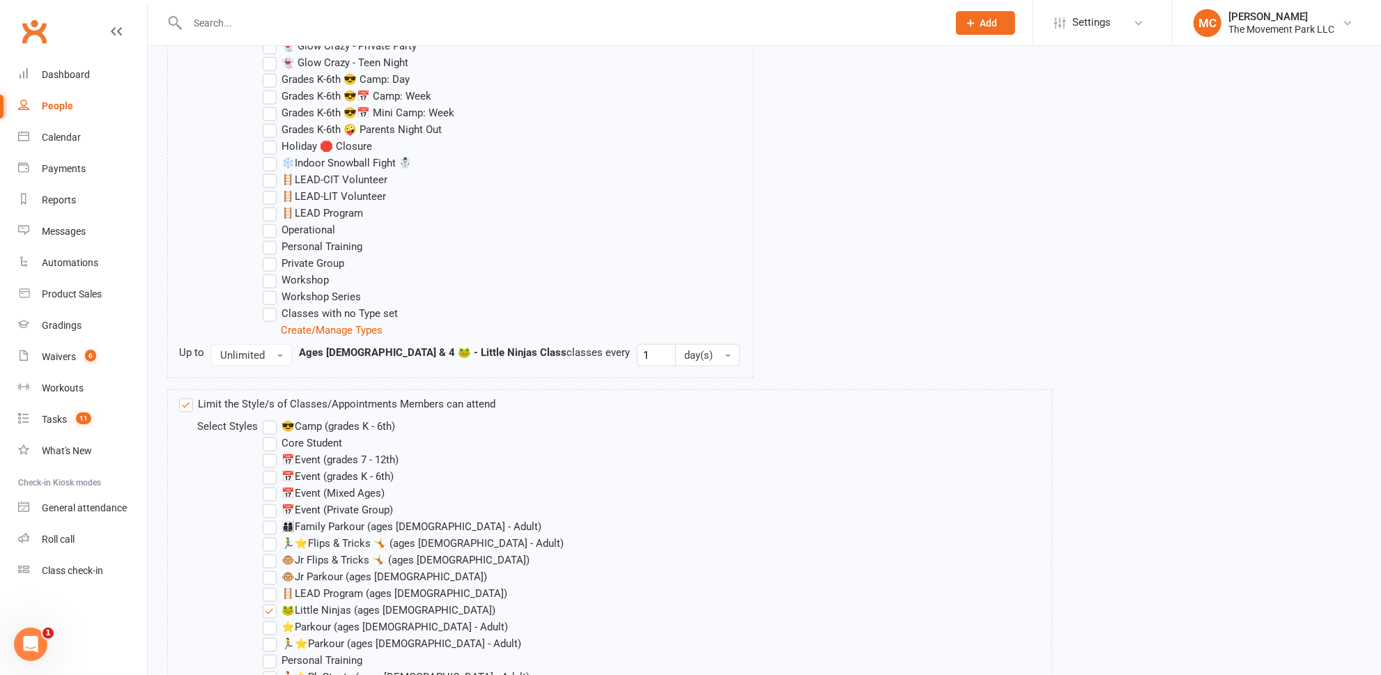
scroll to position [1325, 0]
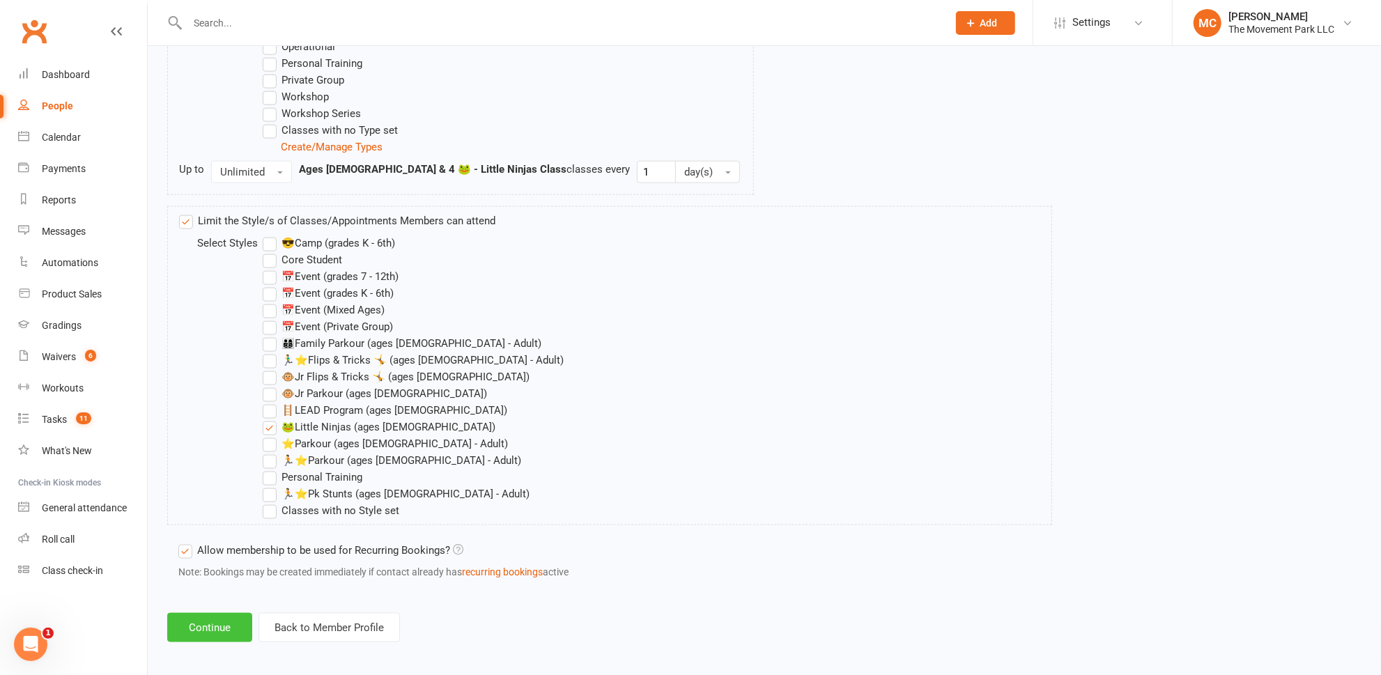
click at [196, 627] on button "Continue" at bounding box center [209, 627] width 85 height 29
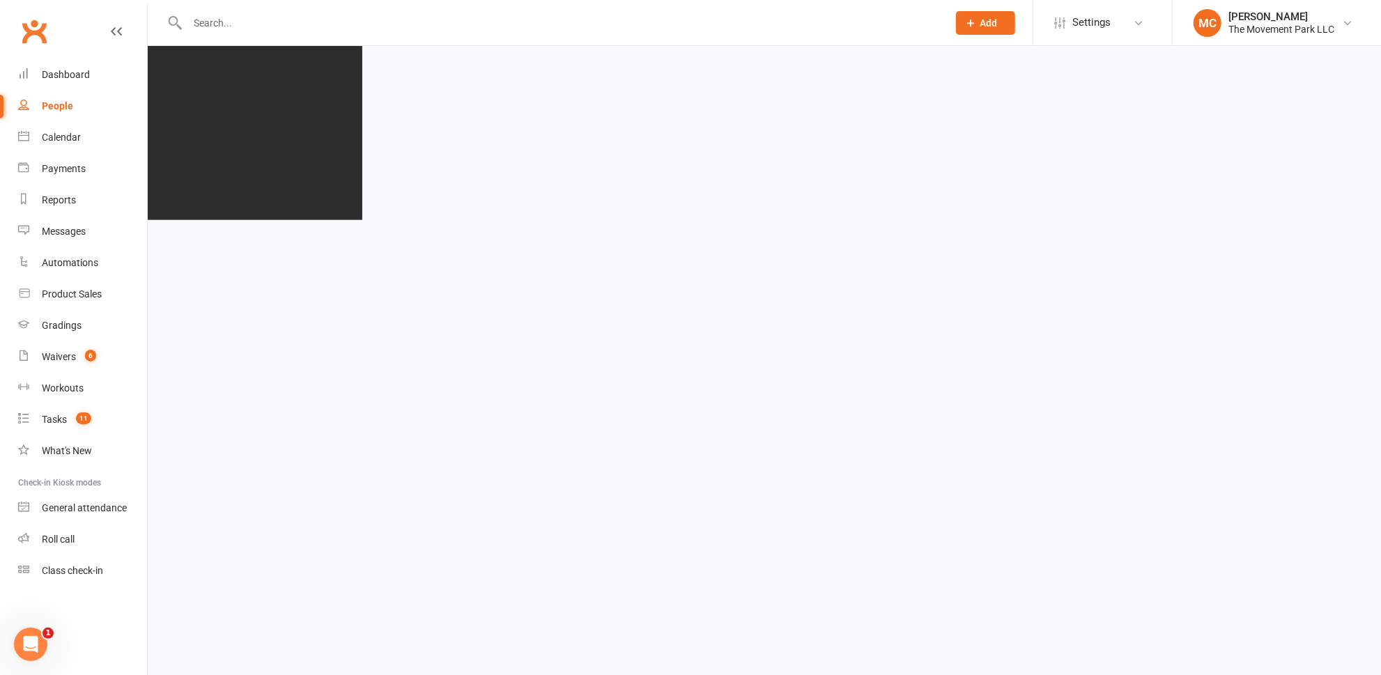
scroll to position [0, 0]
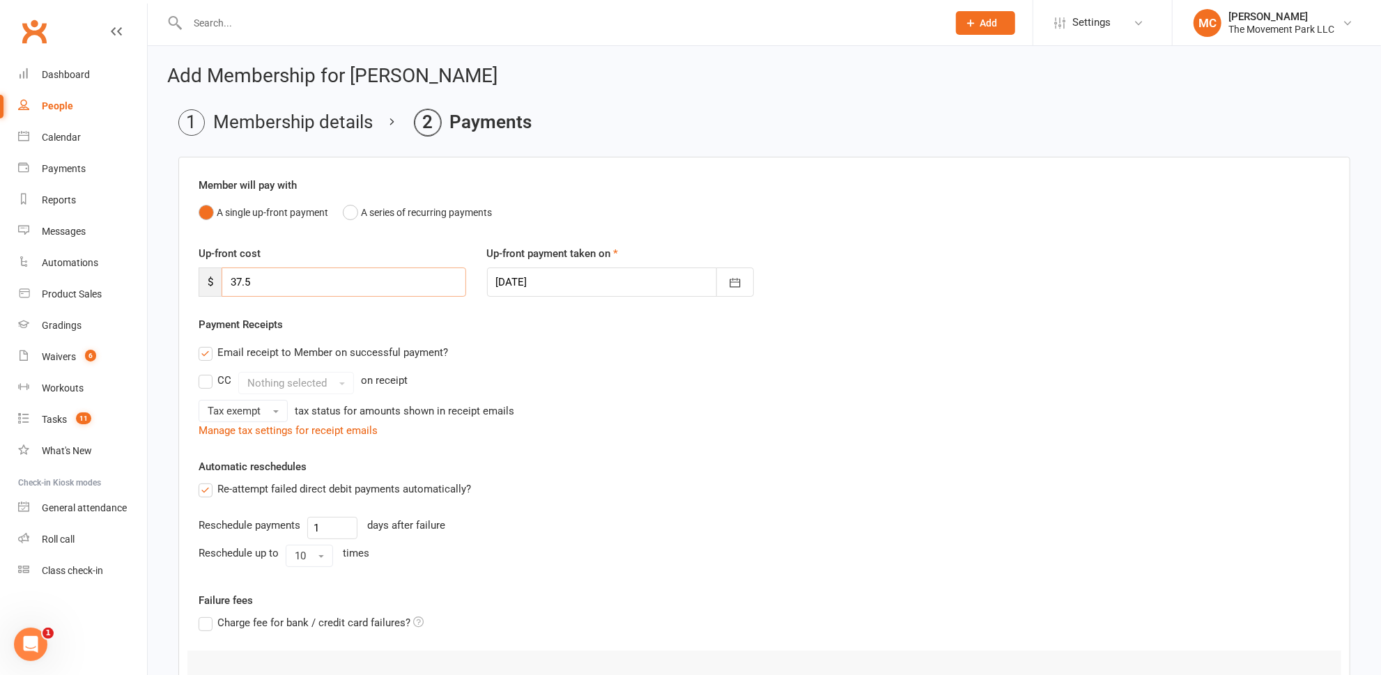
click at [290, 282] on input "37.5" at bounding box center [344, 282] width 245 height 29
type input "37.50"
click at [487, 468] on div "Automatic reschedules Re-attempt failed direct debit payments automatically? Re…" at bounding box center [765, 516] width 1132 height 114
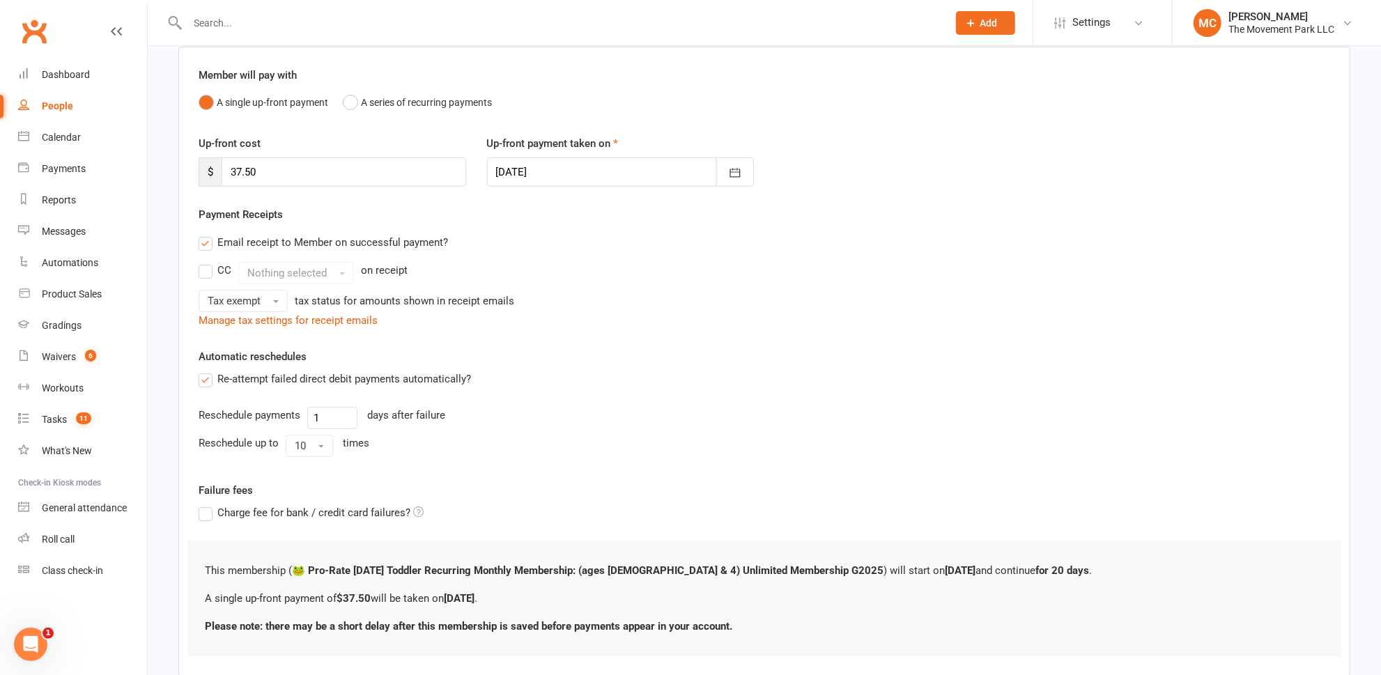
scroll to position [190, 0]
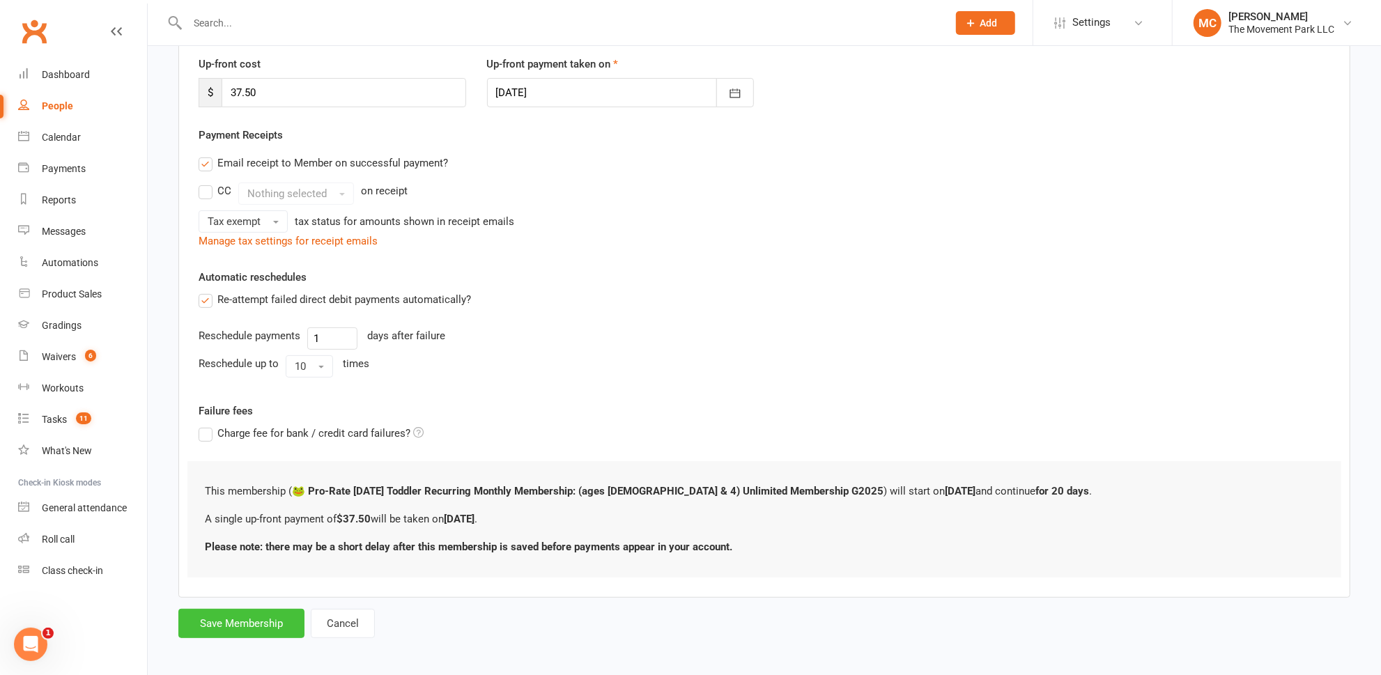
click at [244, 629] on button "Save Membership" at bounding box center [241, 623] width 126 height 29
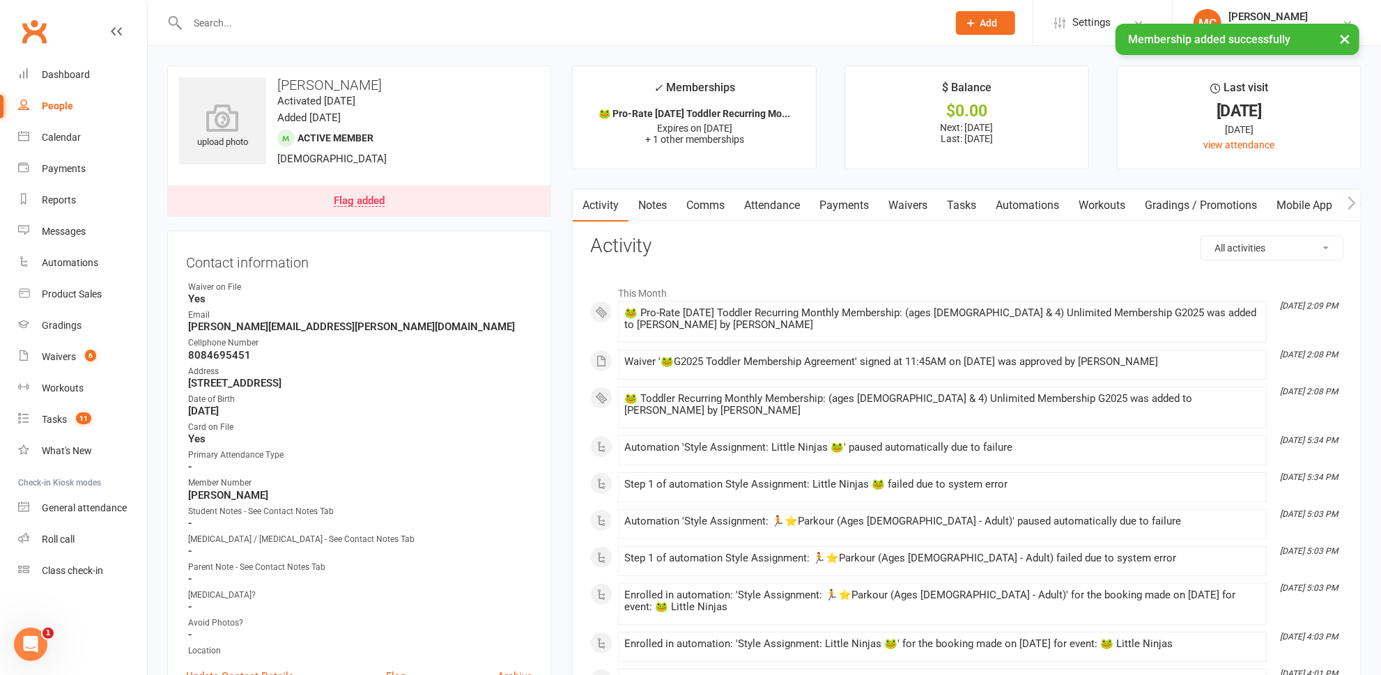
click at [789, 204] on link "Attendance" at bounding box center [771, 206] width 75 height 32
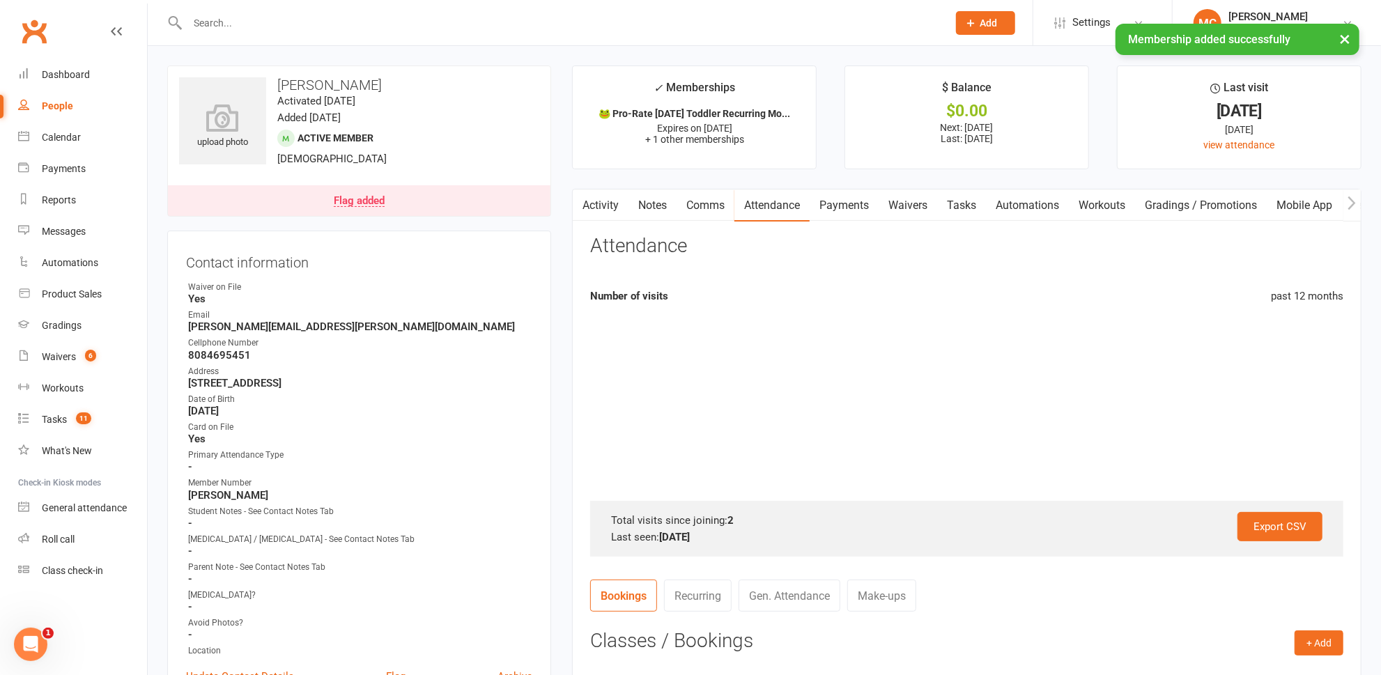
scroll to position [316, 0]
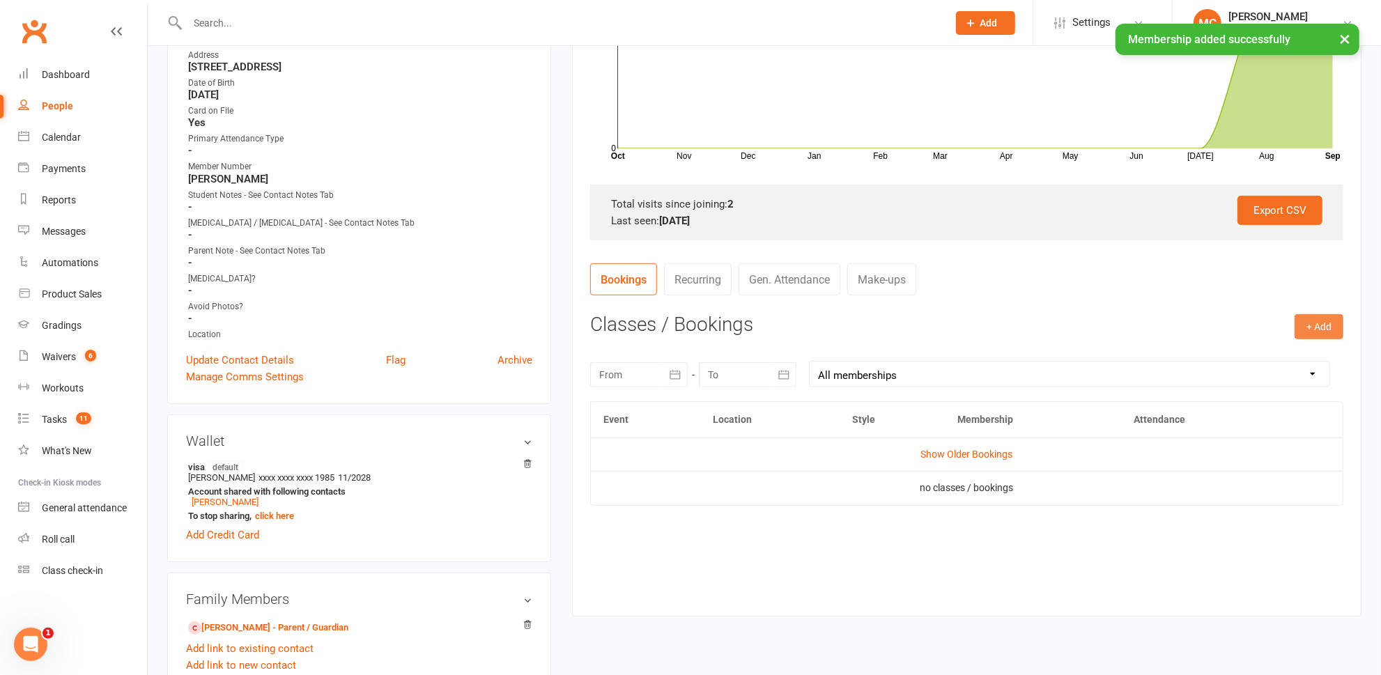
click at [1321, 330] on button "+ Add" at bounding box center [1319, 326] width 49 height 25
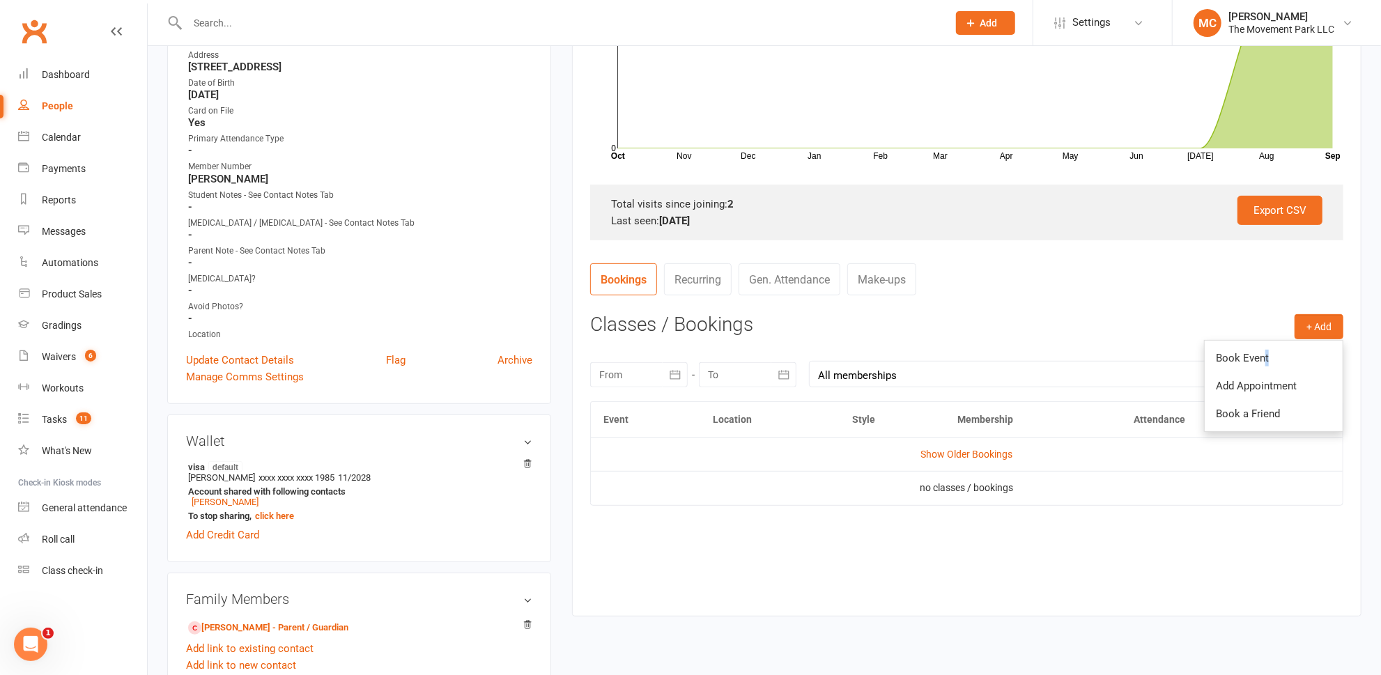
click at [1265, 358] on link "Book Event" at bounding box center [1274, 358] width 138 height 28
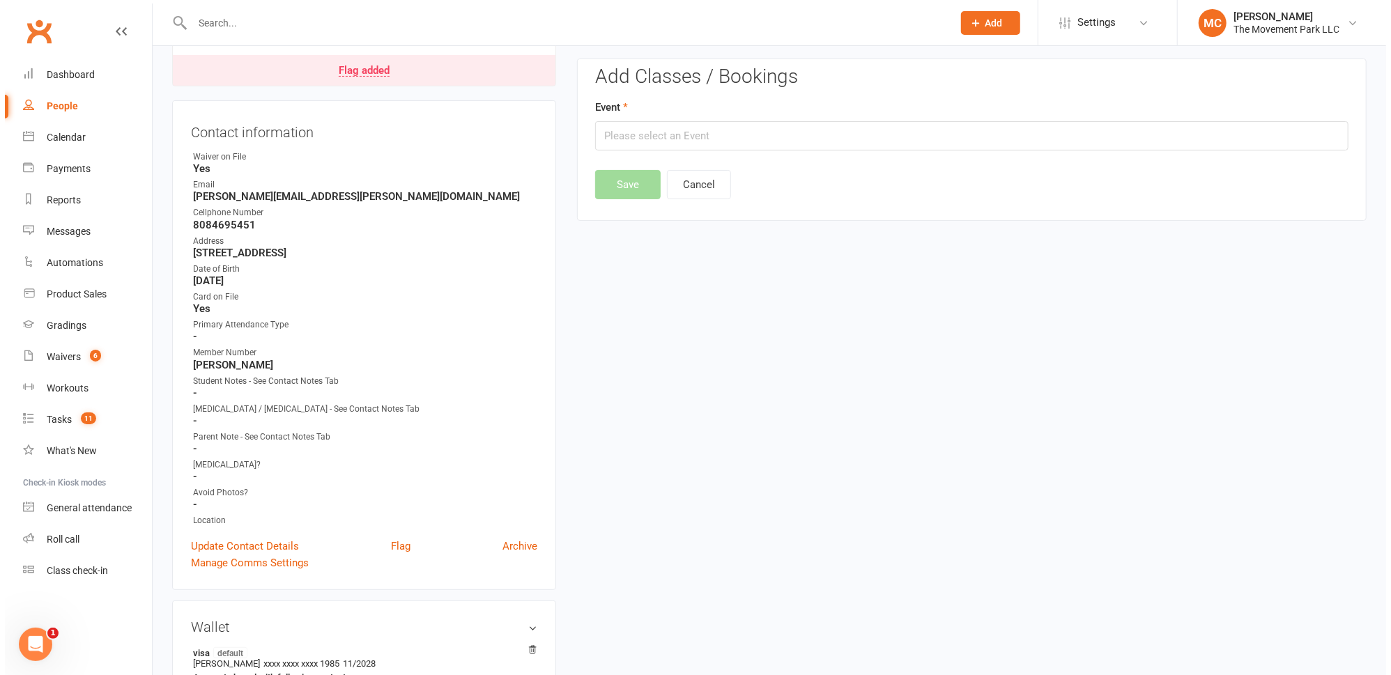
scroll to position [118, 0]
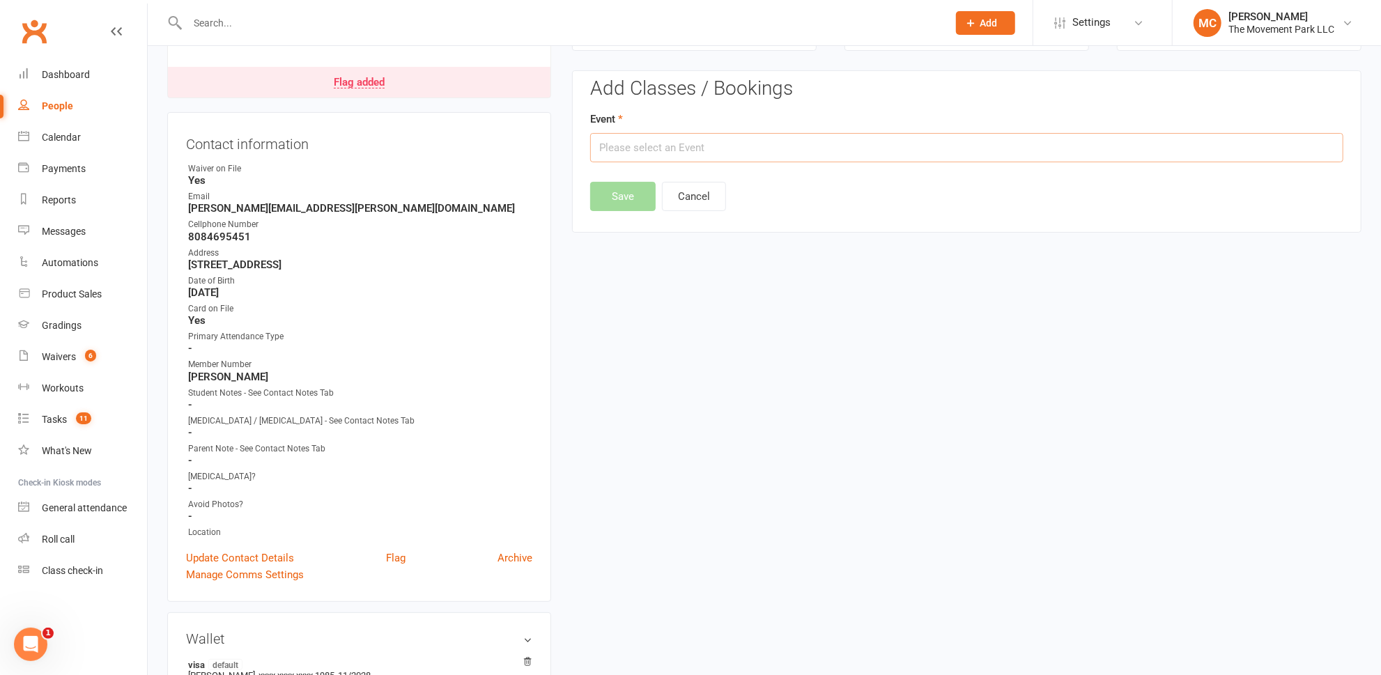
click at [721, 148] on input "text" at bounding box center [966, 147] width 753 height 29
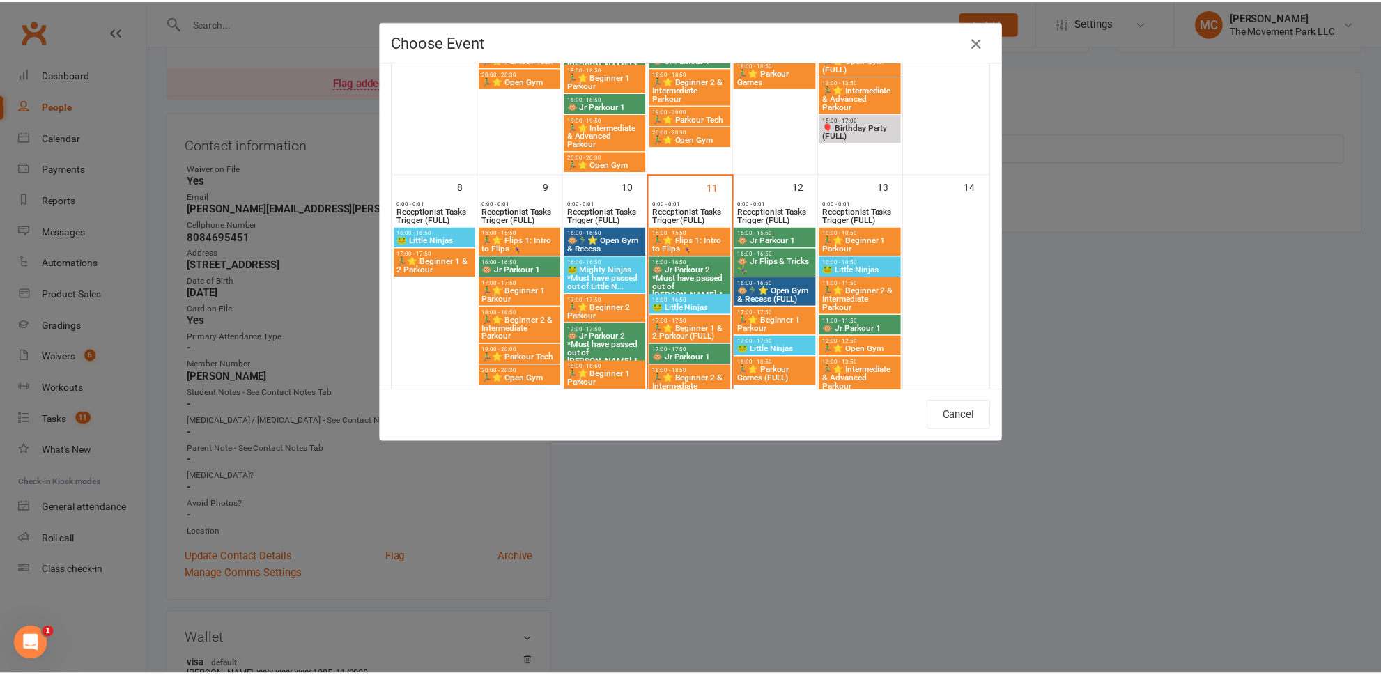
scroll to position [316, 0]
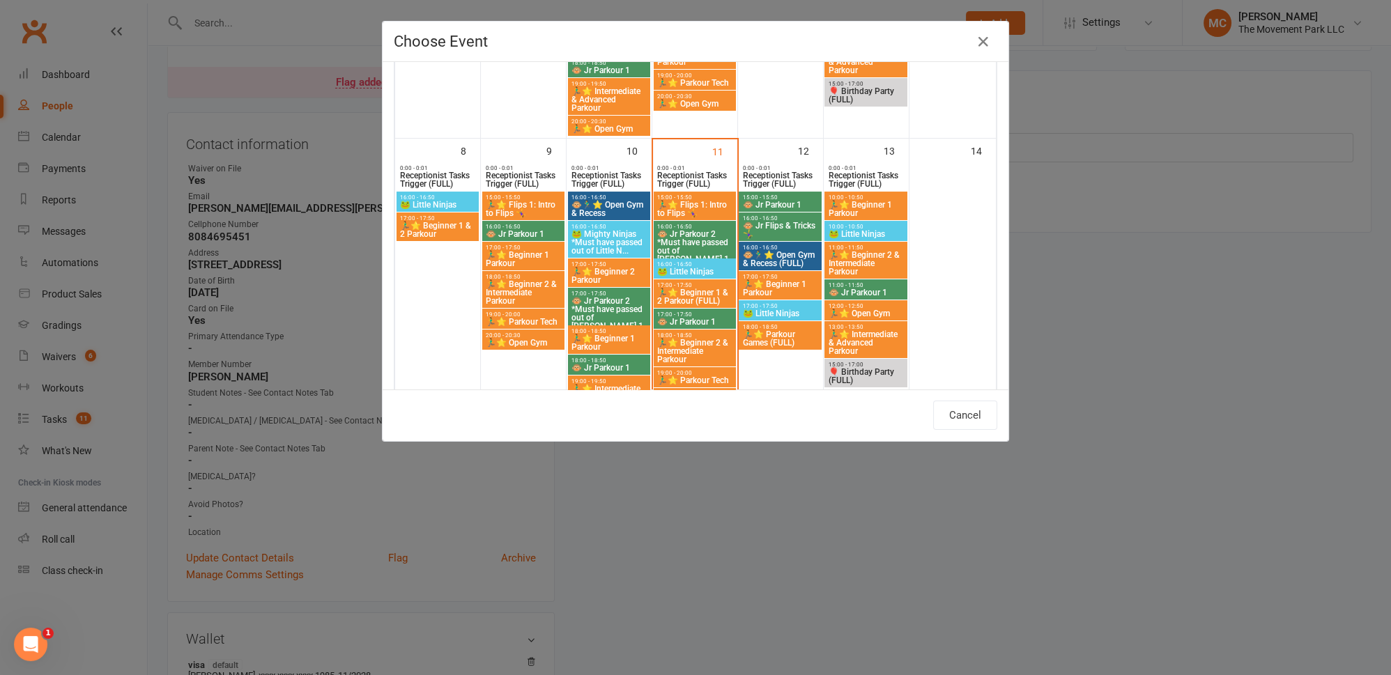
click at [698, 268] on span "🐸 Little Ninjas" at bounding box center [694, 272] width 77 height 8
type input "🐸 Little Ninjas - [DATE] 4:00:00 PM"
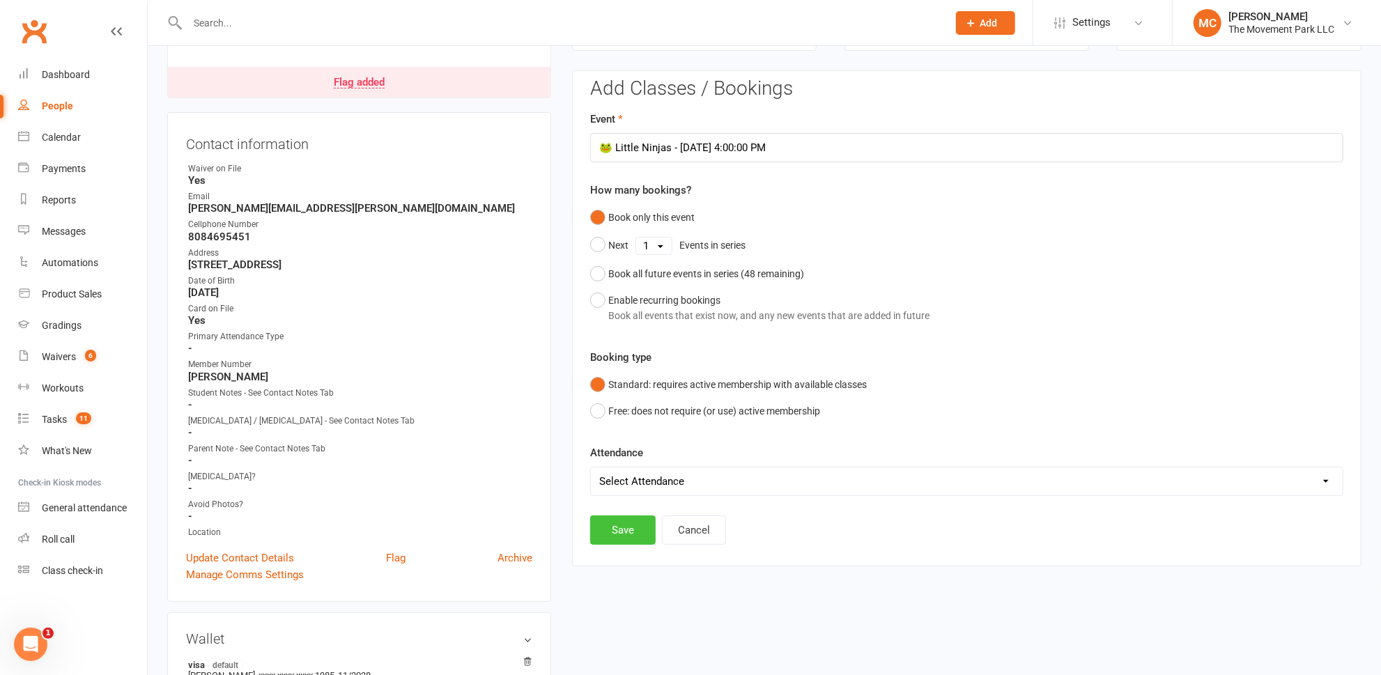
click at [632, 529] on button "Save" at bounding box center [623, 530] width 66 height 29
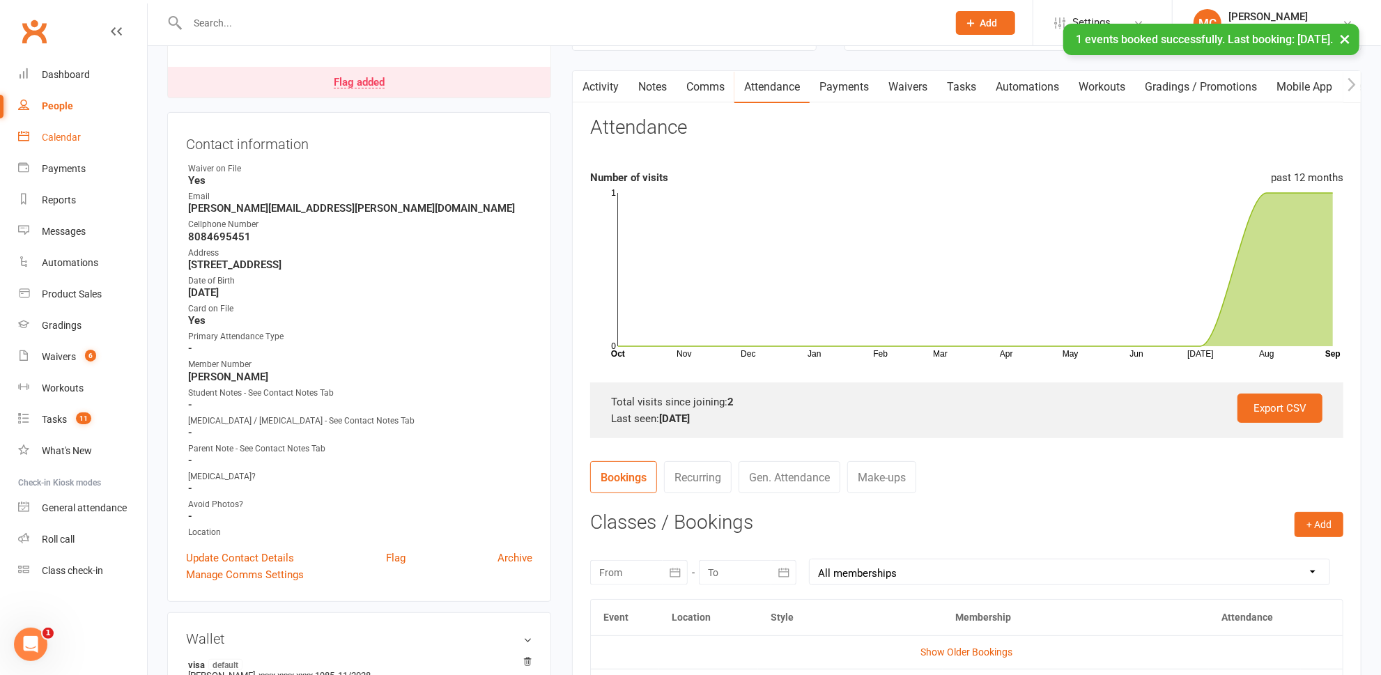
click at [69, 133] on div "Calendar" at bounding box center [61, 137] width 39 height 11
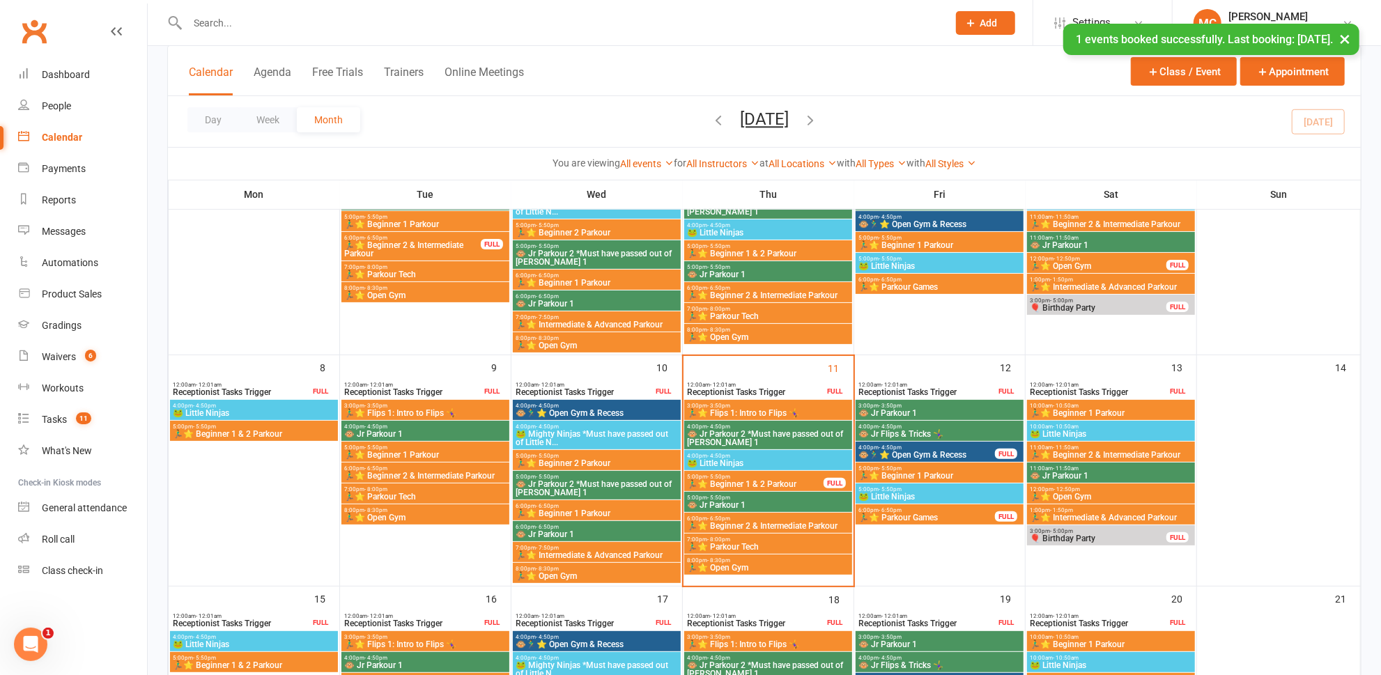
scroll to position [190, 0]
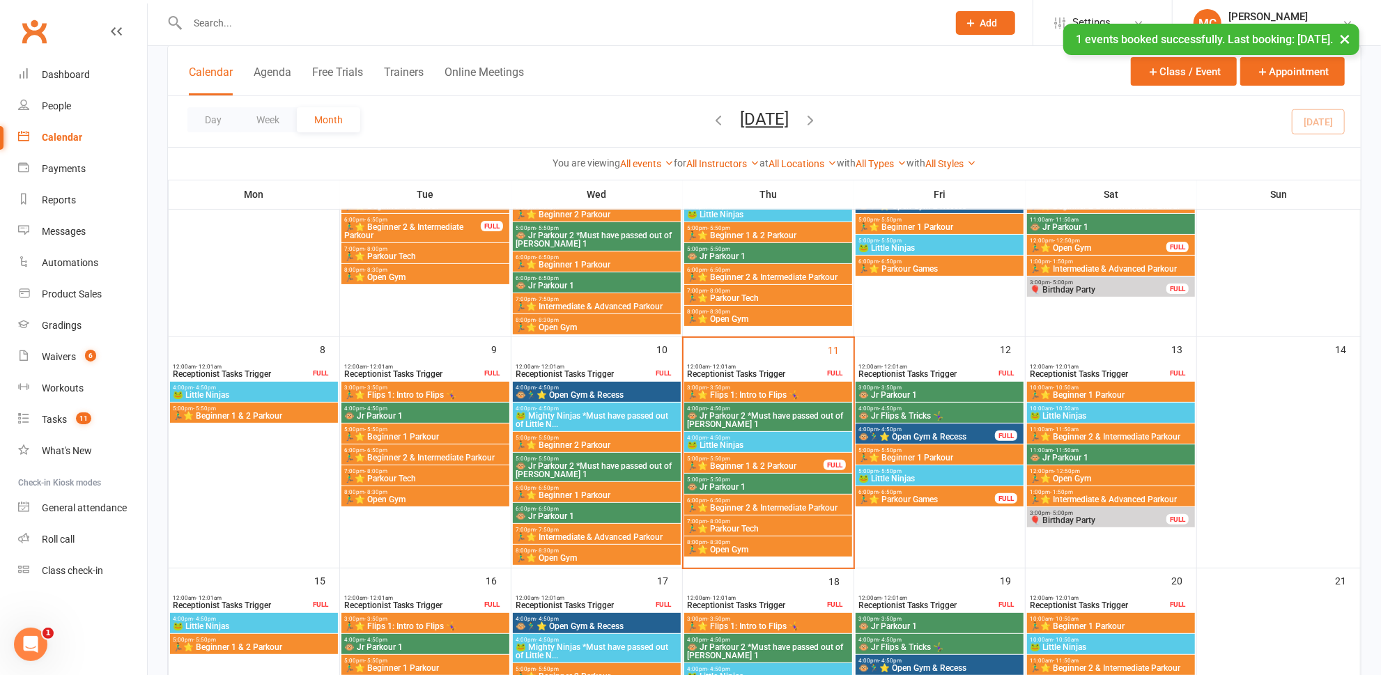
click at [764, 432] on div "4:00pm - 4:50pm 🐸 Little Ninjas" at bounding box center [768, 442] width 168 height 20
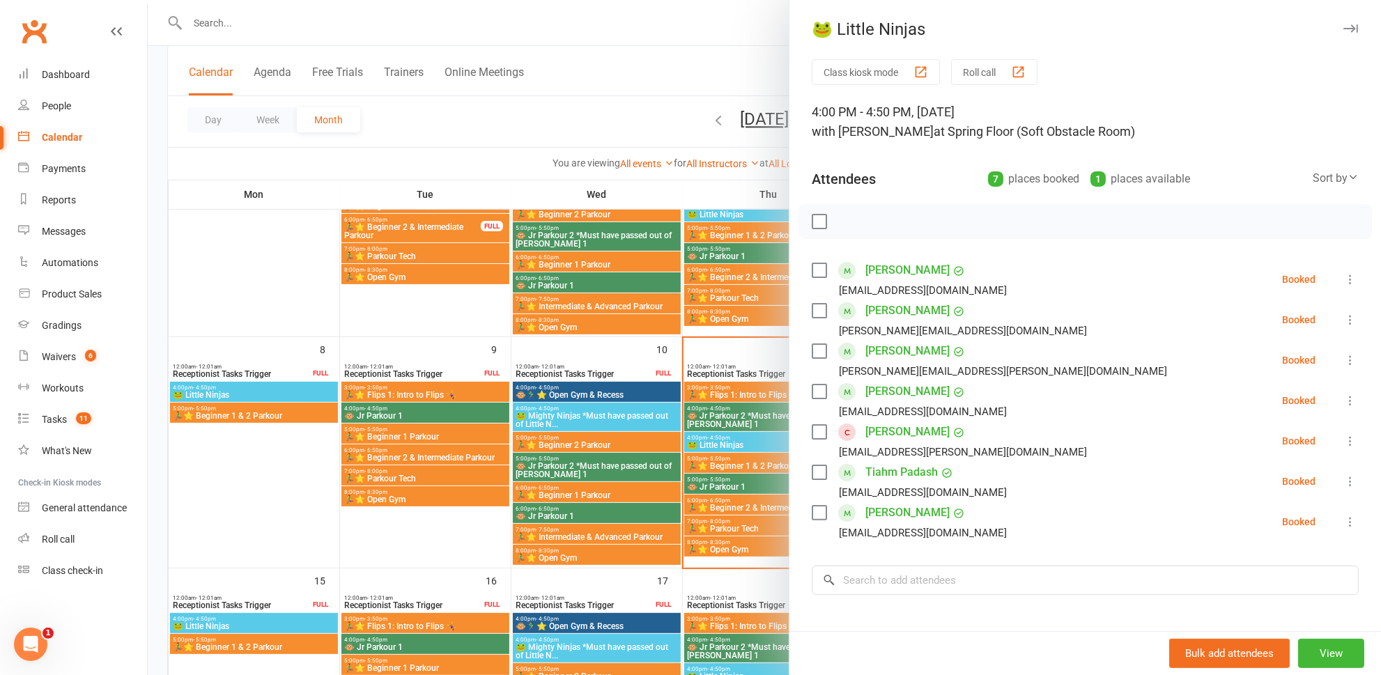
click at [727, 481] on div at bounding box center [764, 337] width 1233 height 675
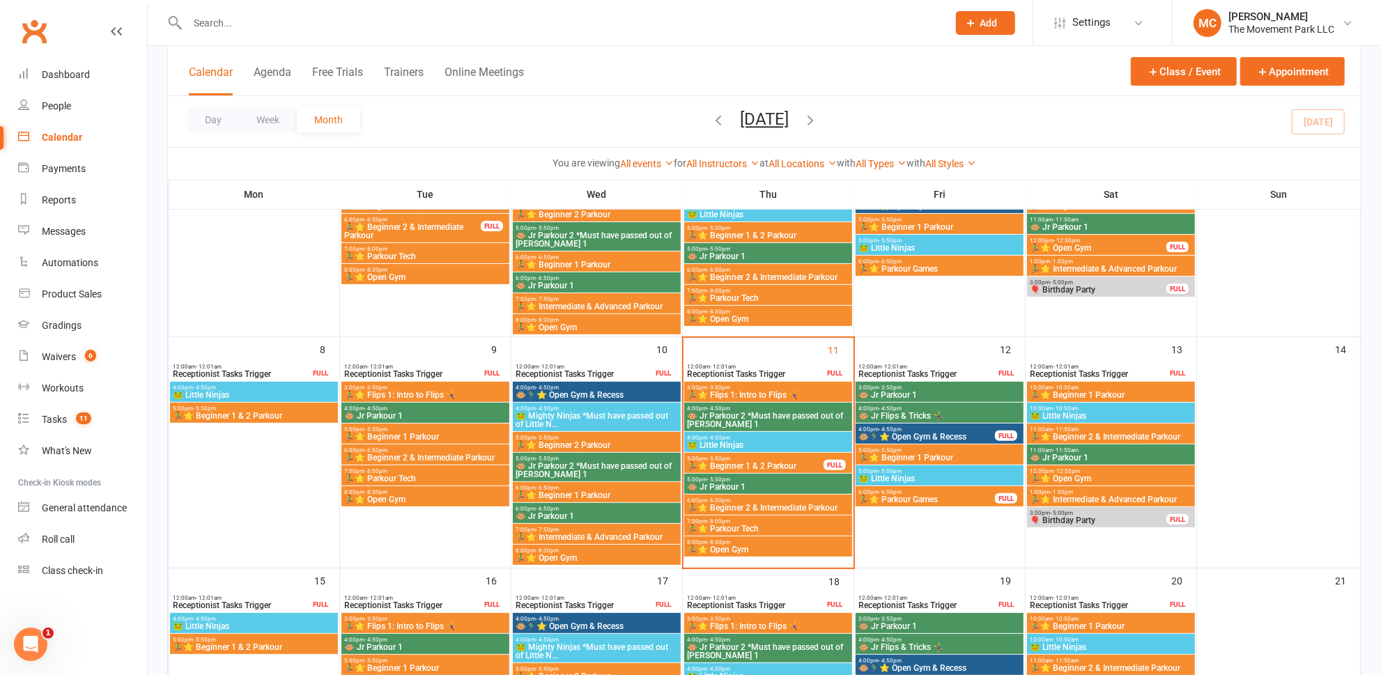
click at [728, 483] on span "🐵 Jr Parkour 1" at bounding box center [768, 487] width 162 height 8
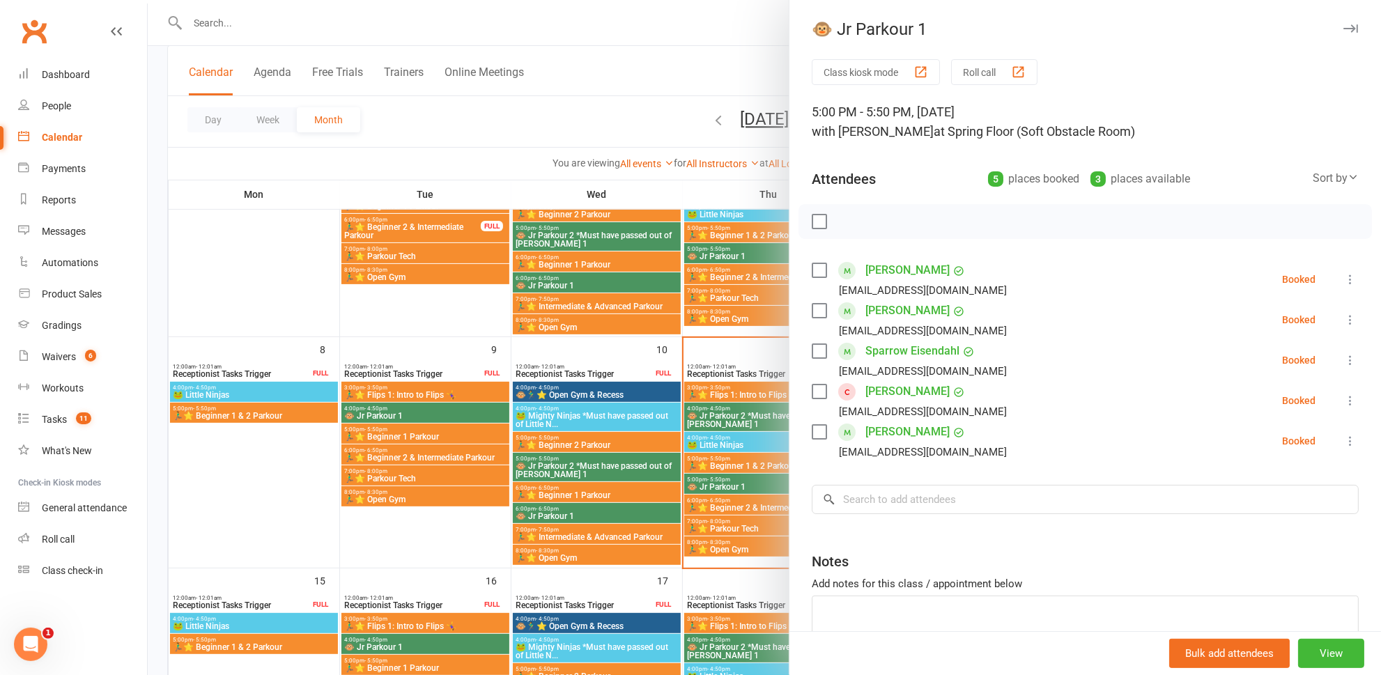
click at [727, 475] on div at bounding box center [764, 337] width 1233 height 675
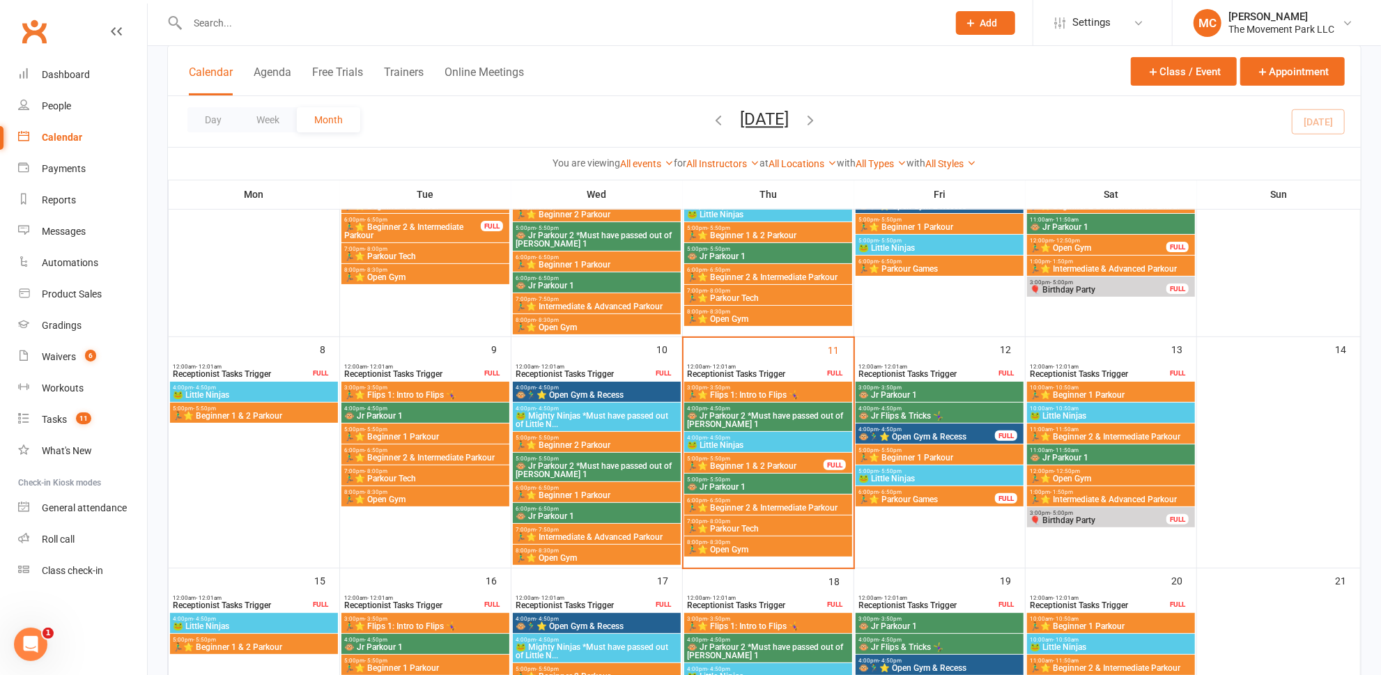
click at [621, 515] on span "🐵 Jr Parkour 1" at bounding box center [597, 516] width 162 height 8
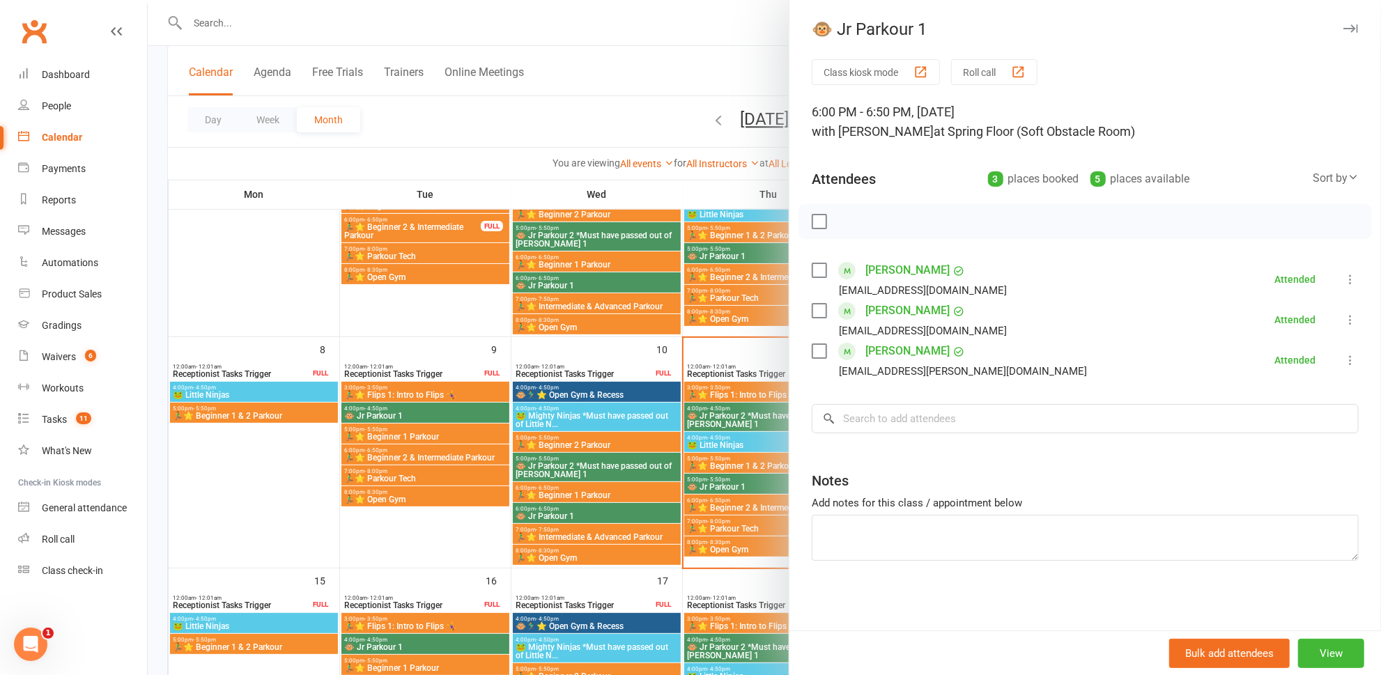
click at [624, 511] on div at bounding box center [764, 337] width 1233 height 675
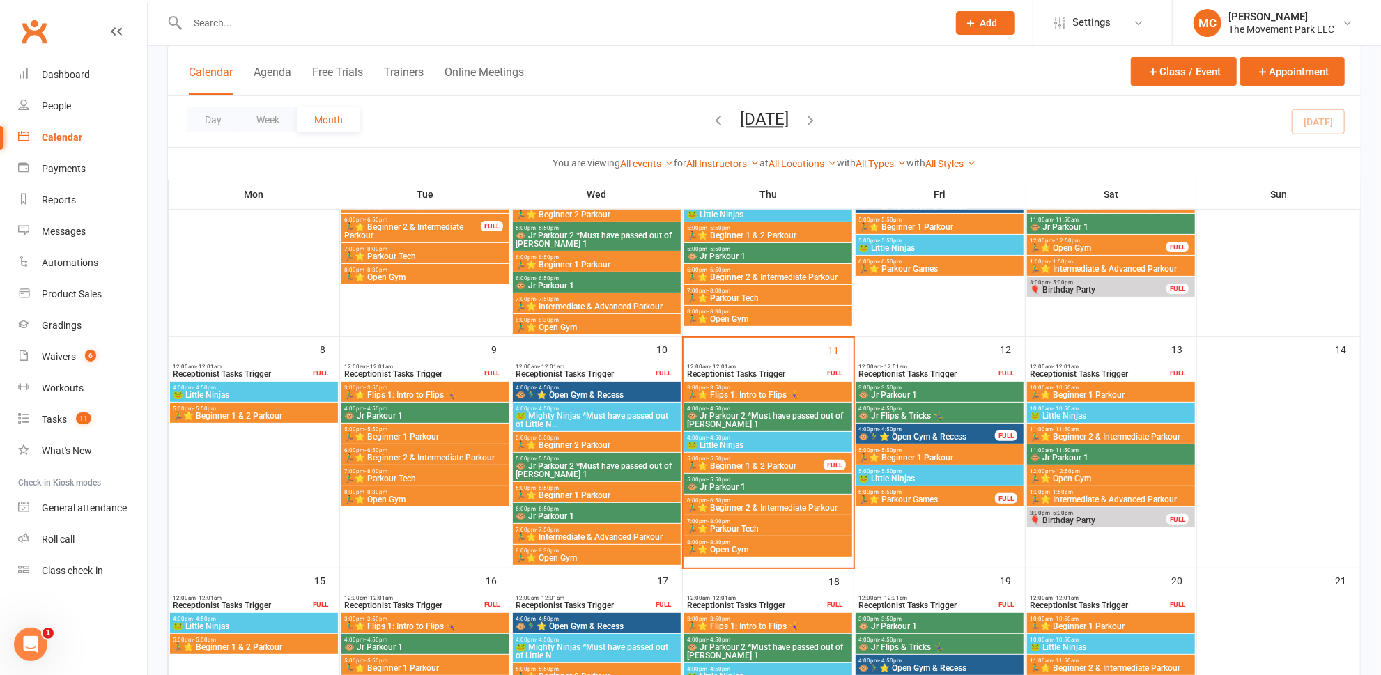
click at [628, 472] on span "🐵 Jr Parkour 2 *Must have passed out of [PERSON_NAME] 1" at bounding box center [597, 470] width 162 height 17
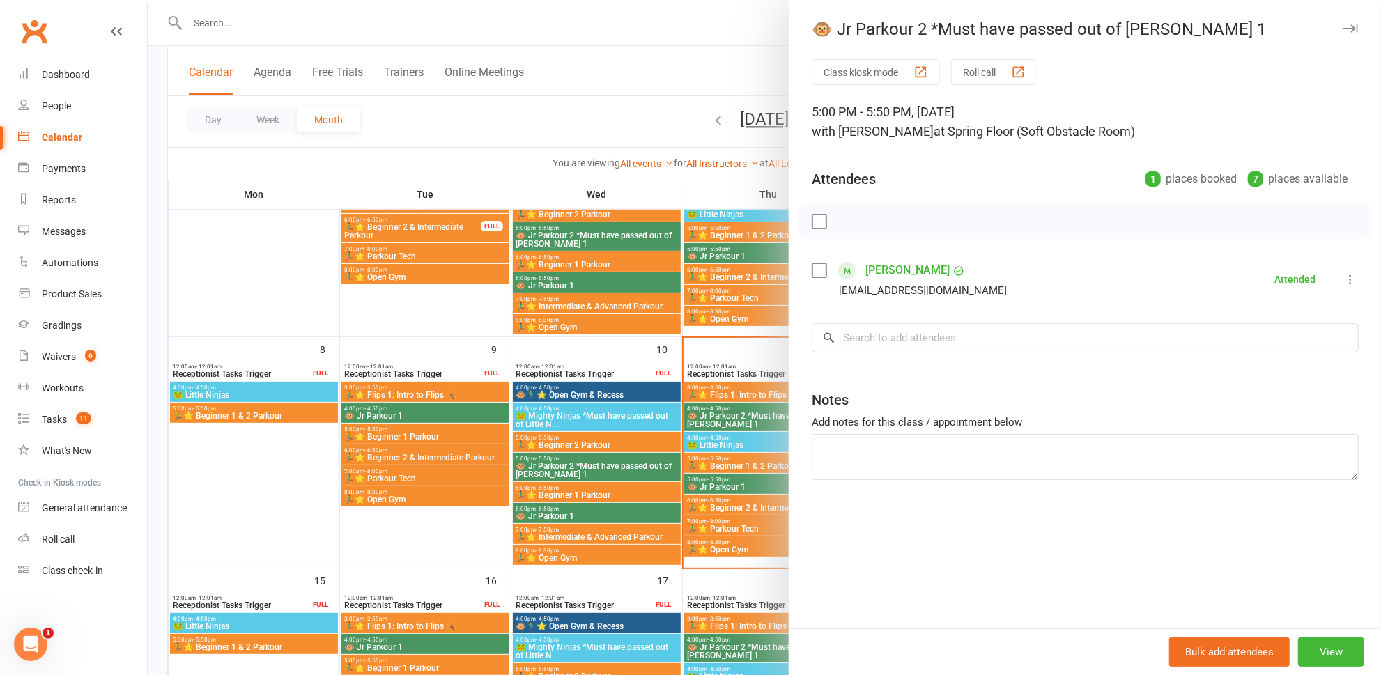
click at [628, 472] on div at bounding box center [764, 337] width 1233 height 675
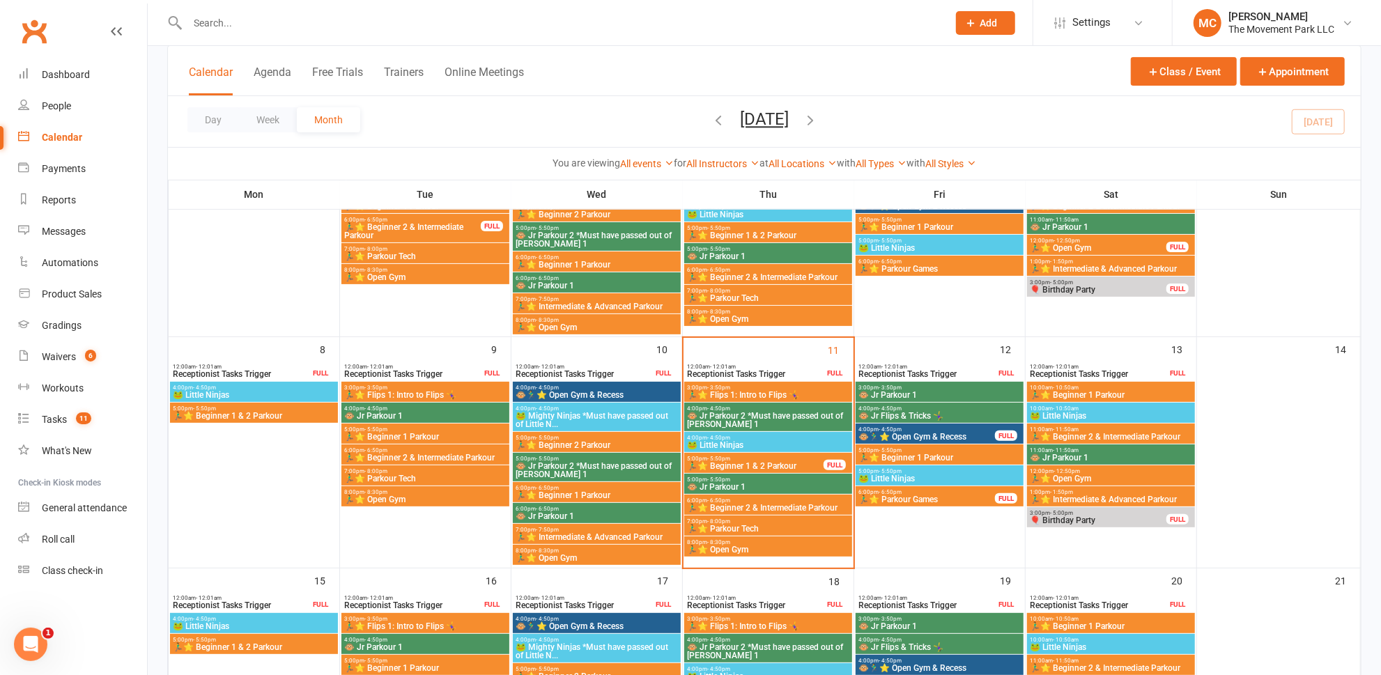
click at [917, 394] on span "🐵 Jr Parkour 1" at bounding box center [939, 395] width 162 height 8
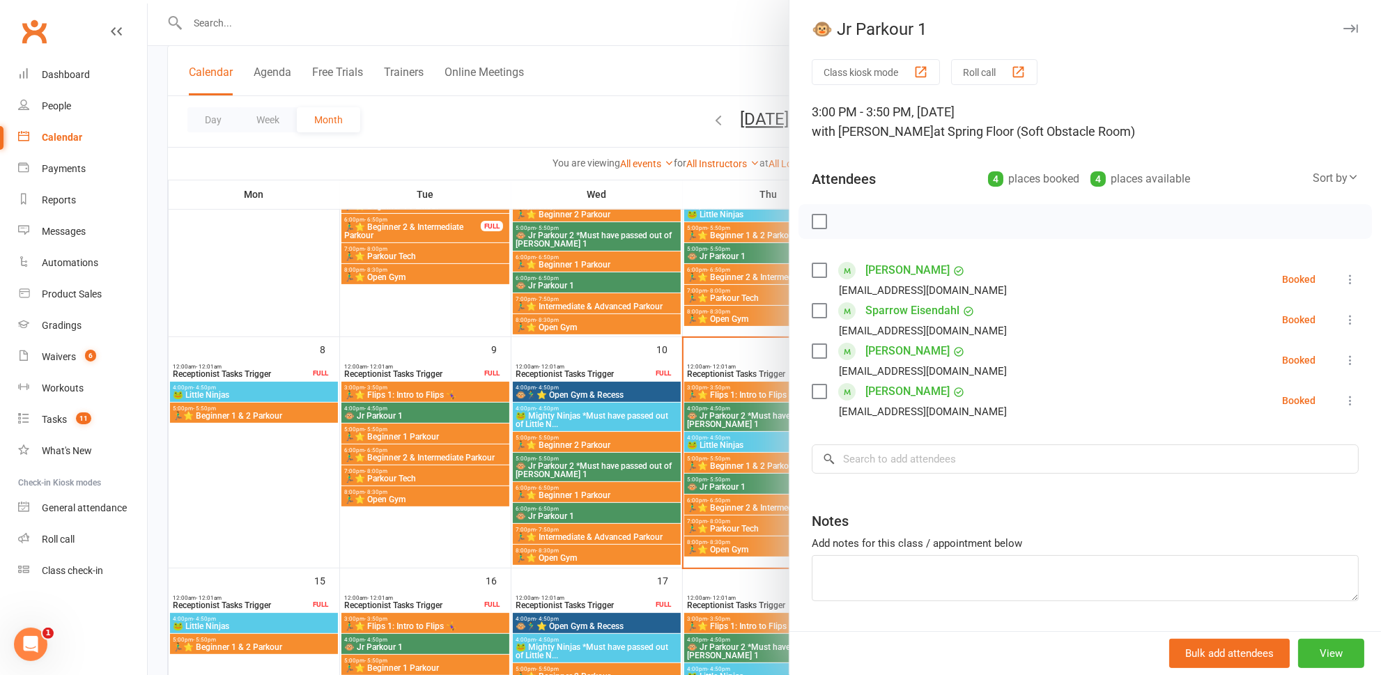
click at [761, 353] on div at bounding box center [764, 337] width 1233 height 675
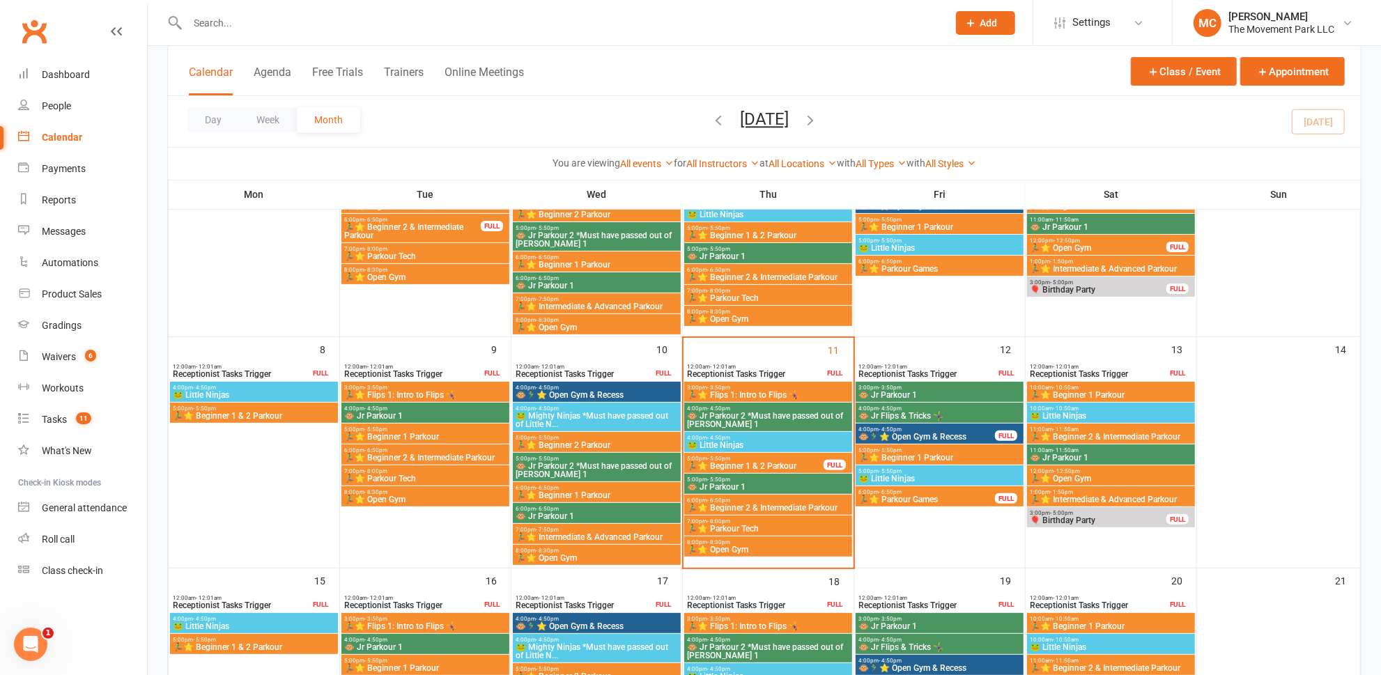
click at [891, 475] on span "🐸 Little Ninjas" at bounding box center [939, 479] width 162 height 8
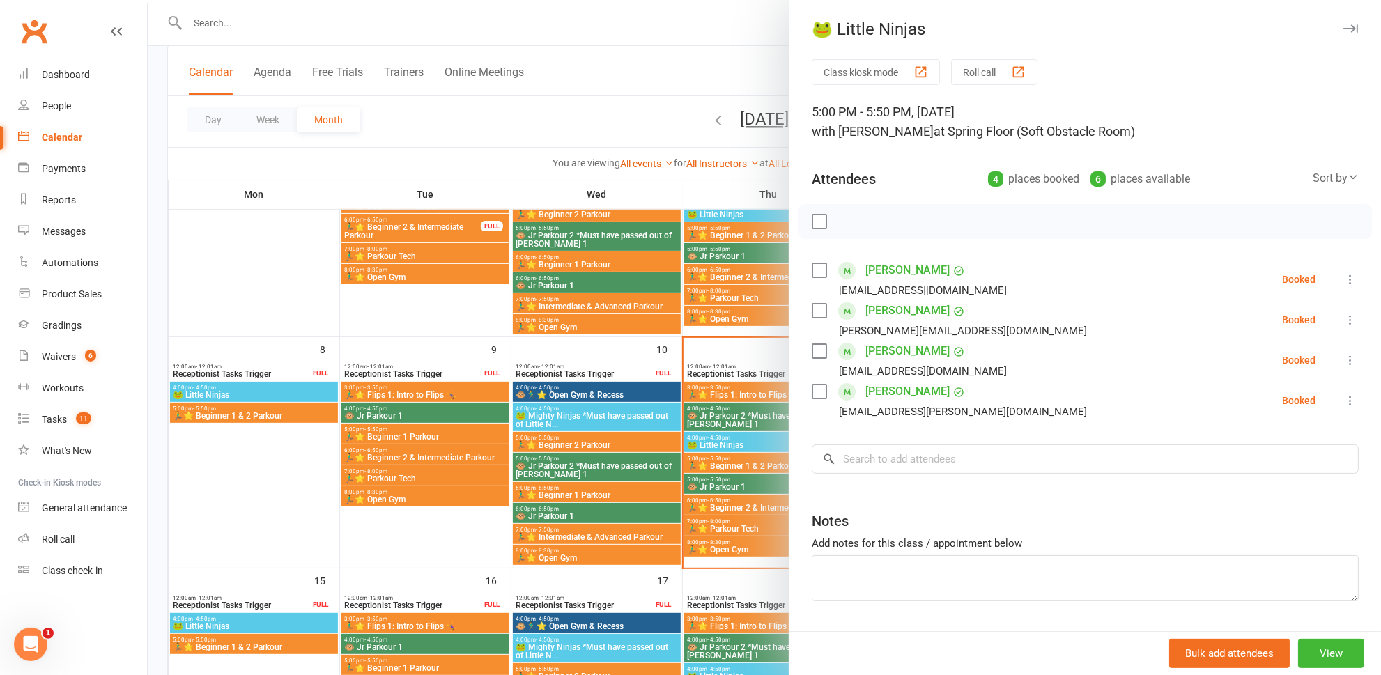
click at [762, 574] on div at bounding box center [764, 337] width 1233 height 675
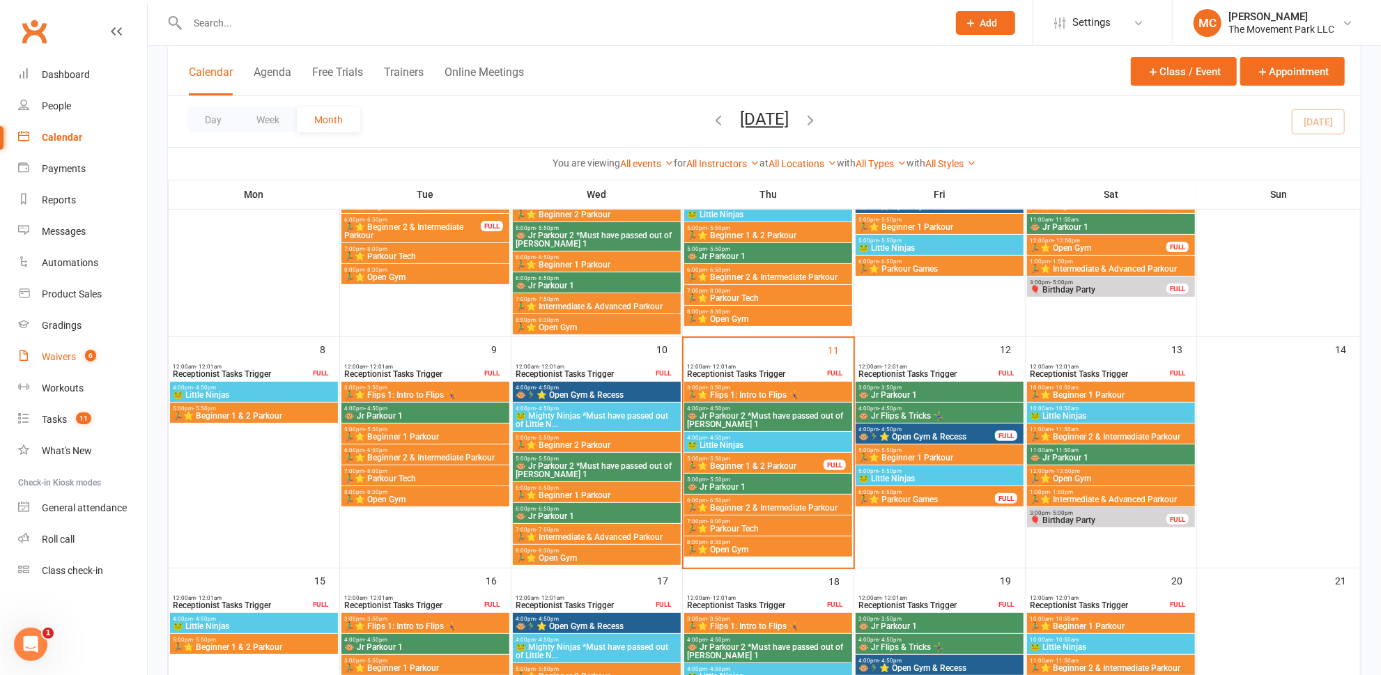
click at [72, 354] on div "Waivers" at bounding box center [59, 356] width 34 height 11
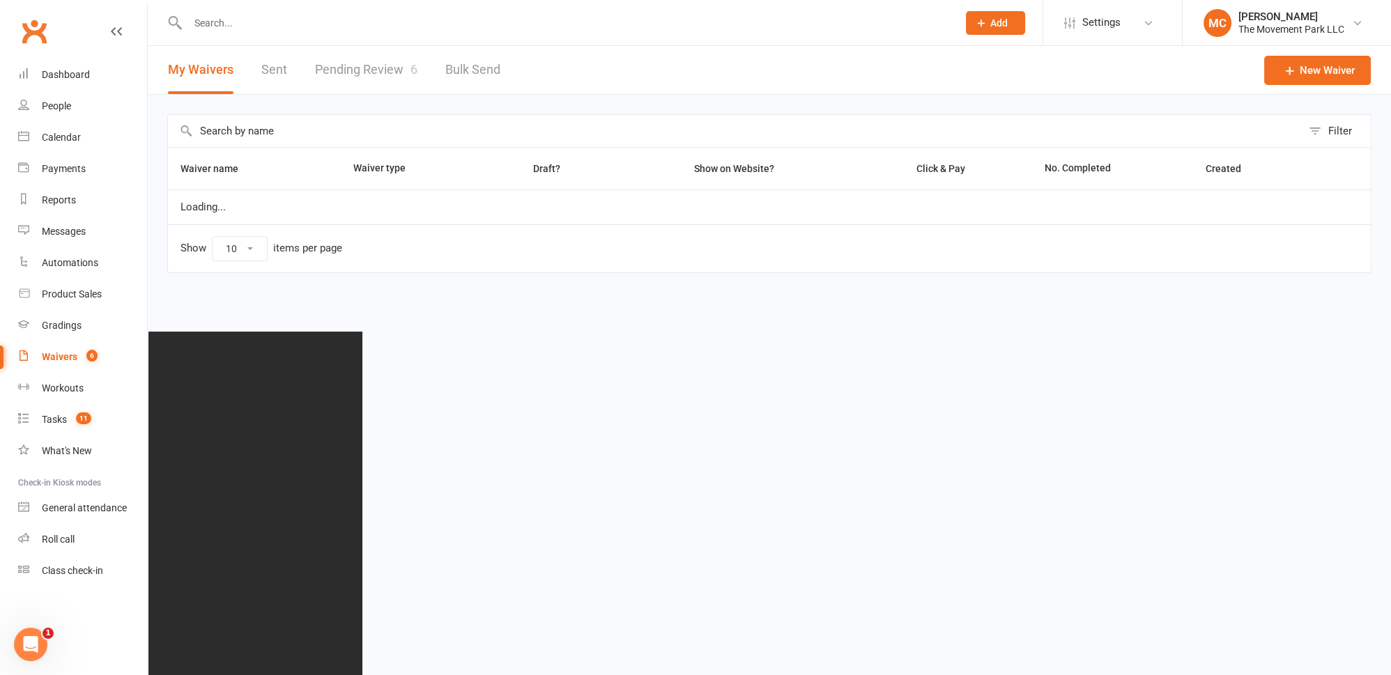
select select "100"
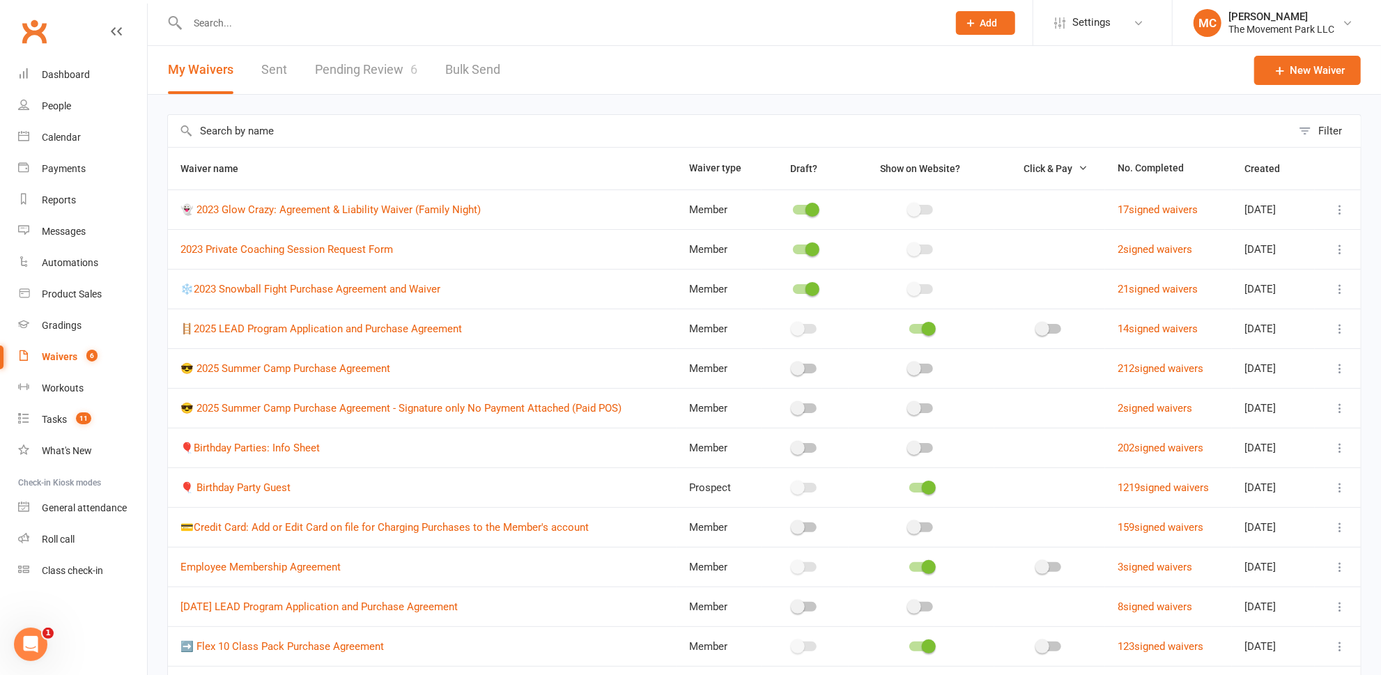
click at [346, 68] on link "Pending Review 6" at bounding box center [366, 70] width 102 height 48
